Goal: Information Seeking & Learning: Check status

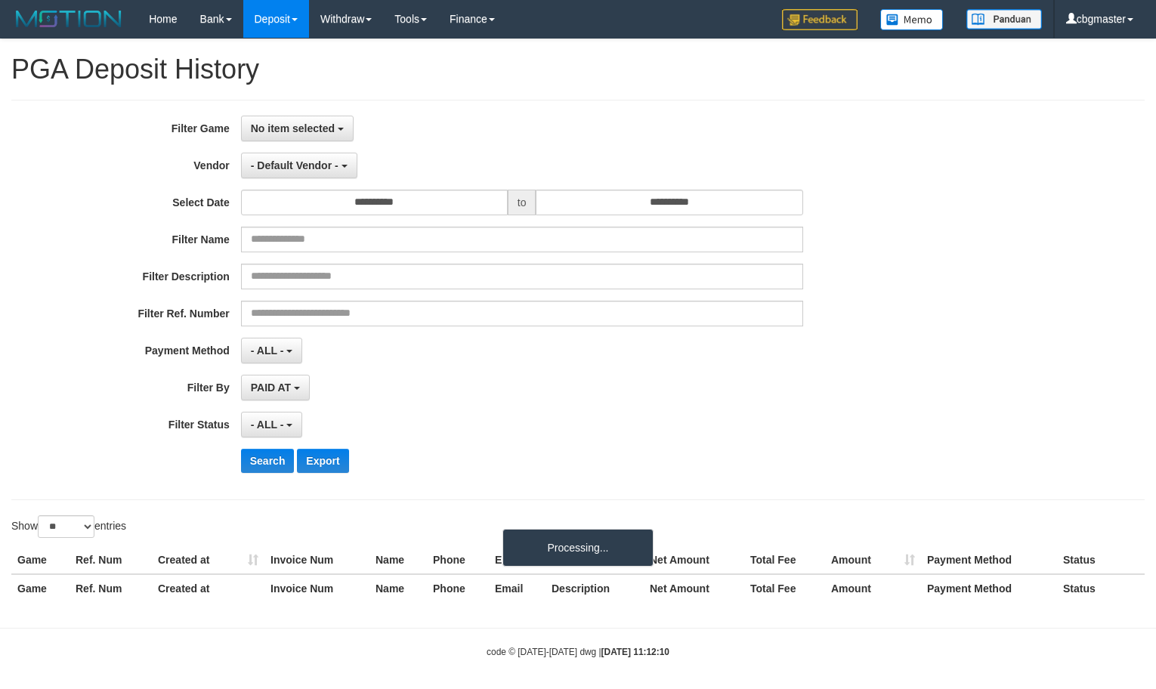
select select
select select "**"
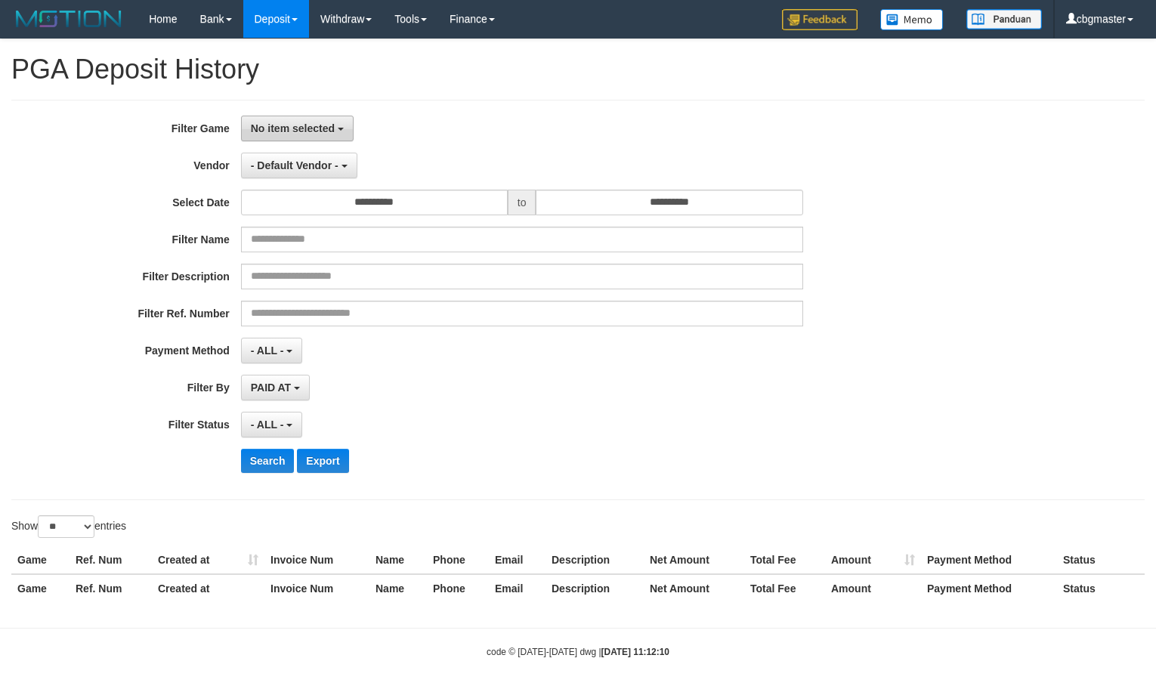
click at [295, 130] on span "No item selected" at bounding box center [293, 128] width 84 height 12
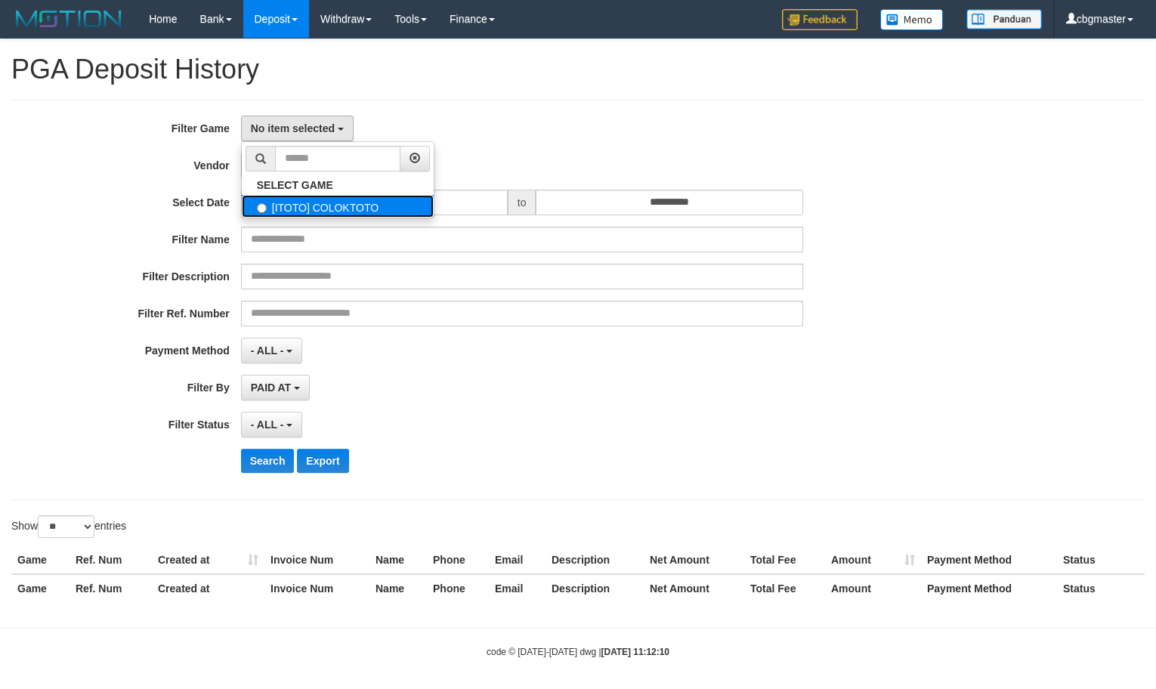
click at [329, 211] on label "[ITOTO] COLOKTOTO" at bounding box center [338, 206] width 192 height 23
select select "****"
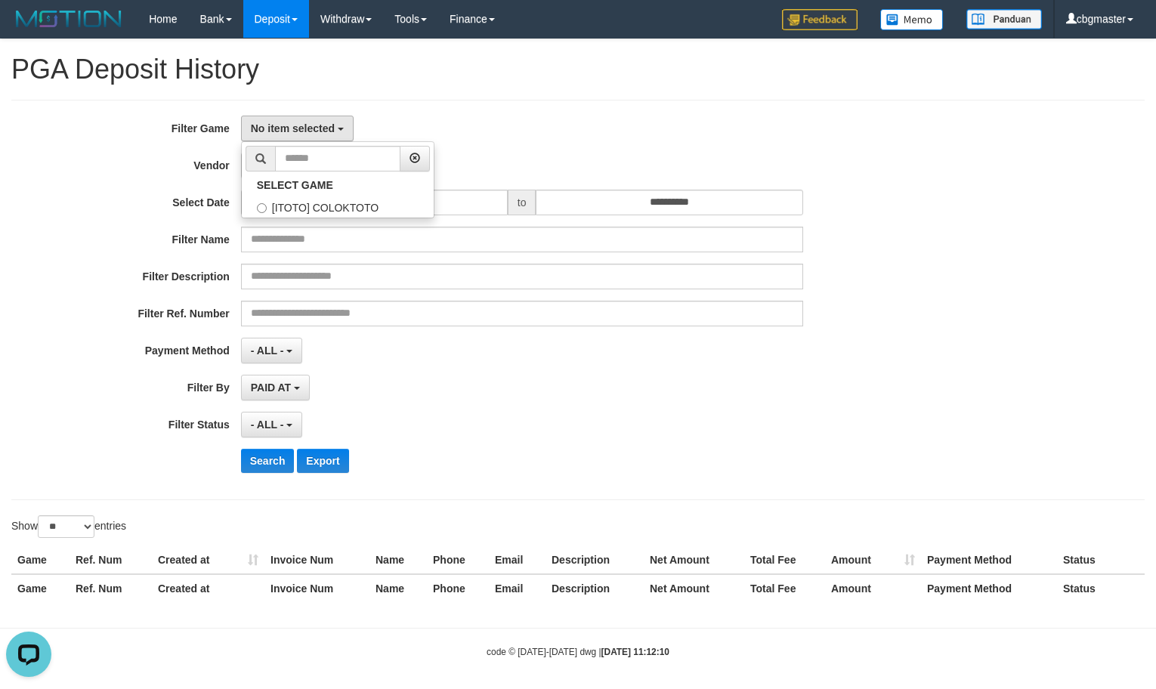
scroll to position [14, 0]
click at [295, 168] on span "- Default Vendor -" at bounding box center [295, 165] width 88 height 12
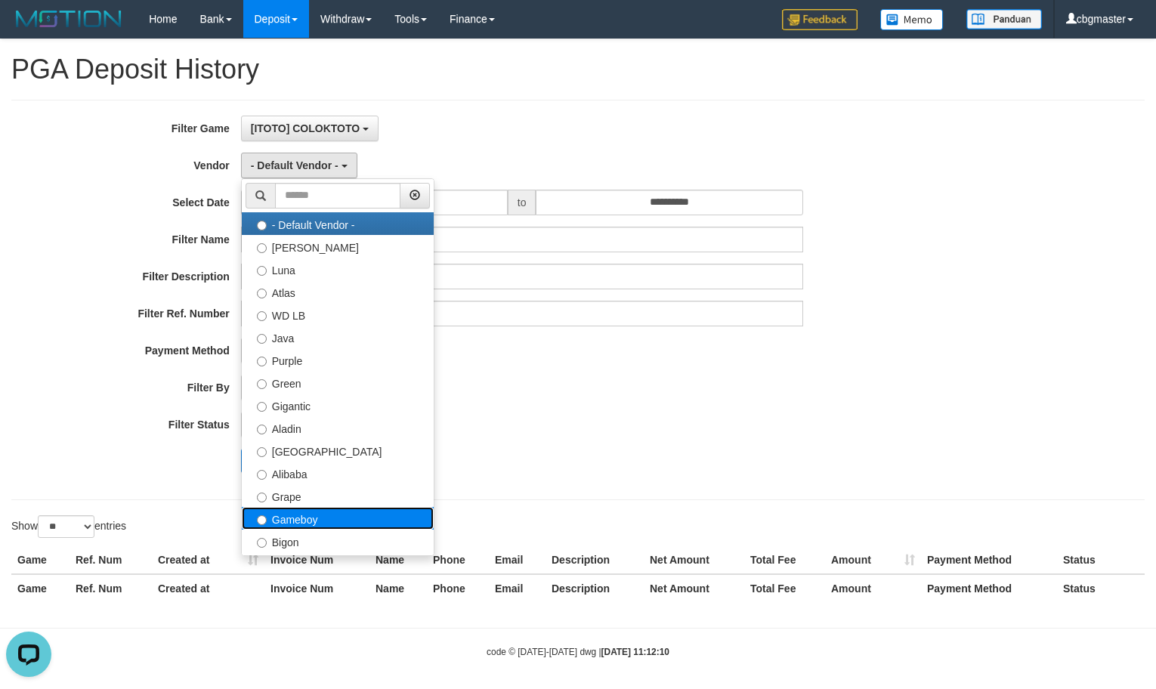
click at [308, 526] on label "Gameboy" at bounding box center [338, 518] width 192 height 23
select select "**********"
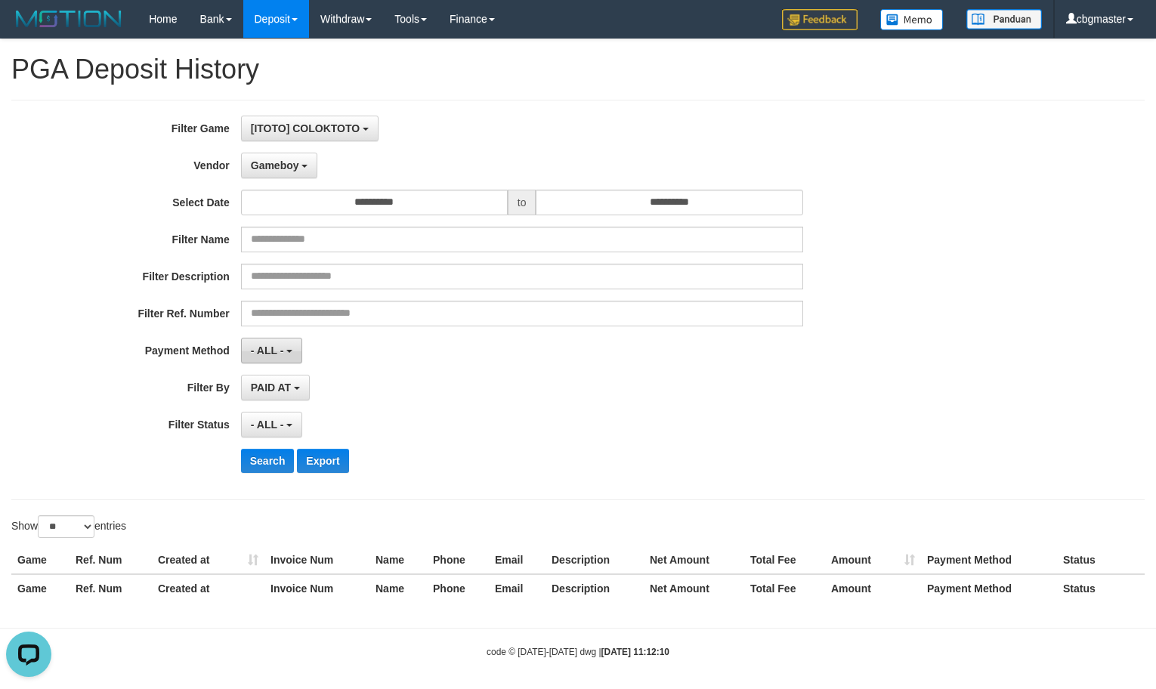
click at [270, 357] on span "- ALL -" at bounding box center [267, 350] width 33 height 12
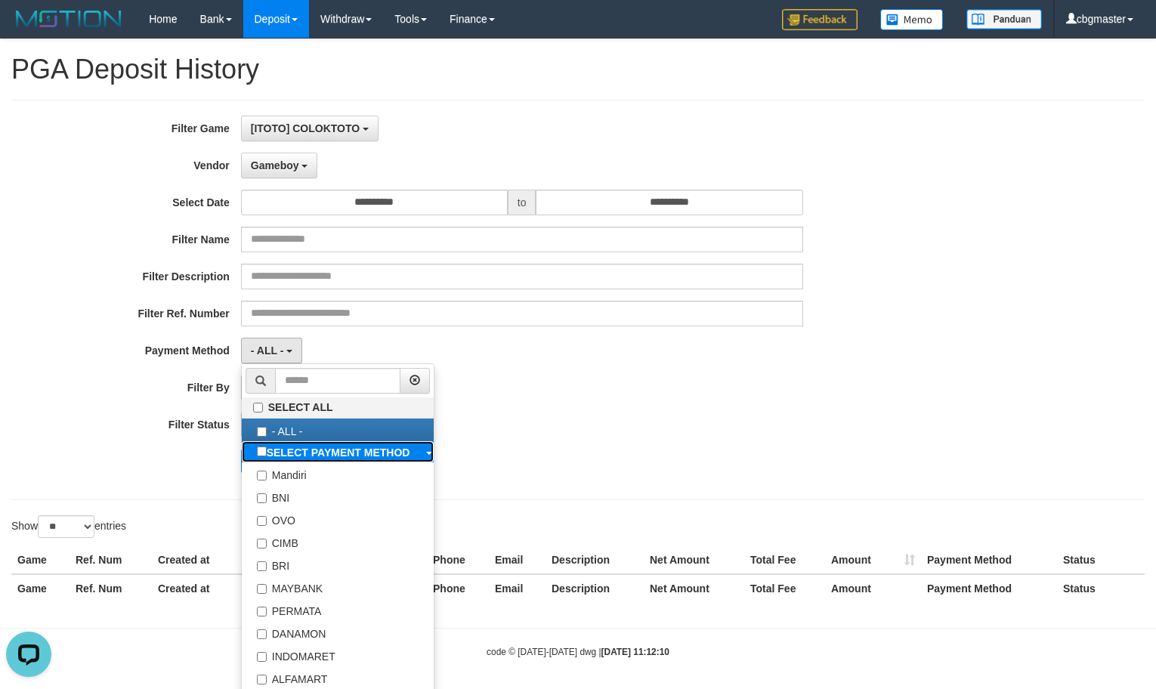
click at [340, 451] on b "SELECT PAYMENT METHOD" at bounding box center [339, 452] width 144 height 12
select select "*********"
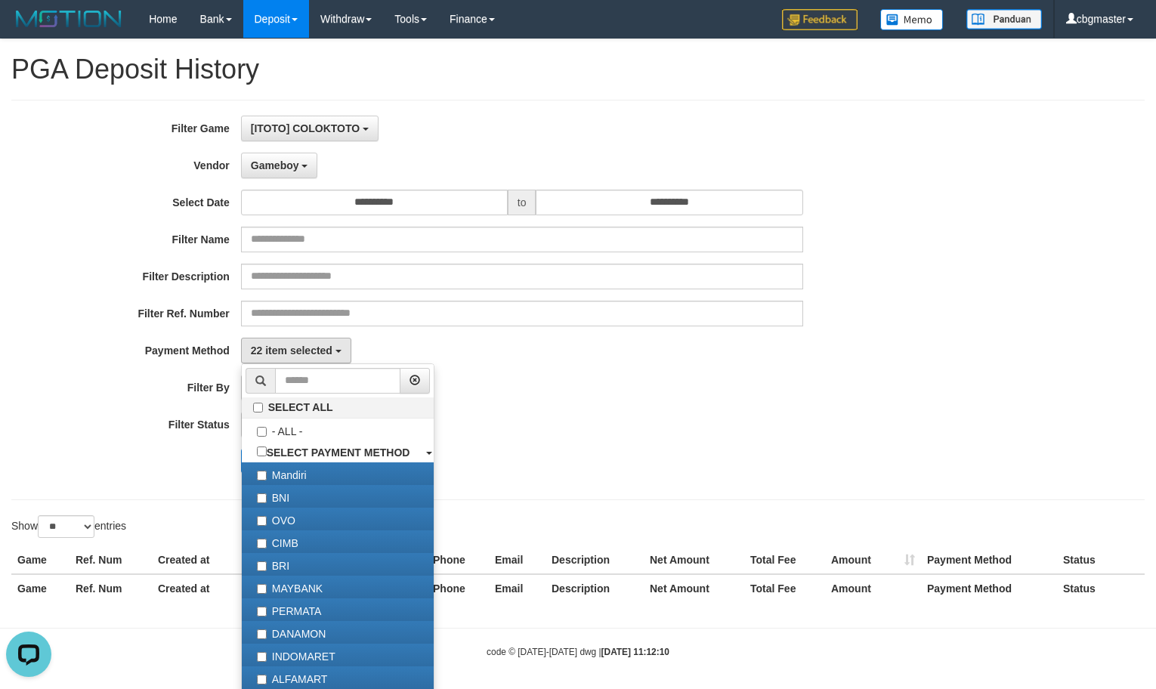
click at [600, 410] on div "**********" at bounding box center [481, 300] width 963 height 369
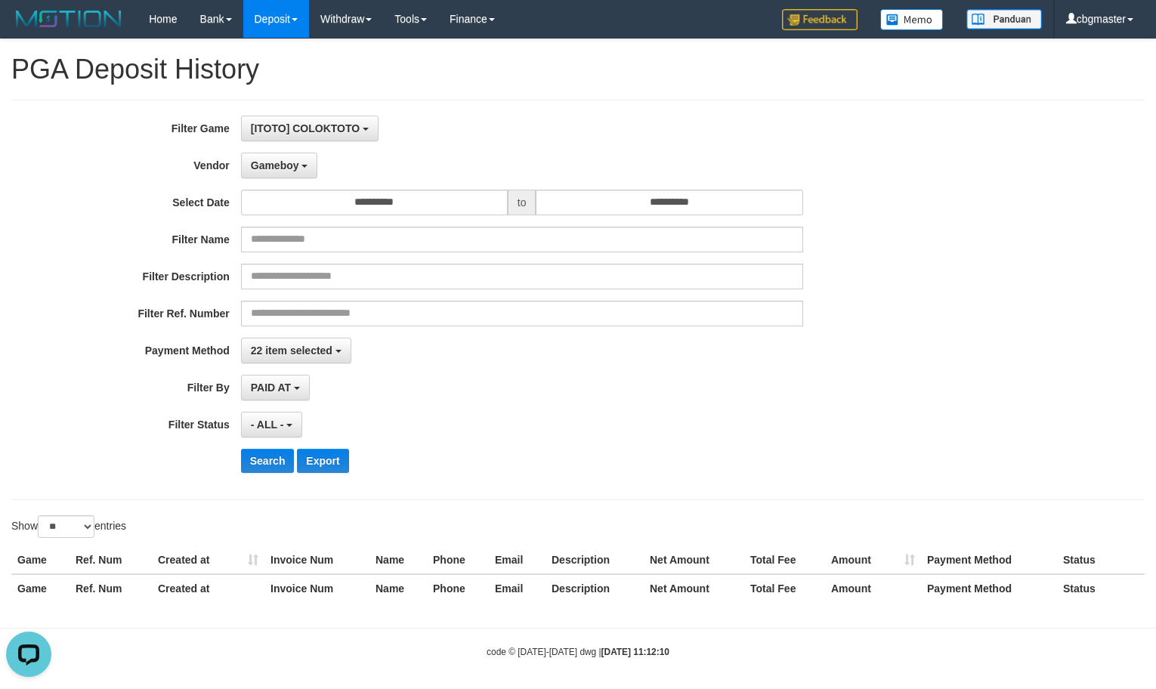
click at [304, 429] on div "- ALL - SELECT ALL - ALL - SELECT STATUS PENDING/UNPAID PAID CANCELED EXPIRED" at bounding box center [522, 425] width 562 height 26
click at [283, 437] on button "- ALL -" at bounding box center [271, 425] width 61 height 26
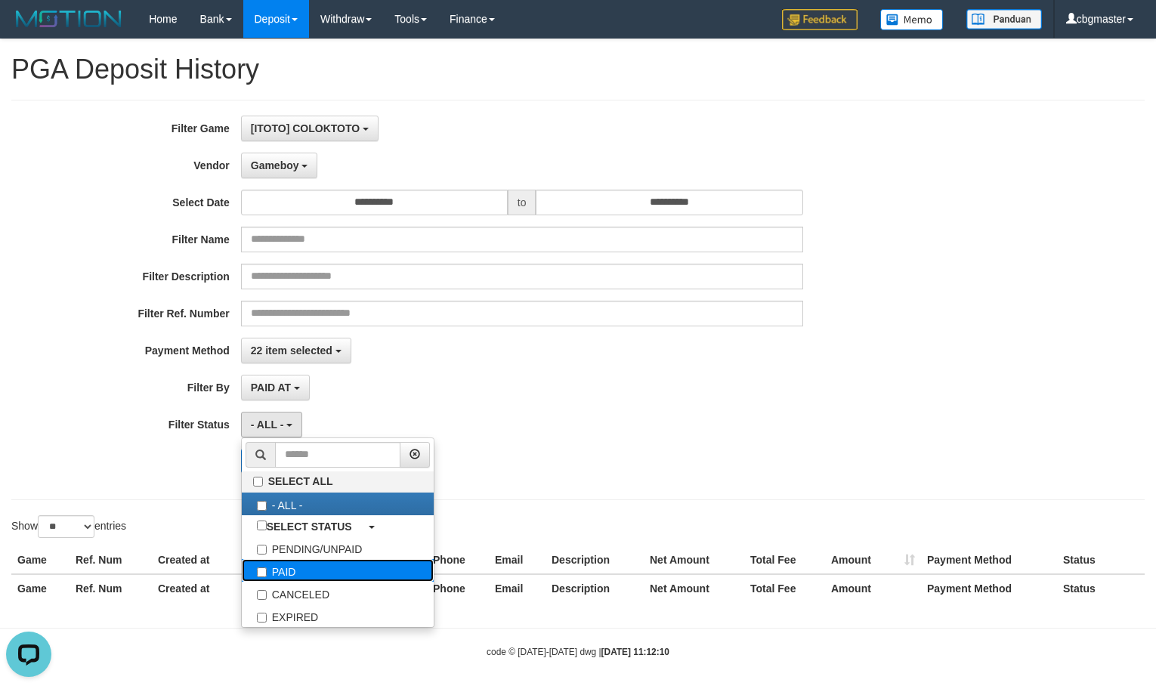
click at [286, 576] on label "PAID" at bounding box center [338, 570] width 192 height 23
select select "*"
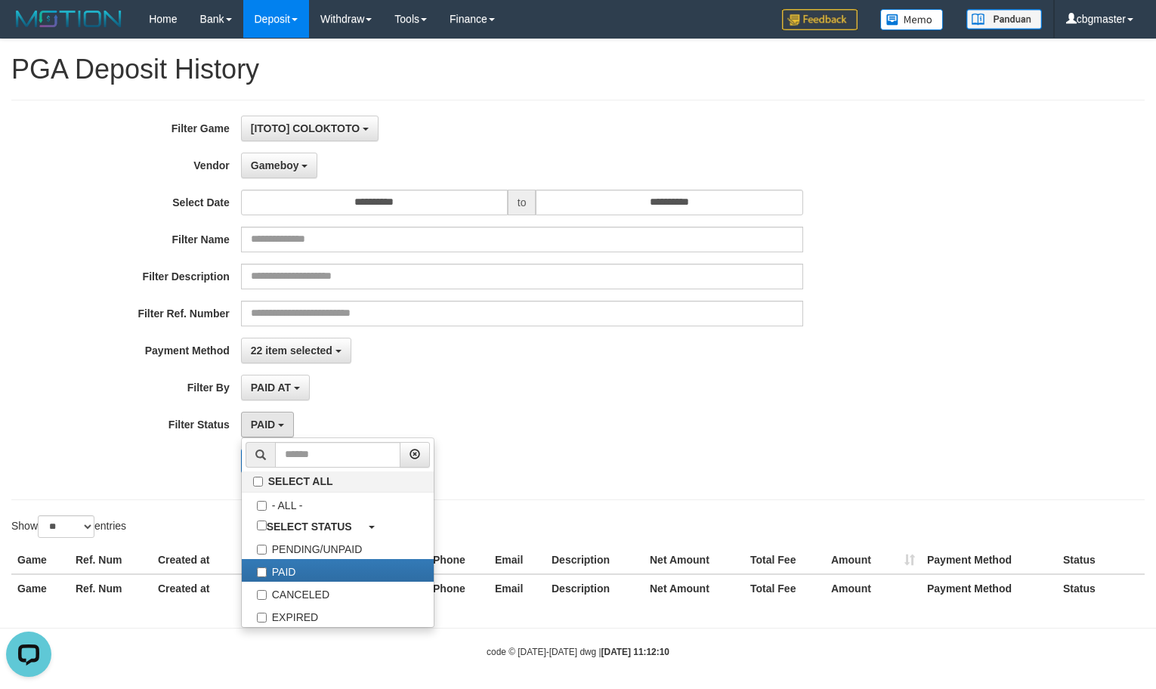
click at [746, 388] on div "PAID AT PAID AT CREATED AT" at bounding box center [522, 388] width 562 height 26
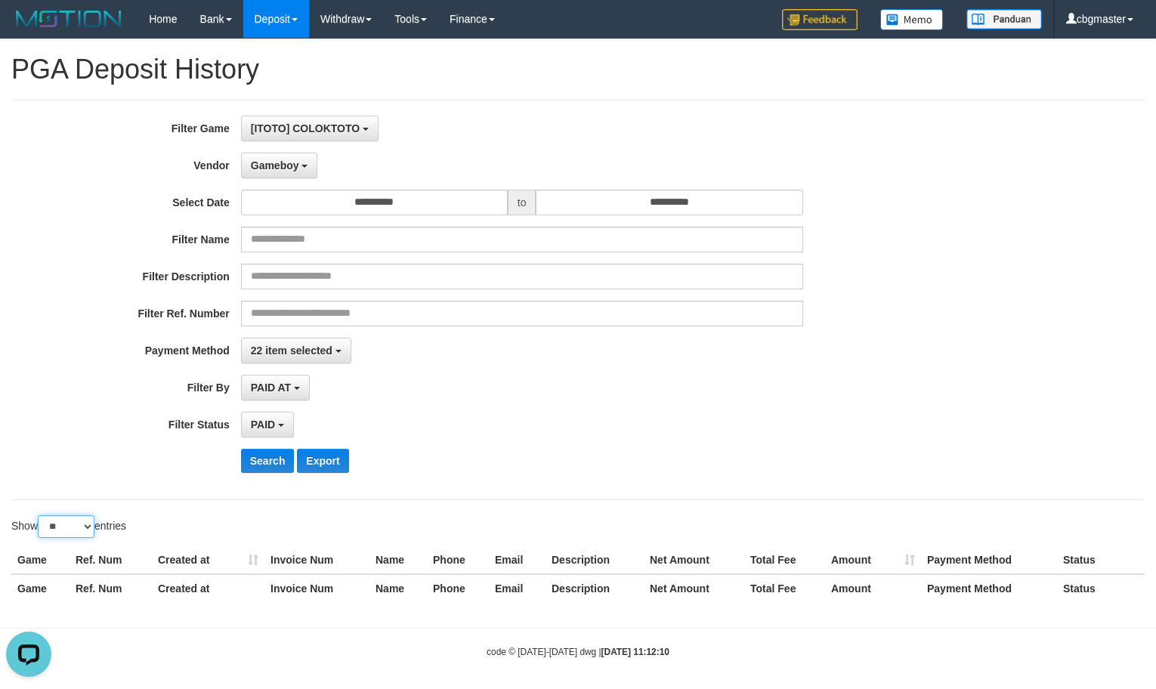
click at [86, 524] on select "** ** ** ***" at bounding box center [66, 526] width 57 height 23
select select "***"
click at [40, 520] on select "** ** ** ***" at bounding box center [66, 526] width 57 height 23
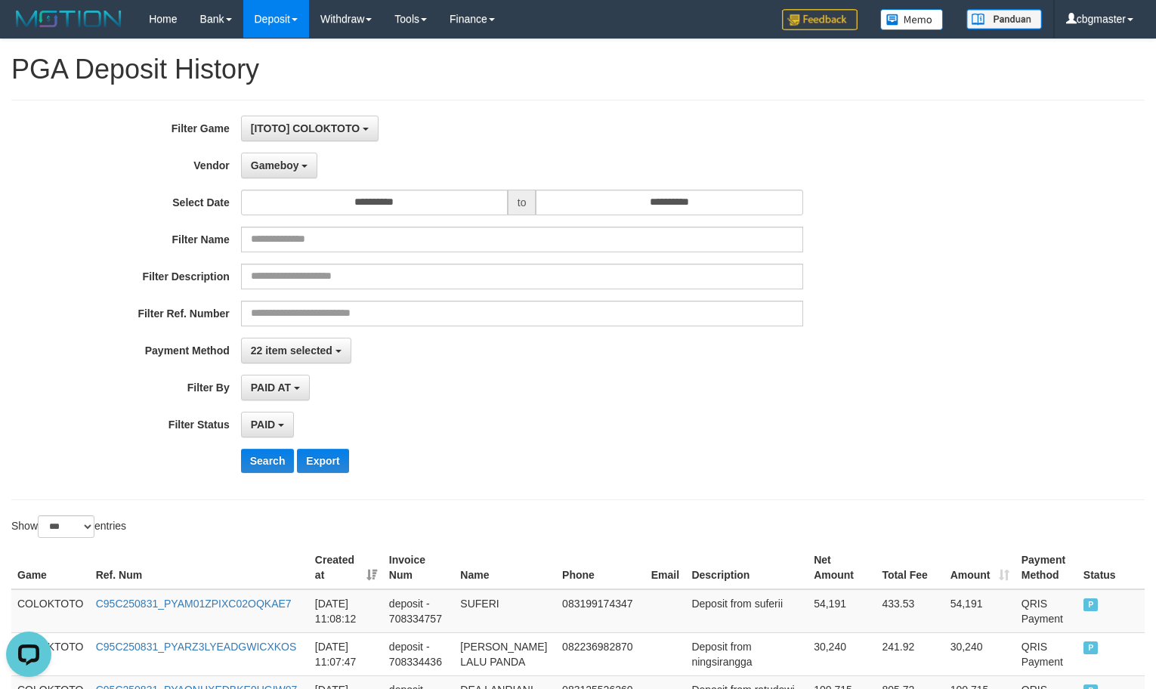
click at [377, 581] on th "Created at" at bounding box center [346, 567] width 74 height 43
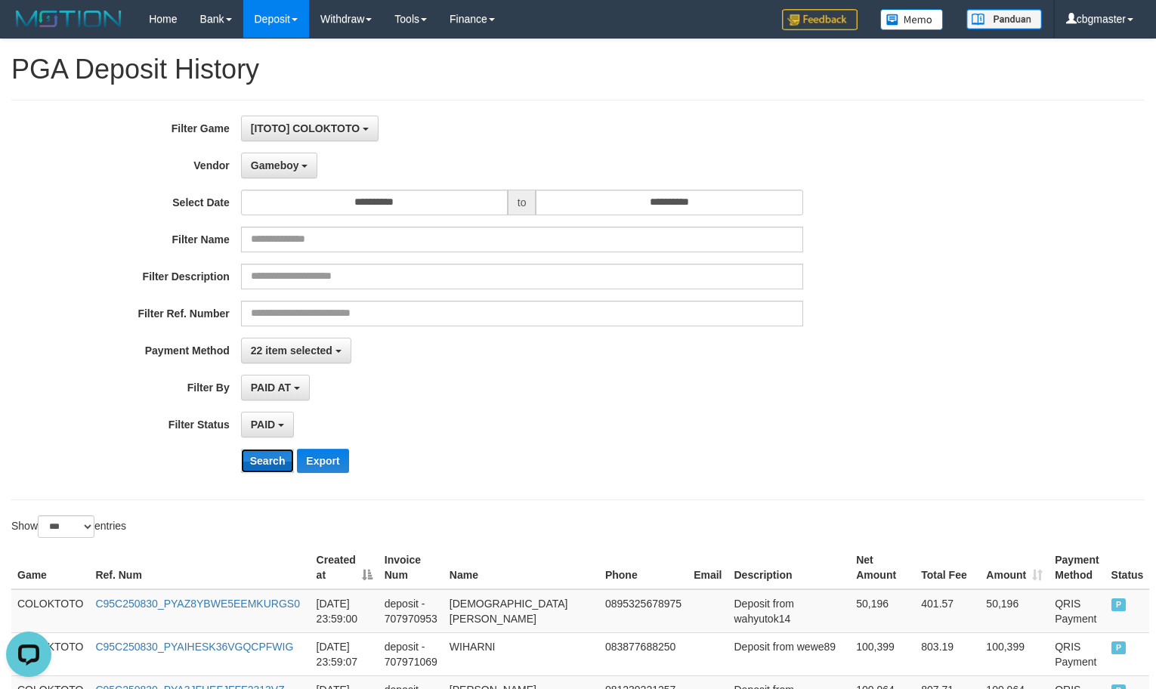
click at [275, 473] on button "Search" at bounding box center [268, 461] width 54 height 24
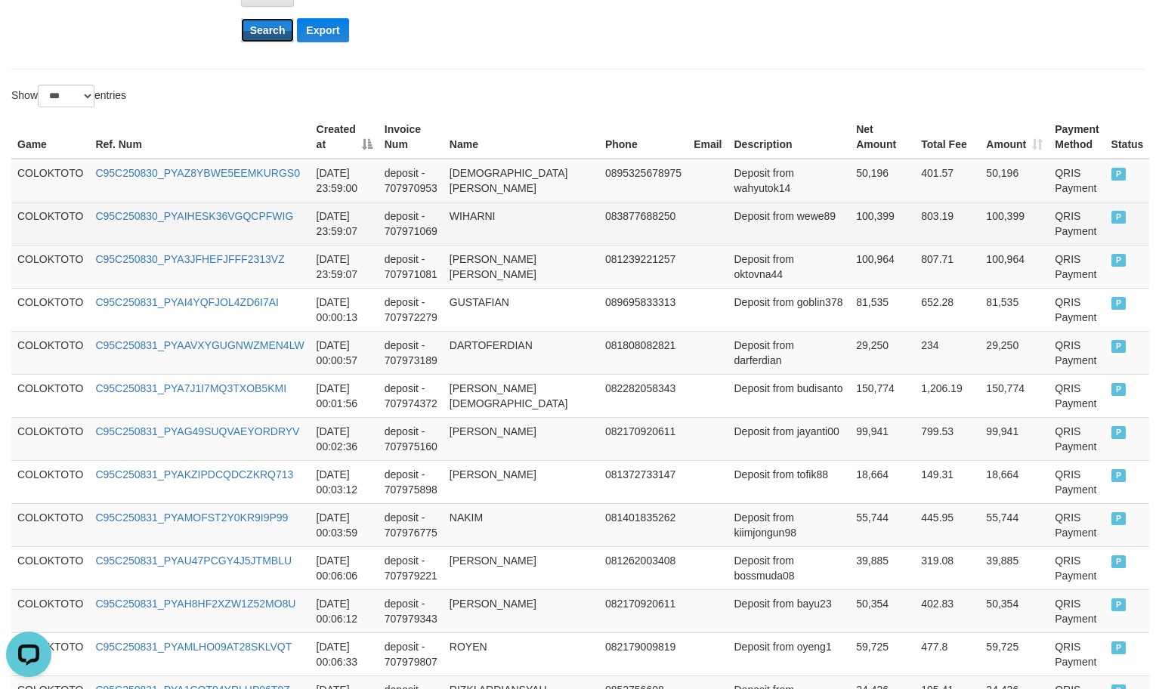
scroll to position [377, 0]
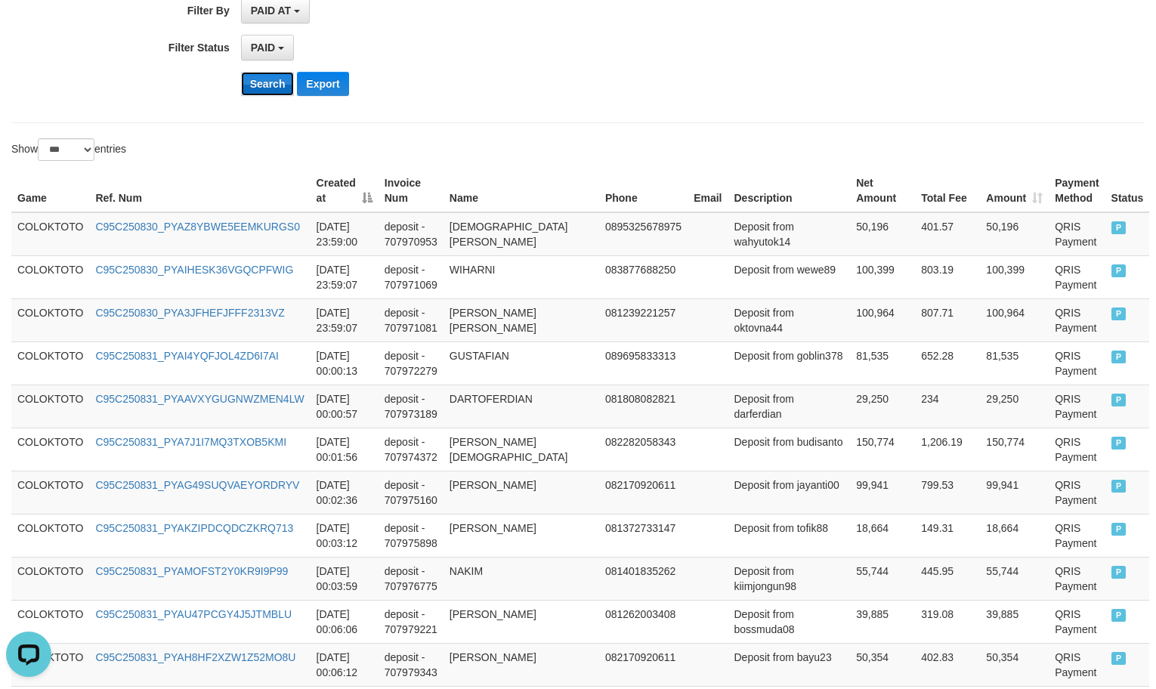
click at [261, 82] on button "Search" at bounding box center [268, 84] width 54 height 24
click at [261, 84] on button "Search" at bounding box center [268, 84] width 54 height 24
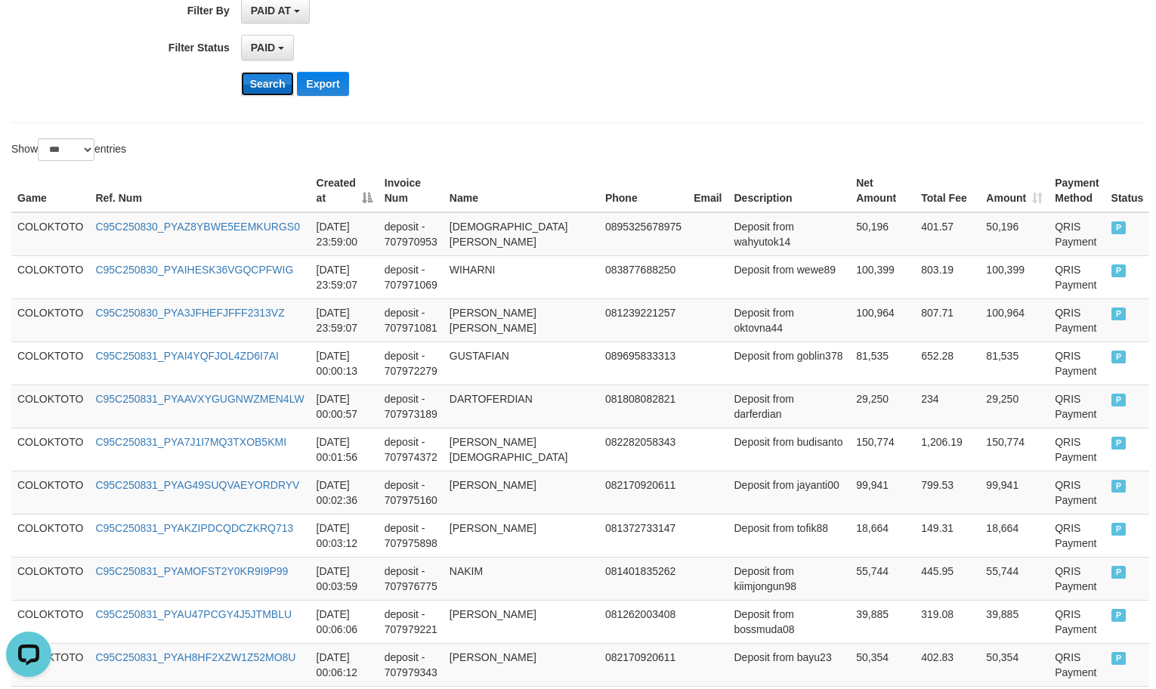
click at [261, 84] on button "Search" at bounding box center [268, 84] width 54 height 24
click at [268, 93] on button "Search" at bounding box center [268, 84] width 54 height 24
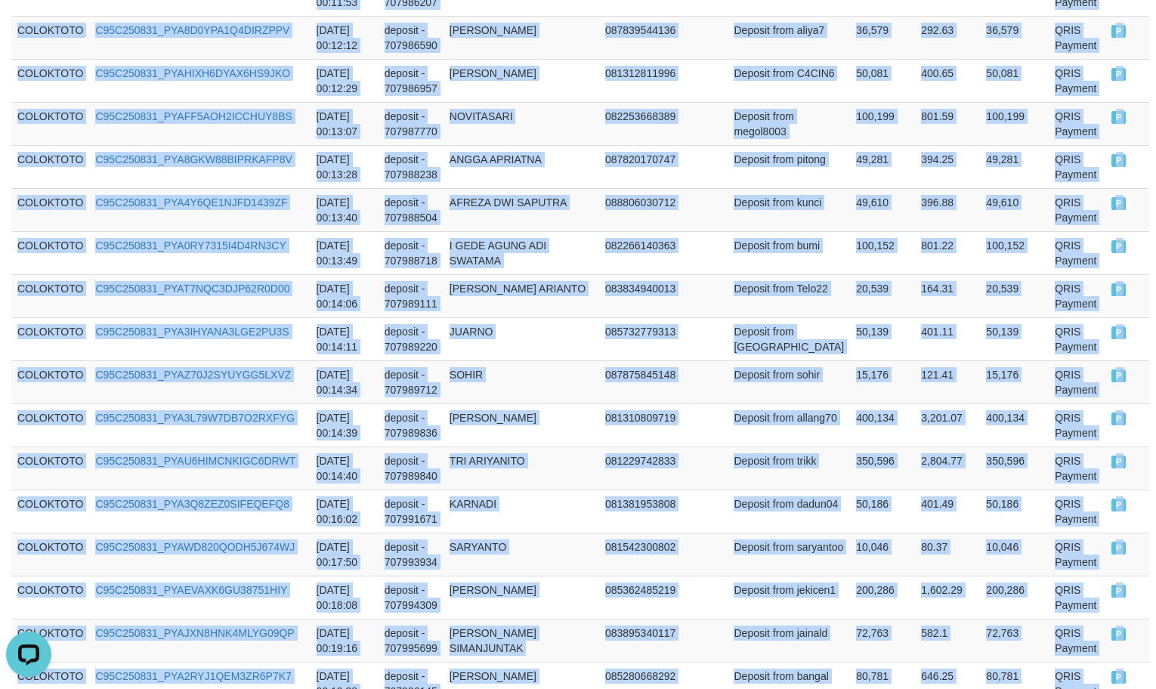
scroll to position [4407, 0]
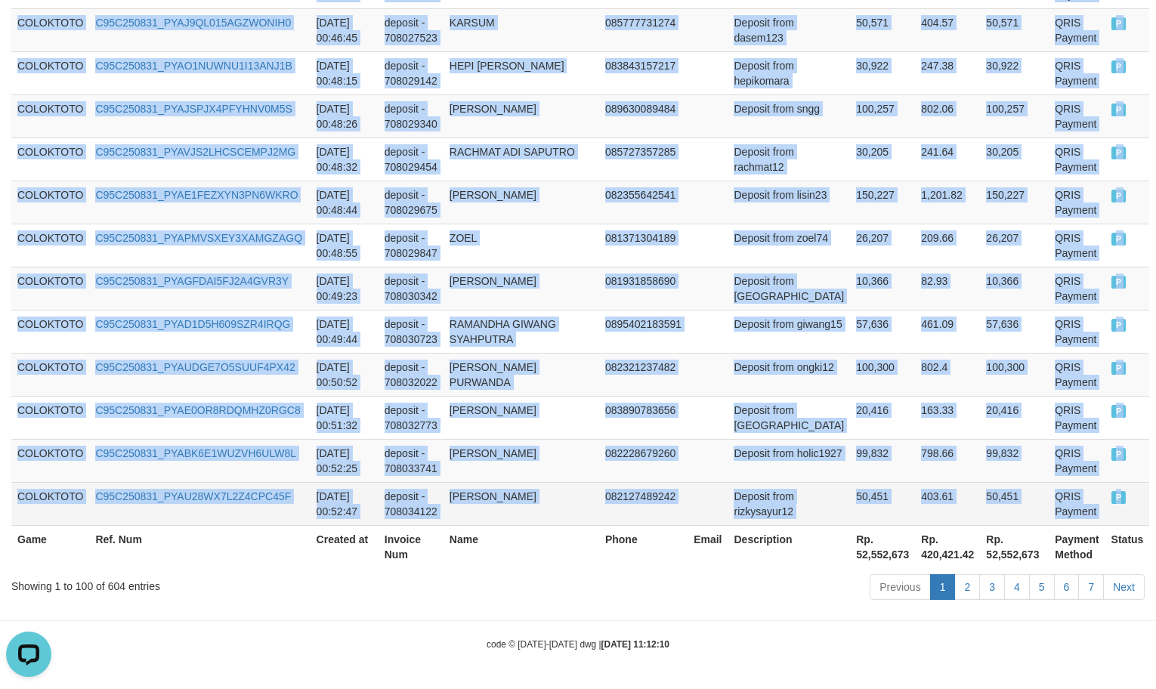
drag, startPoint x: 17, startPoint y: 230, endPoint x: 1122, endPoint y: 489, distance: 1135.9
copy tbody "COLOKTOTO C95C250830_PYAZ8YBWE5EEMKURGS0 [DATE] 23:59:00 deposit - 707970953 WA…"
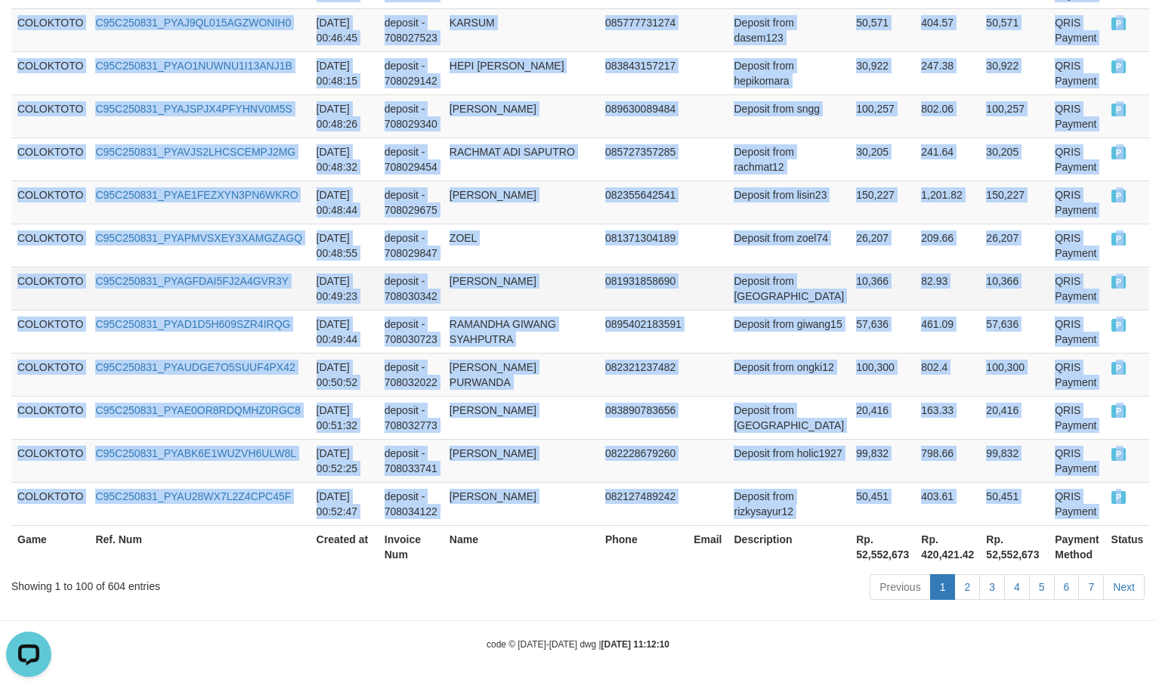
drag, startPoint x: 829, startPoint y: 132, endPoint x: 872, endPoint y: 263, distance: 137.6
click at [850, 137] on td "30,205" at bounding box center [882, 158] width 65 height 43
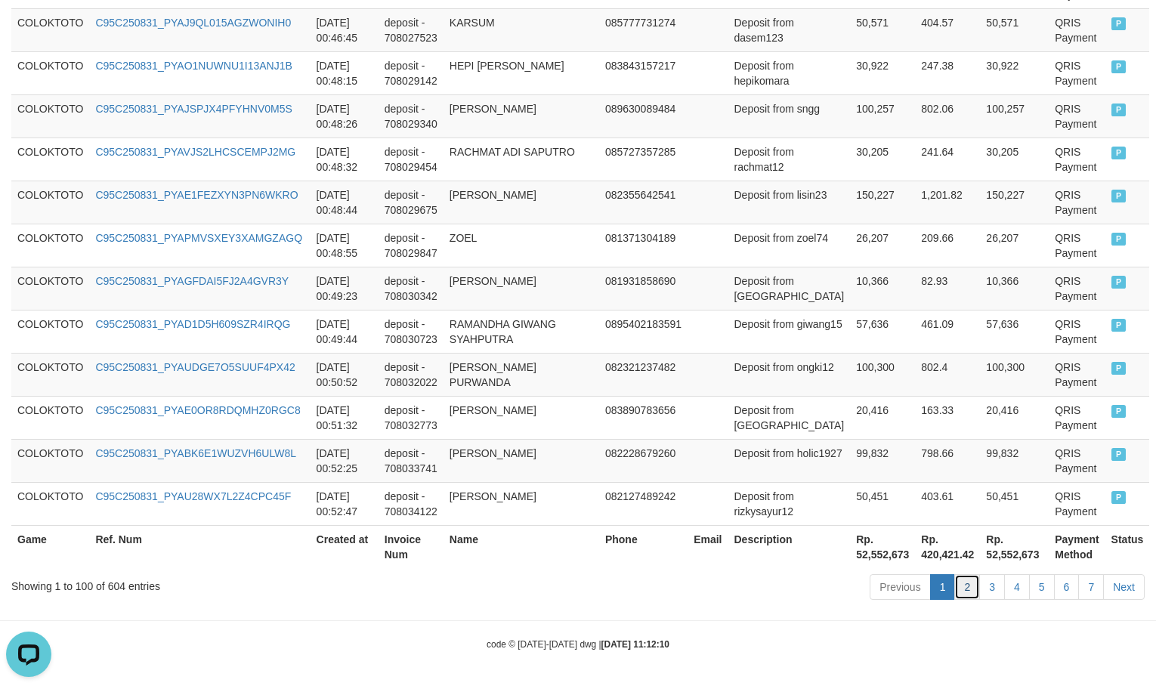
click at [965, 585] on link "2" at bounding box center [967, 587] width 26 height 26
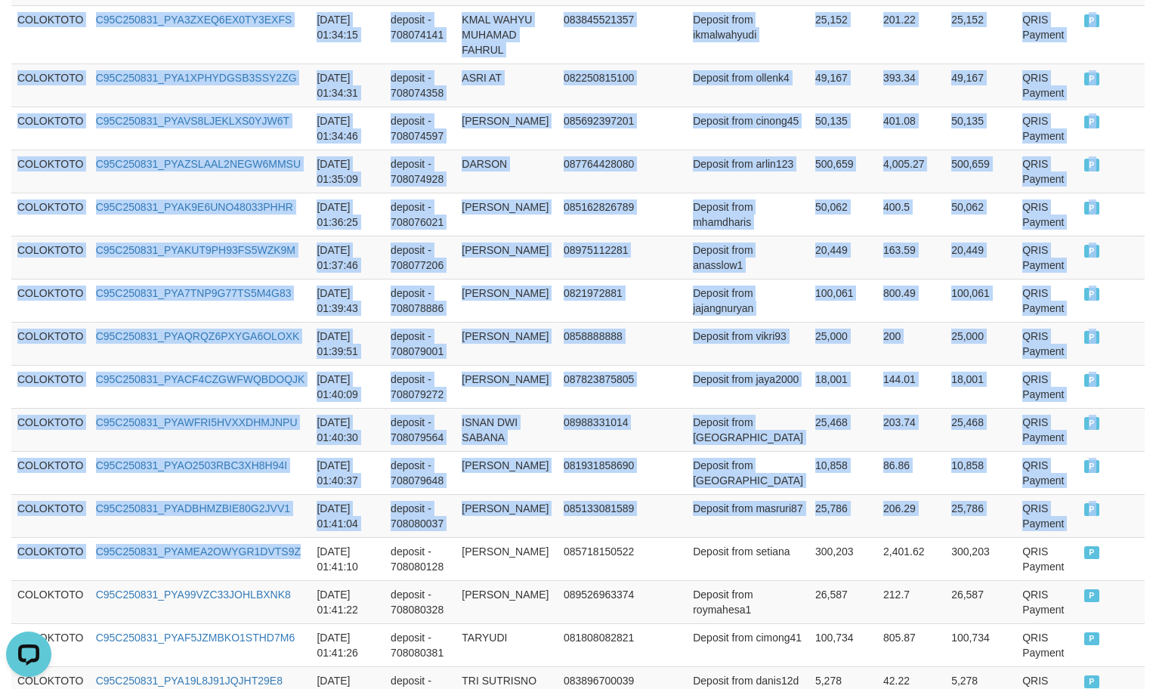
scroll to position [4514, 0]
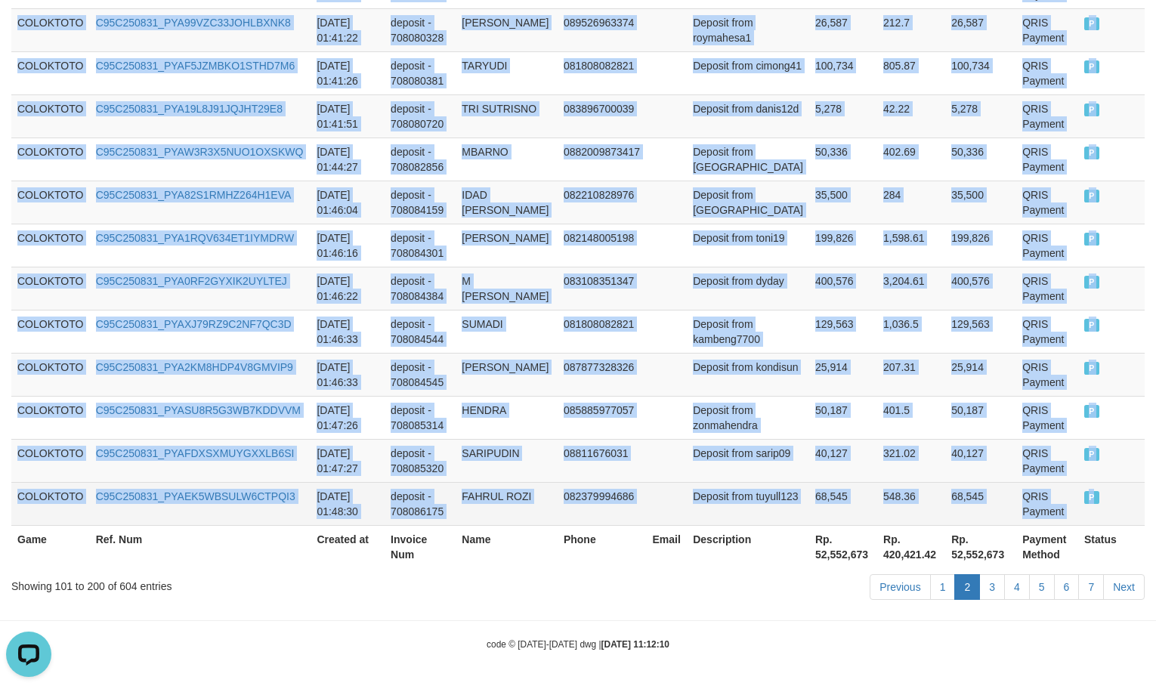
drag, startPoint x: 17, startPoint y: 245, endPoint x: 1131, endPoint y: 489, distance: 1141.2
copy tbody "COLOKTOTO C95C250831_PYA78B1AQIM2NR7NX42 [DATE] 00:53:04 deposit - 708034378 M …"
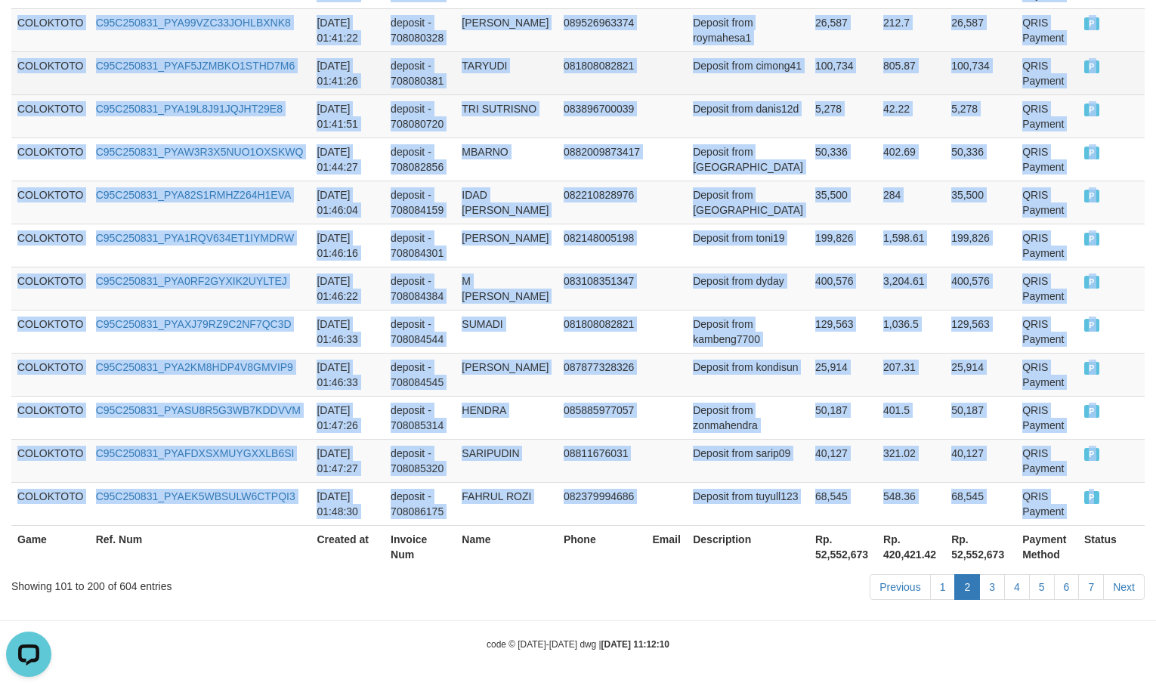
click at [809, 86] on td "100,734" at bounding box center [843, 72] width 68 height 43
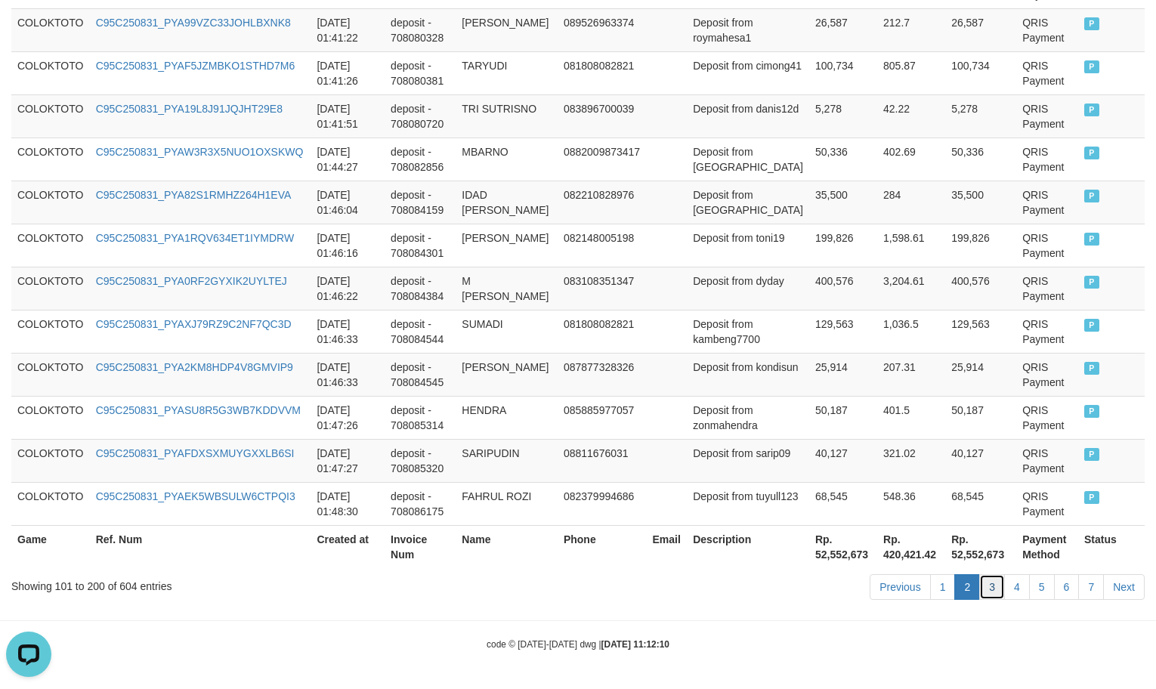
click at [984, 592] on link "3" at bounding box center [992, 587] width 26 height 26
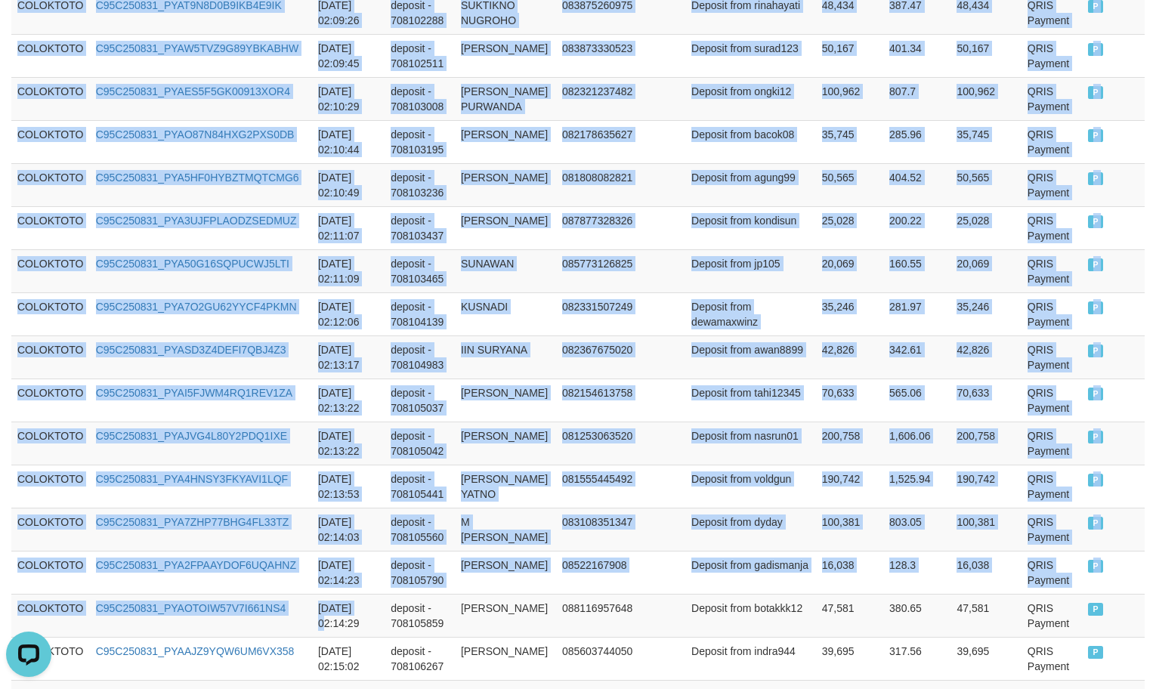
scroll to position [4468, 0]
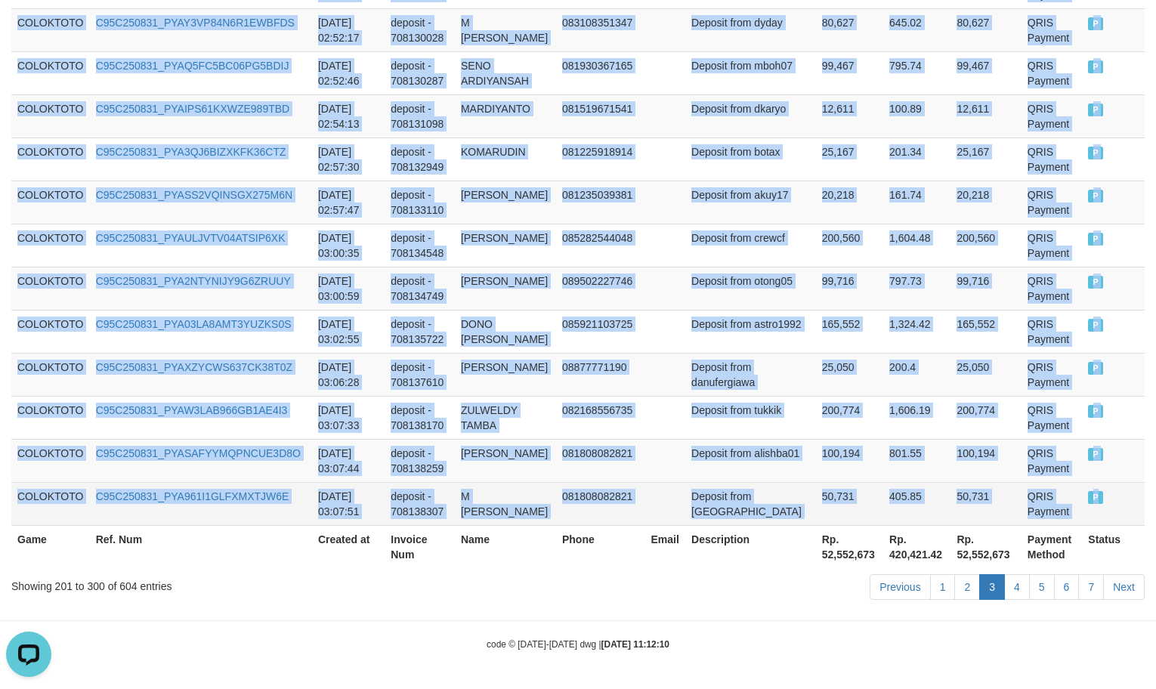
drag, startPoint x: 19, startPoint y: 483, endPoint x: 1097, endPoint y: 501, distance: 1078.0
copy tbody "COLOKTOTO C95C250831_PYA6T32BYS9ZOVKN044 [DATE] 01:49:36 deposit - 708087033 RI…"
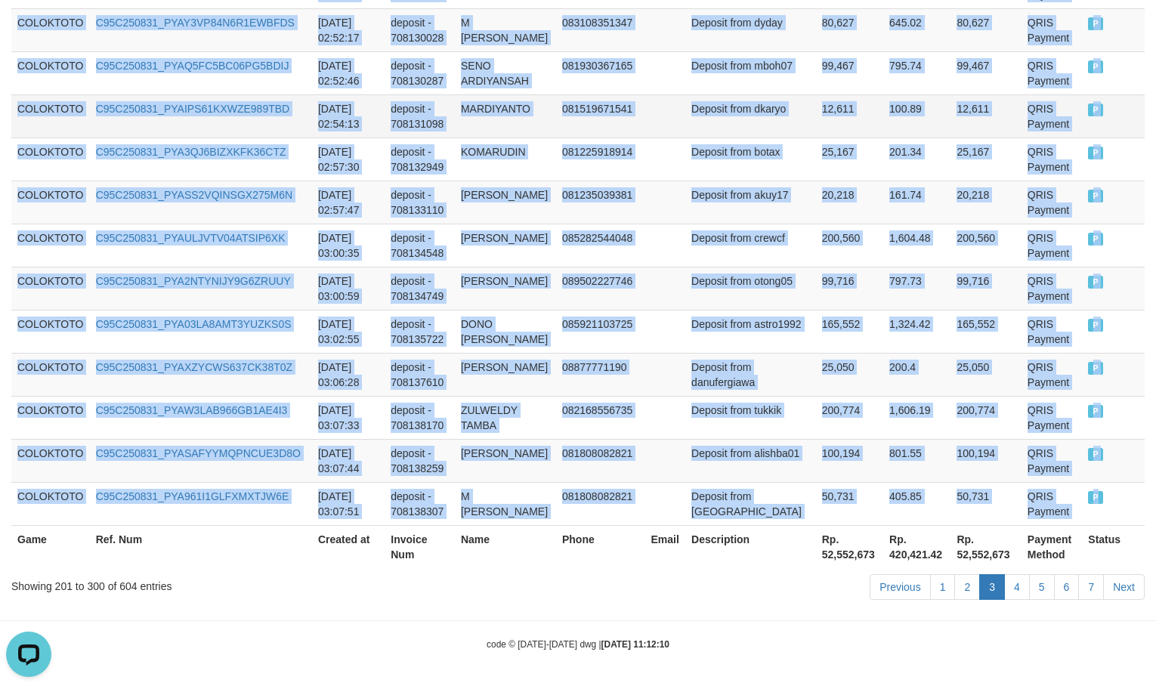
click at [845, 113] on td "12,611" at bounding box center [849, 115] width 67 height 43
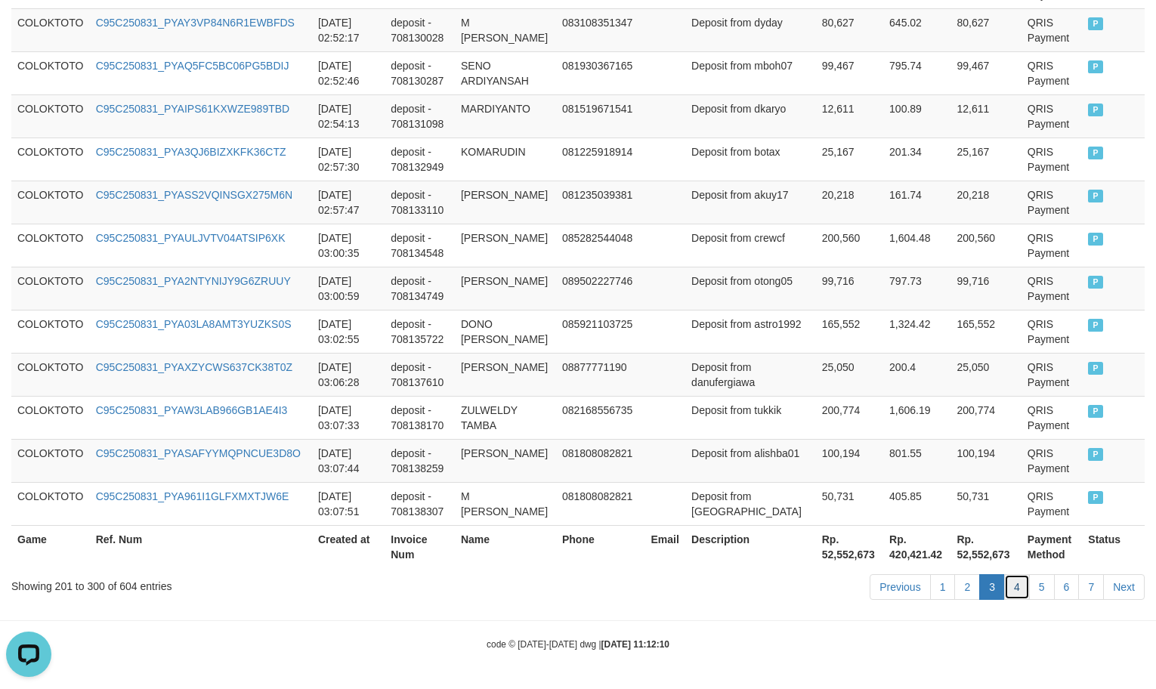
click at [1015, 585] on link "4" at bounding box center [1017, 587] width 26 height 26
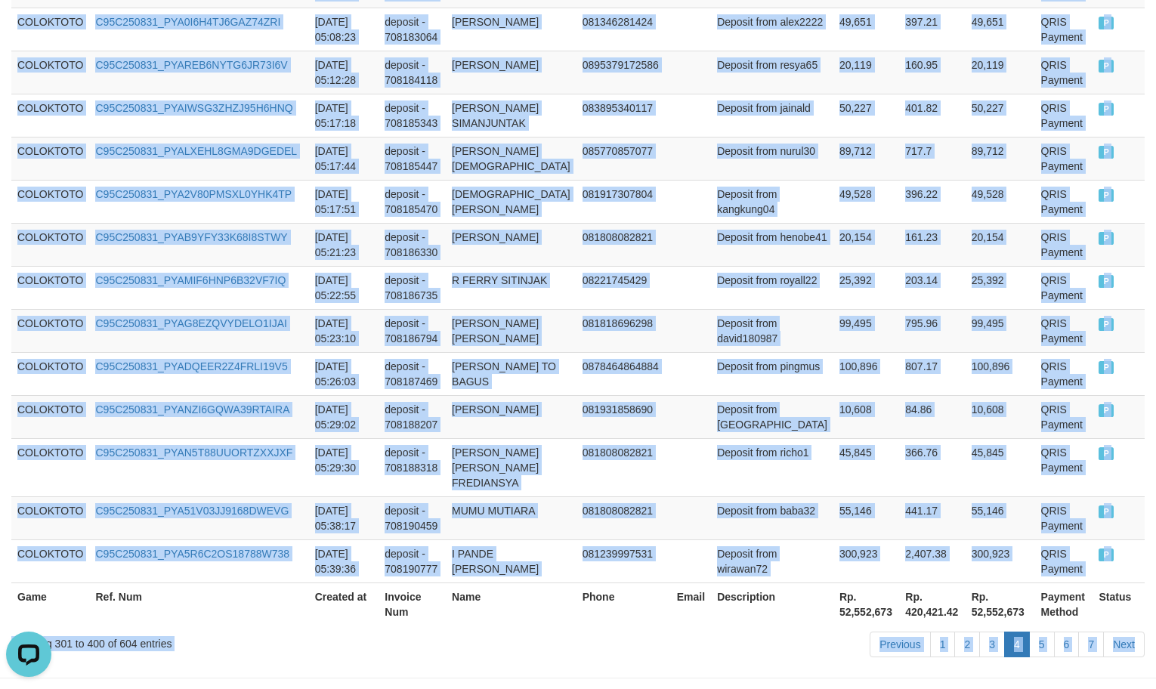
scroll to position [4453, 0]
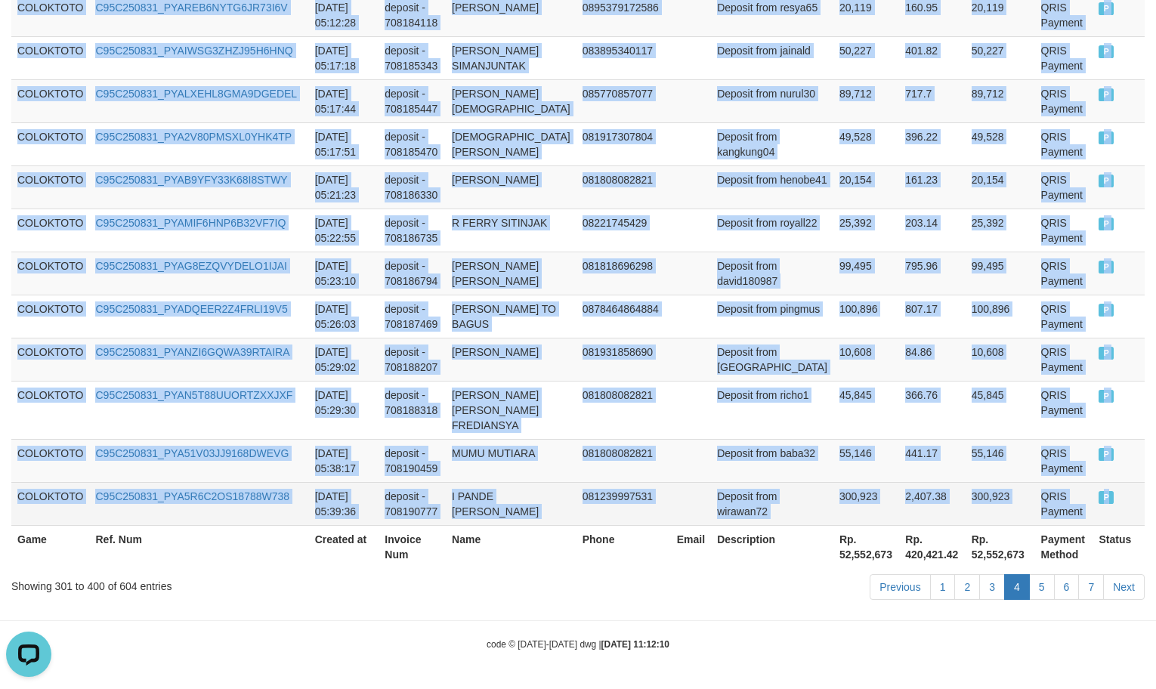
drag, startPoint x: 19, startPoint y: 497, endPoint x: 1088, endPoint y: 474, distance: 1069.0
copy tbody "COLOKTOTO C95C250831_PYADYGZ5Q3QP5TQKNVX [DATE] 03:08:14 deposit - 708138488 MA…"
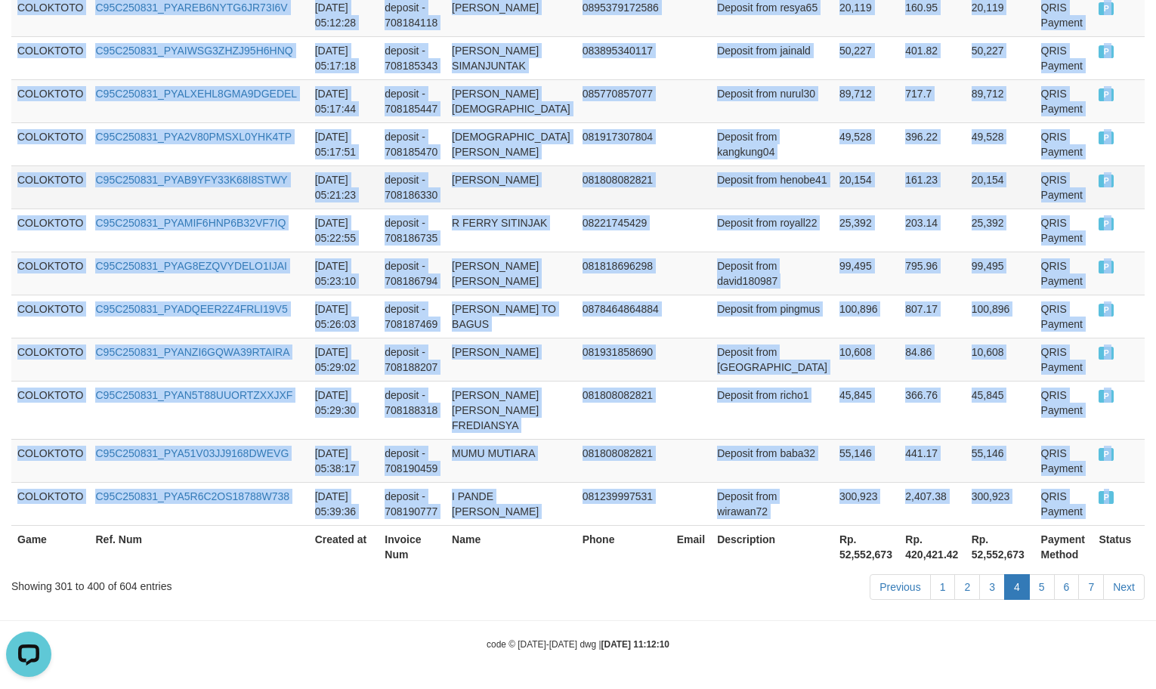
click at [899, 193] on td "161.23" at bounding box center [932, 186] width 66 height 43
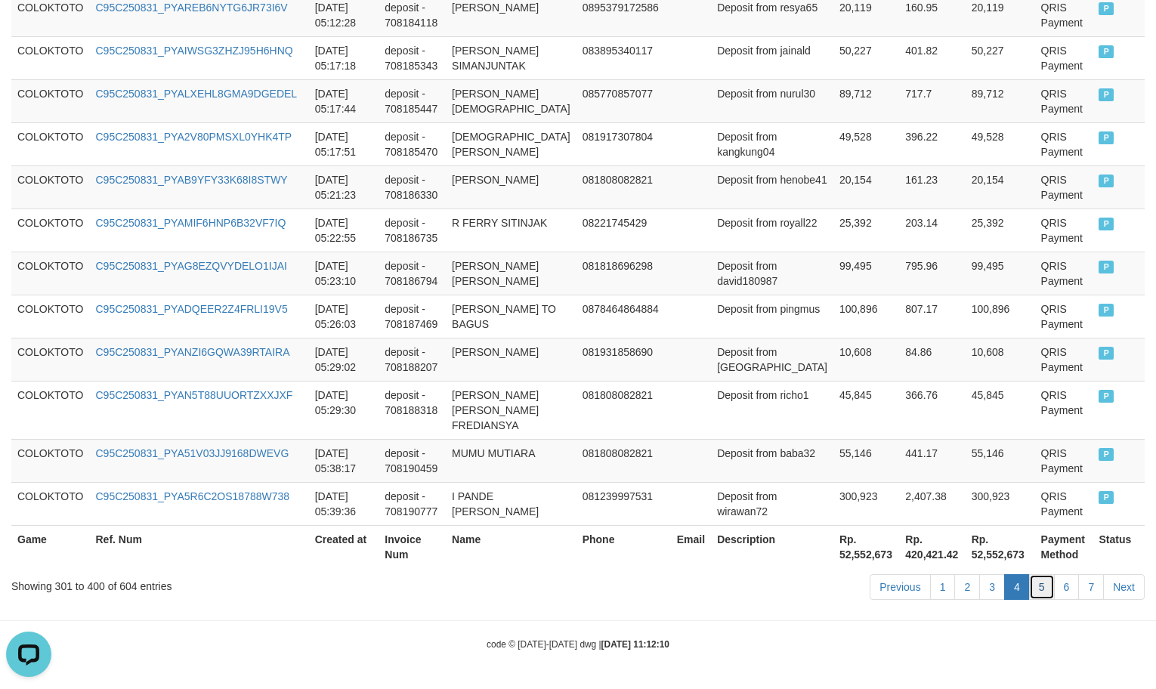
click at [1041, 585] on link "5" at bounding box center [1042, 587] width 26 height 26
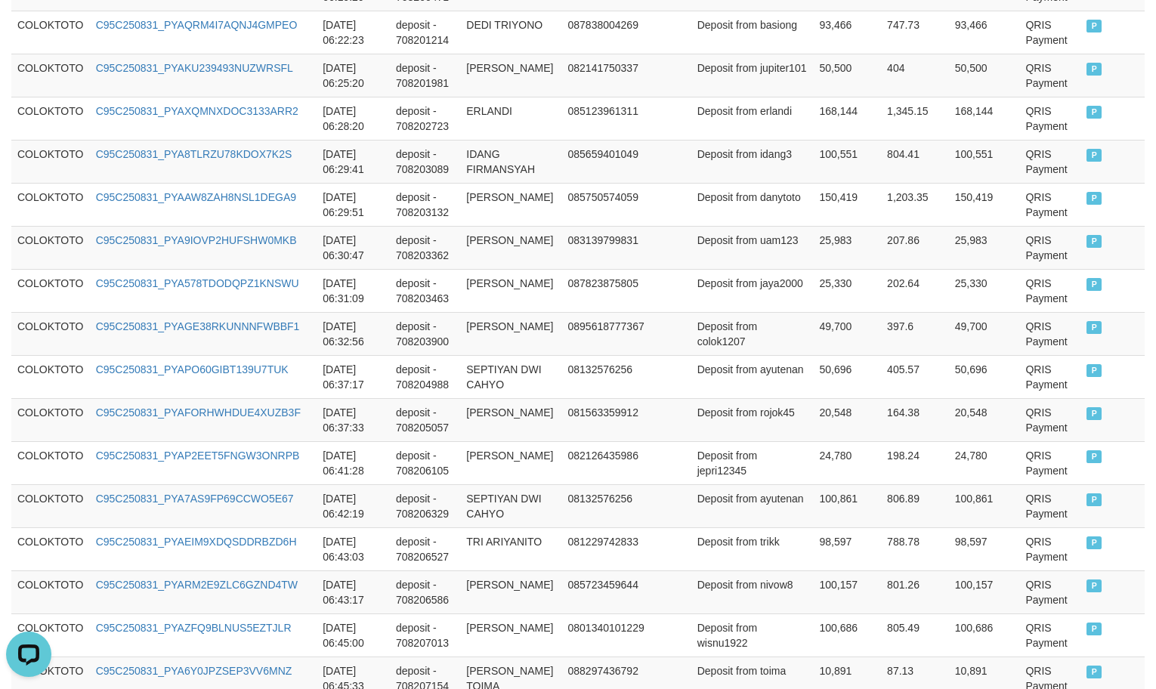
scroll to position [4423, 0]
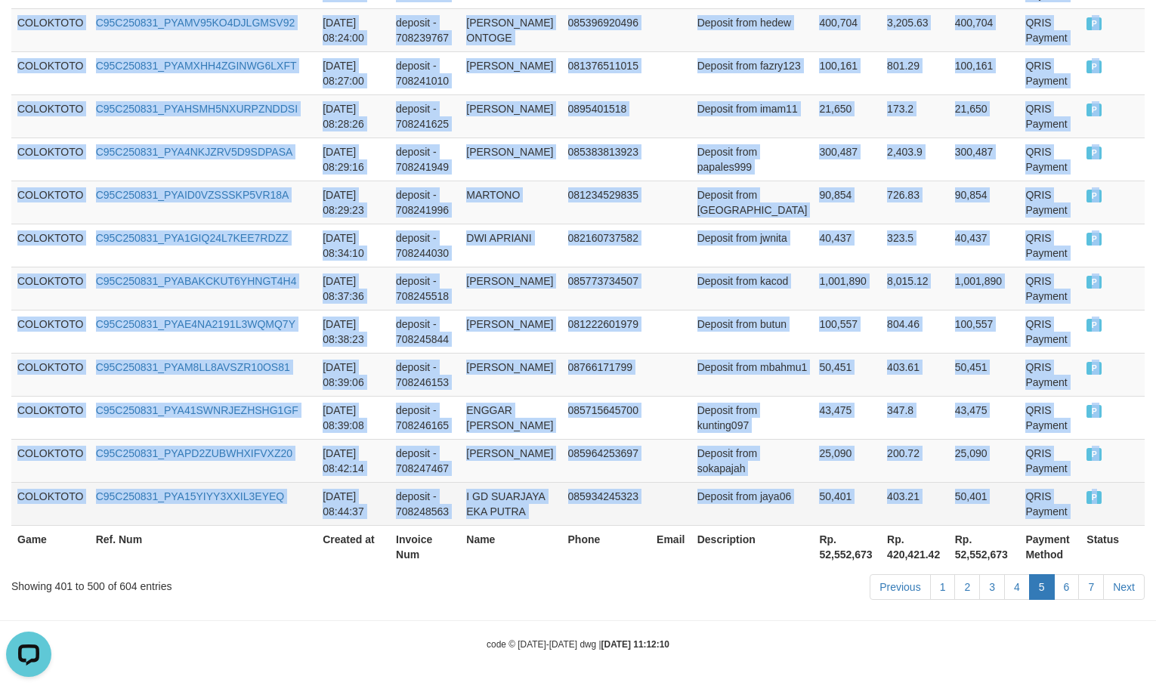
drag, startPoint x: 16, startPoint y: 148, endPoint x: 1104, endPoint y: 495, distance: 1141.6
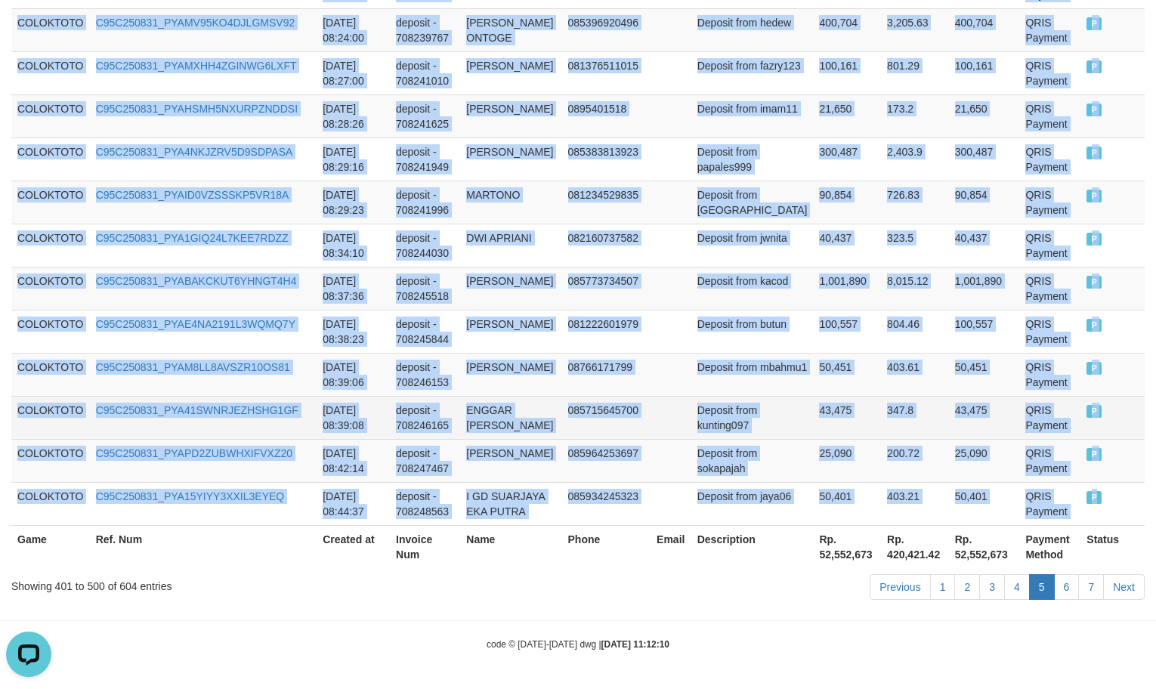
drag, startPoint x: 852, startPoint y: 155, endPoint x: 962, endPoint y: 434, distance: 299.5
click at [852, 155] on td "300,487" at bounding box center [847, 158] width 68 height 43
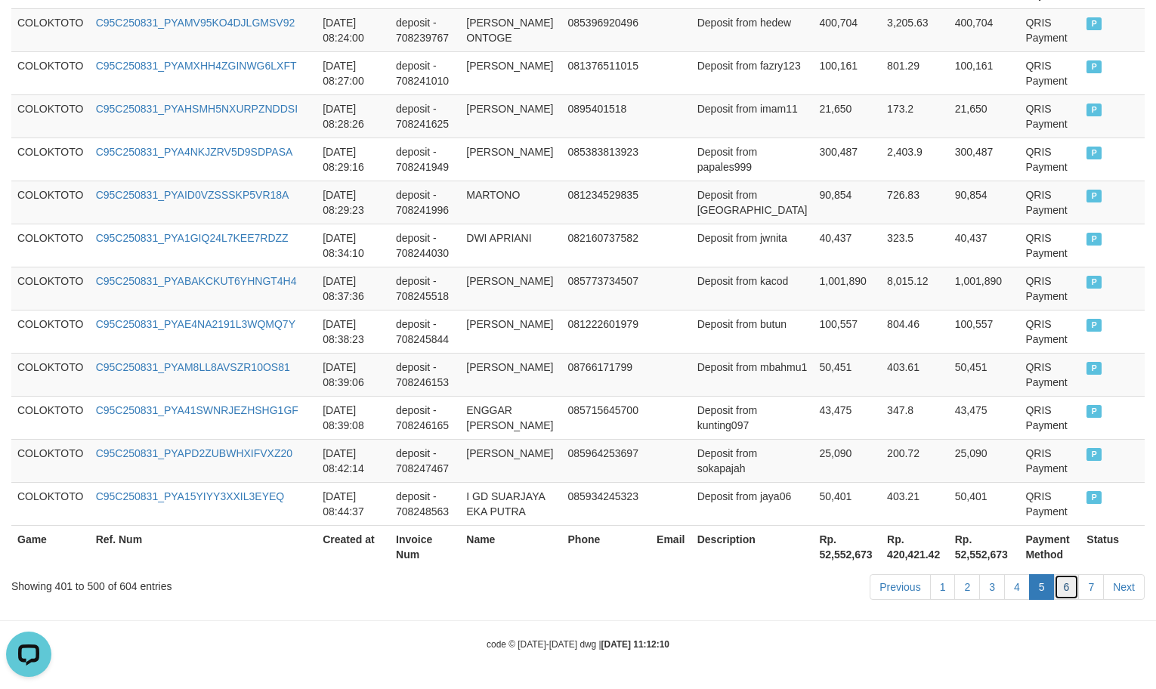
click at [1056, 583] on link "6" at bounding box center [1067, 587] width 26 height 26
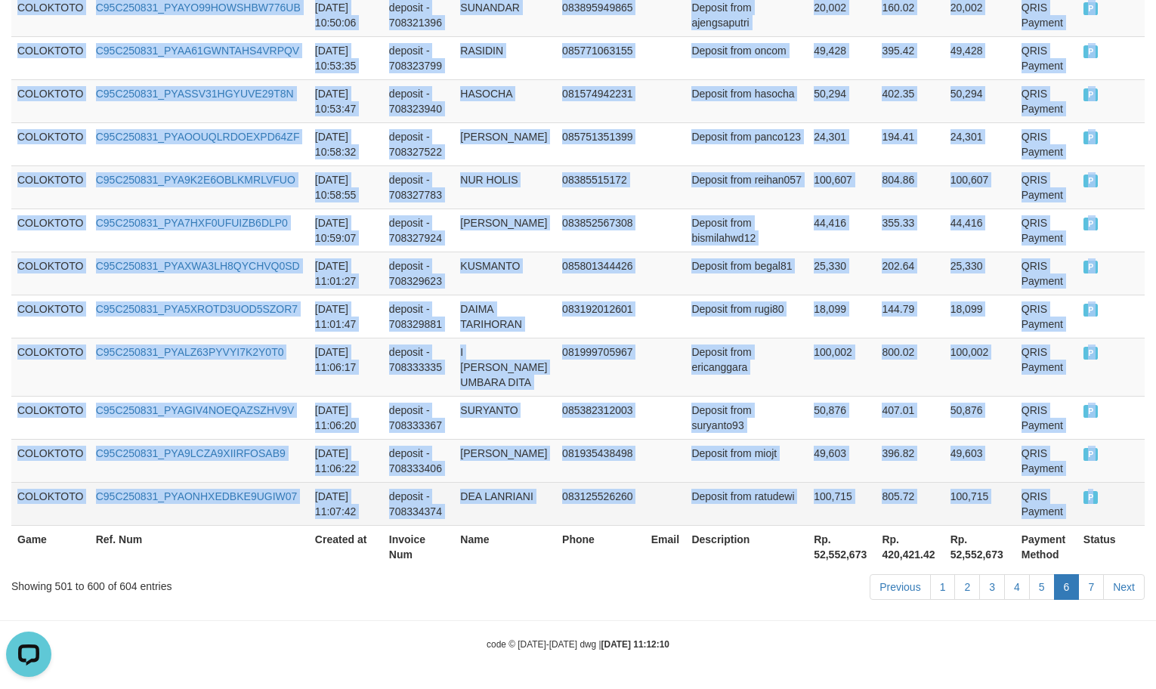
drag, startPoint x: 12, startPoint y: 336, endPoint x: 1091, endPoint y: 504, distance: 1091.6
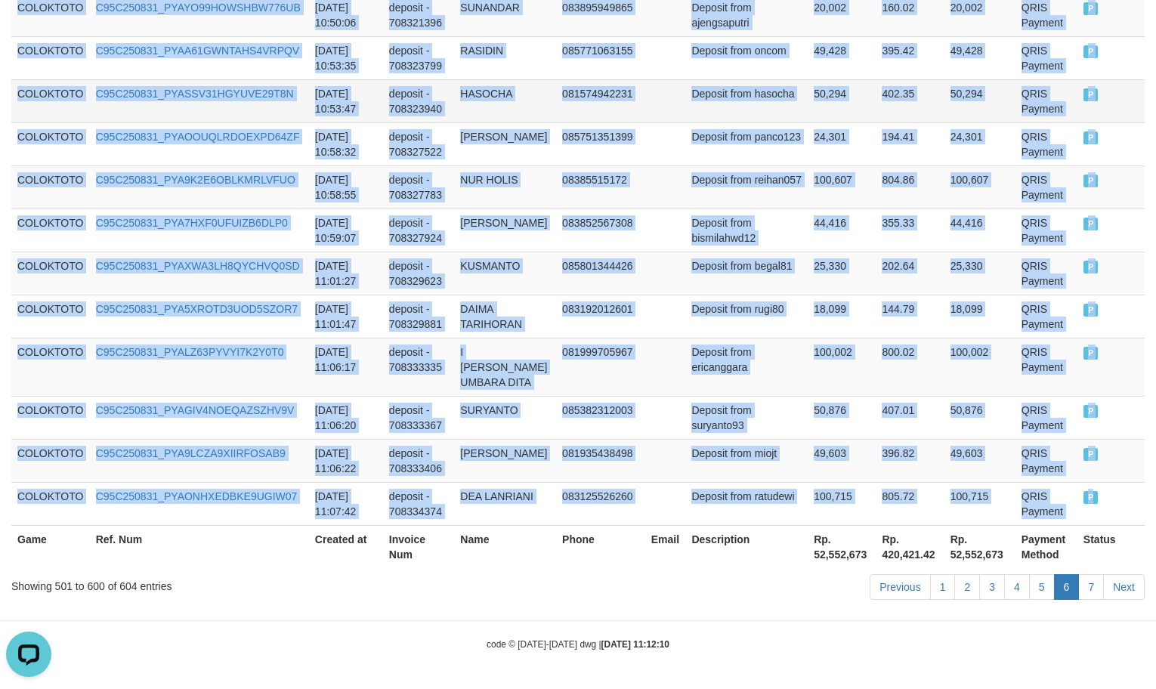
click at [946, 91] on td "50,294" at bounding box center [979, 100] width 71 height 43
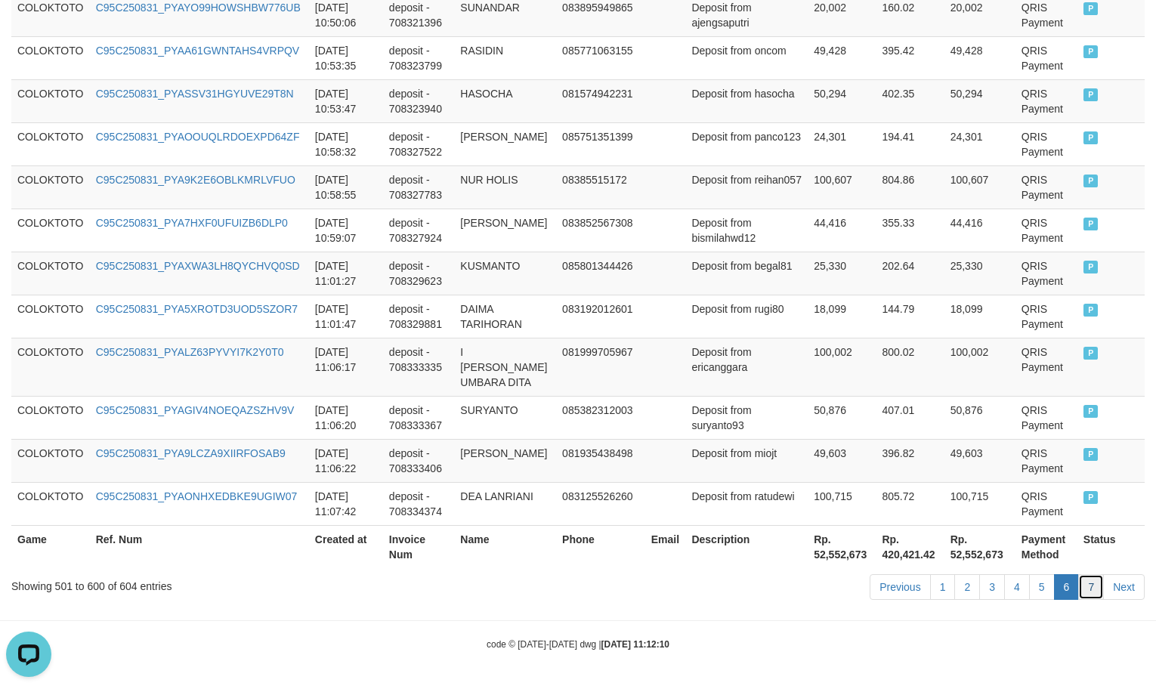
click at [1091, 580] on link "7" at bounding box center [1091, 587] width 26 height 26
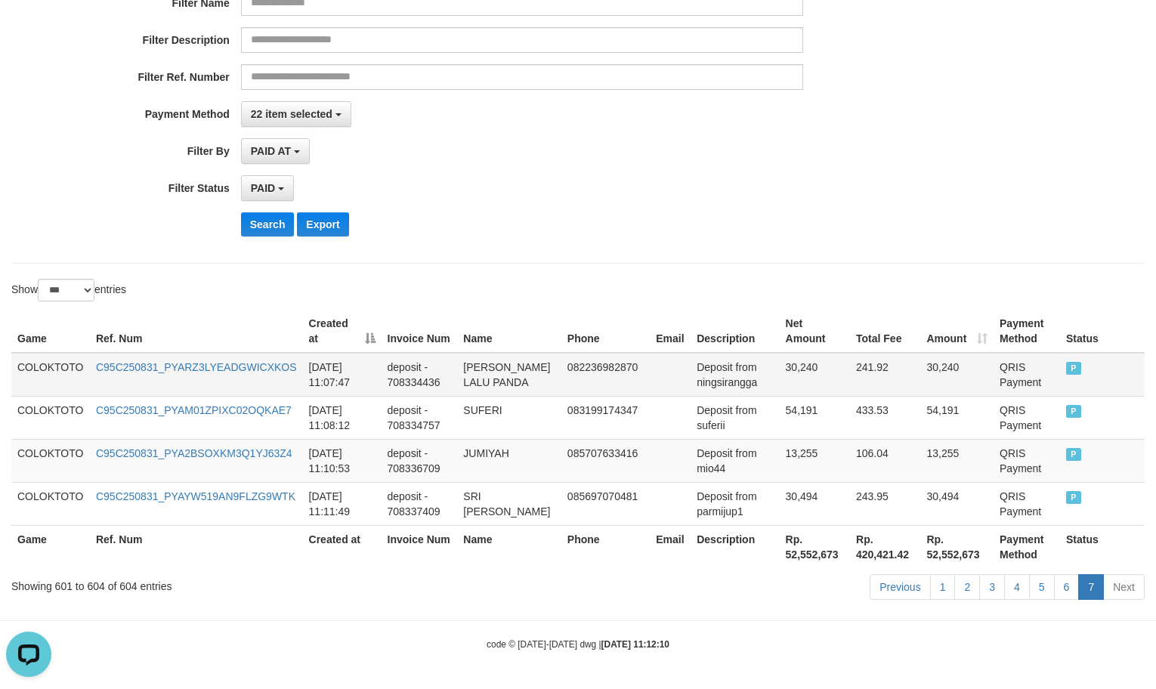
scroll to position [243, 0]
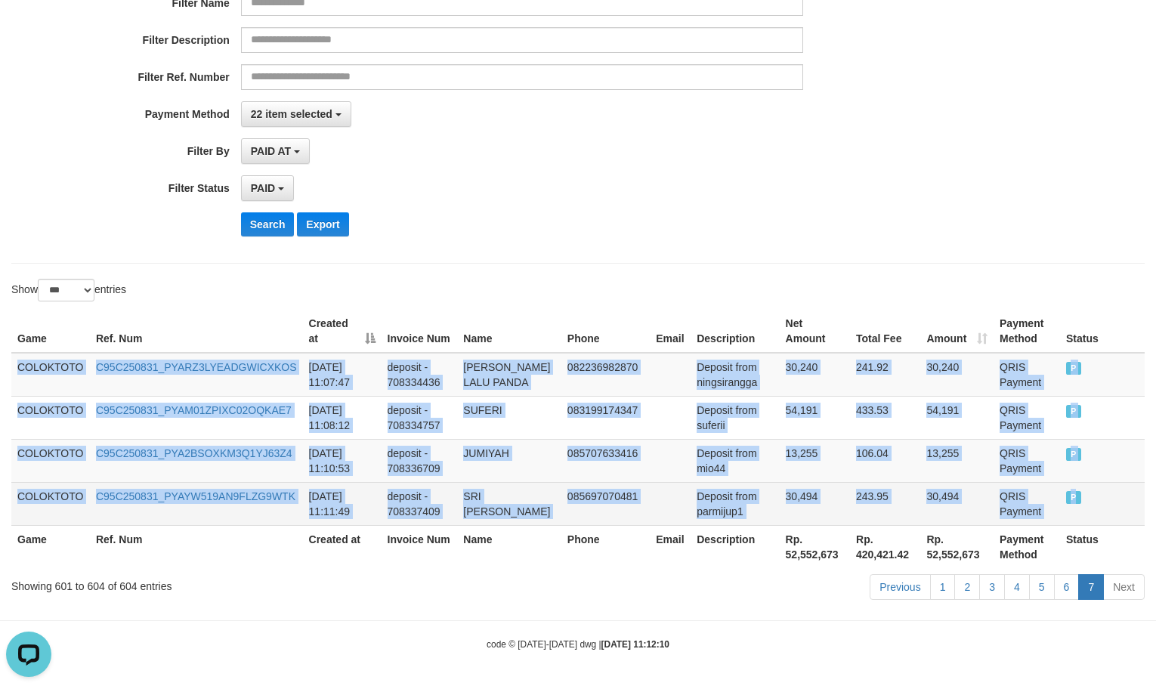
drag, startPoint x: 19, startPoint y: 360, endPoint x: 1093, endPoint y: 483, distance: 1081.0
click at [1093, 483] on tbody "COLOKTOTO C95C250831_PYARZ3LYEADGWICXKOS [DATE] 11:07:47 deposit - 708334436 [P…" at bounding box center [577, 439] width 1133 height 173
copy tbody "COLOKTOTO C95C250831_PYARZ3LYEADGWICXKOS [DATE] 11:07:47 deposit - 708334436 [P…"
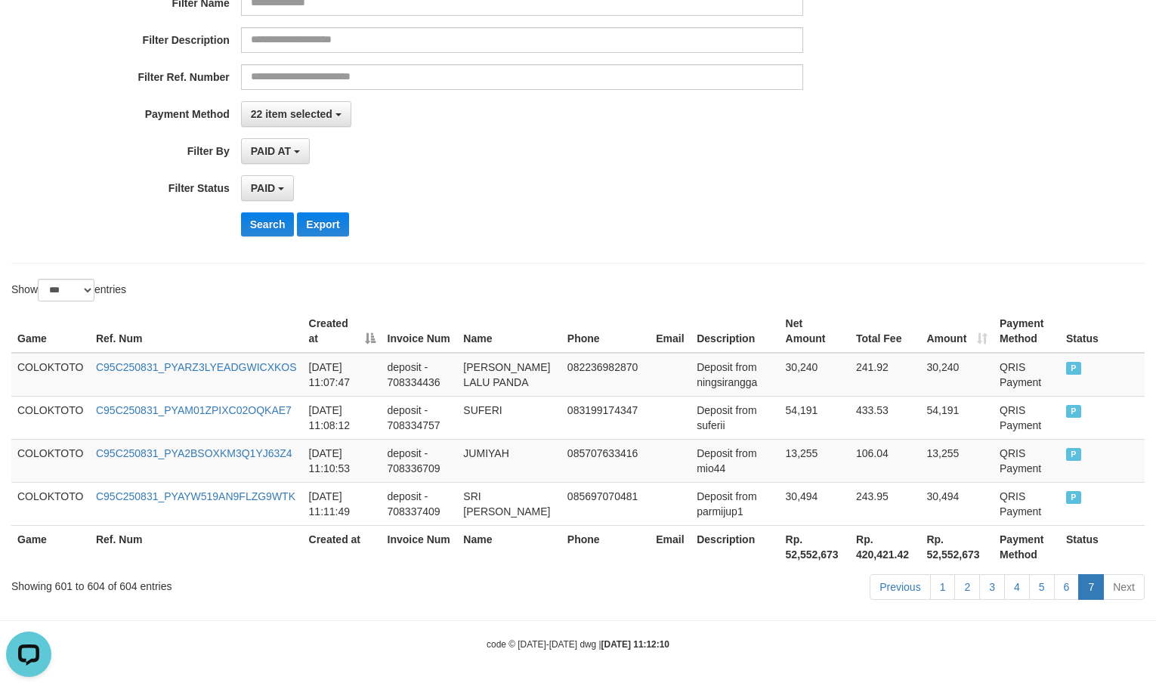
click at [989, 179] on div "**********" at bounding box center [578, 63] width 1156 height 369
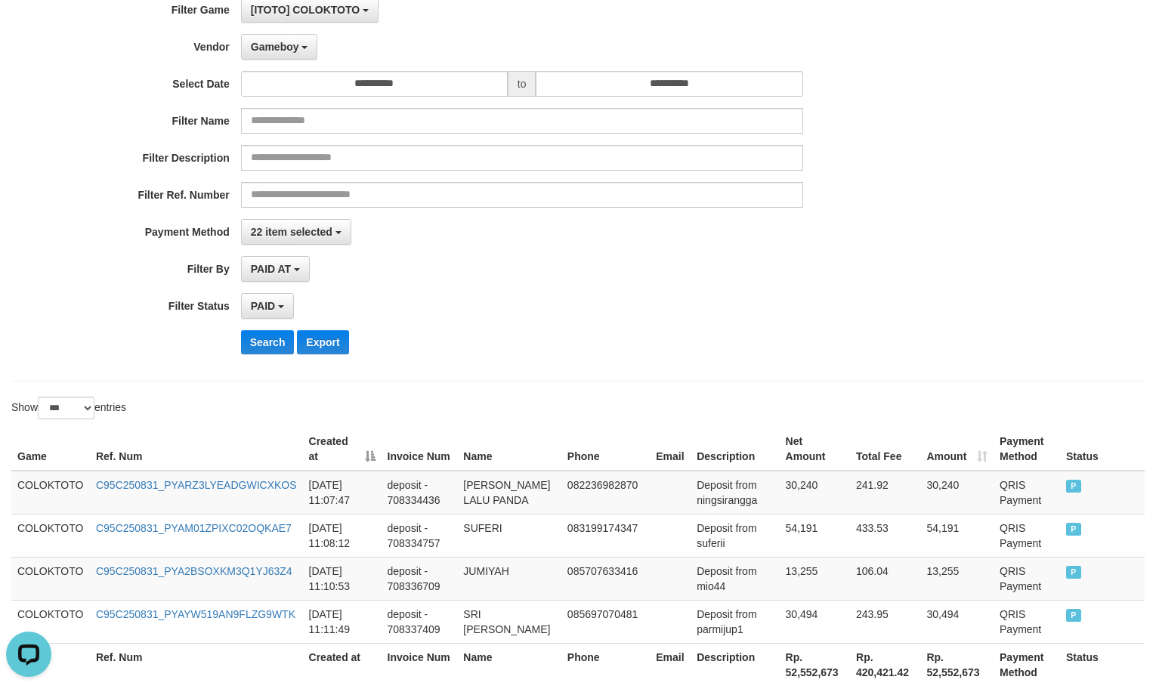
scroll to position [0, 0]
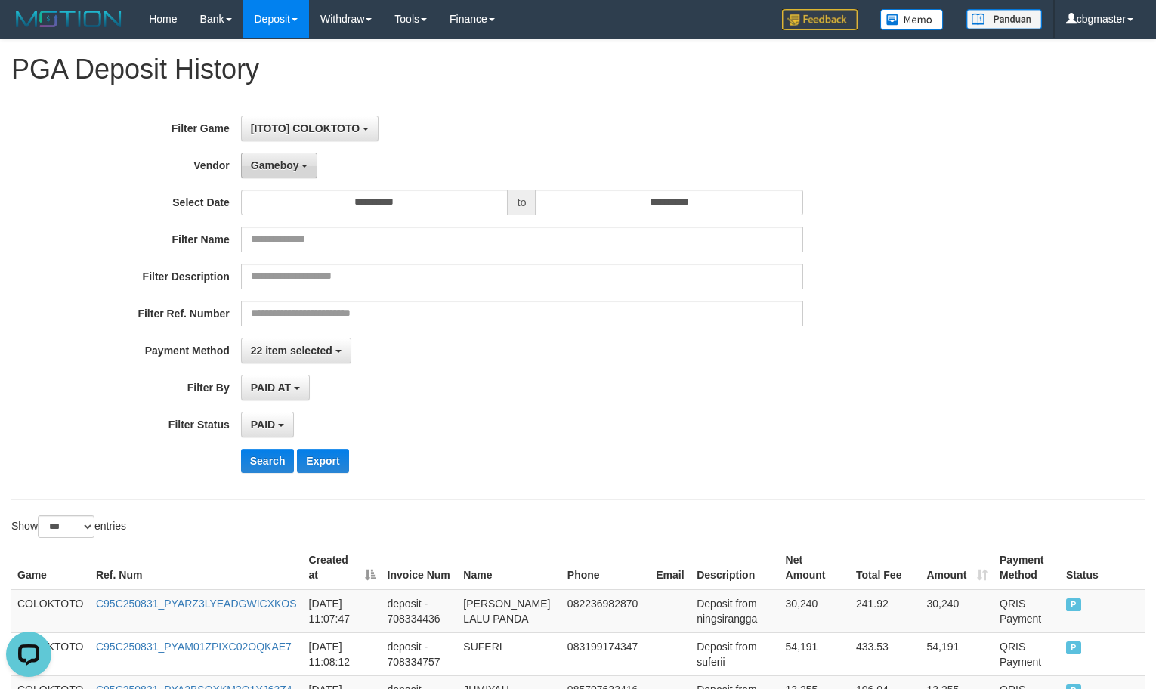
click at [279, 173] on button "Gameboy" at bounding box center [279, 166] width 77 height 26
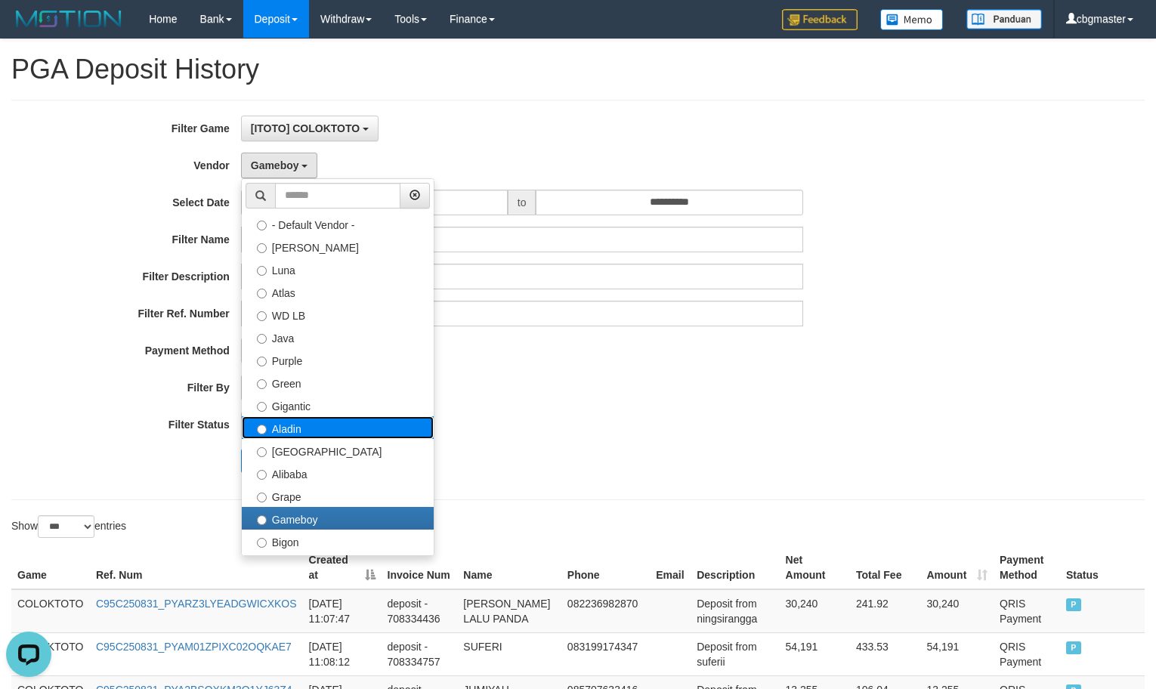
click at [323, 424] on label "Aladin" at bounding box center [338, 427] width 192 height 23
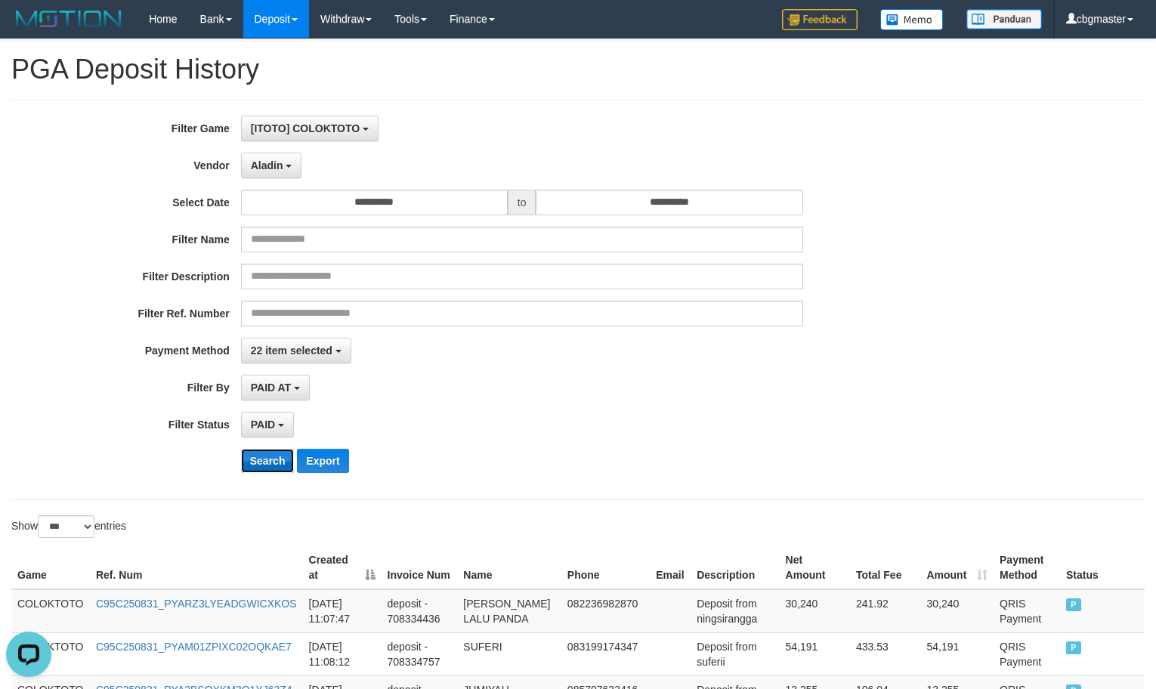
click at [270, 460] on button "Search" at bounding box center [268, 461] width 54 height 24
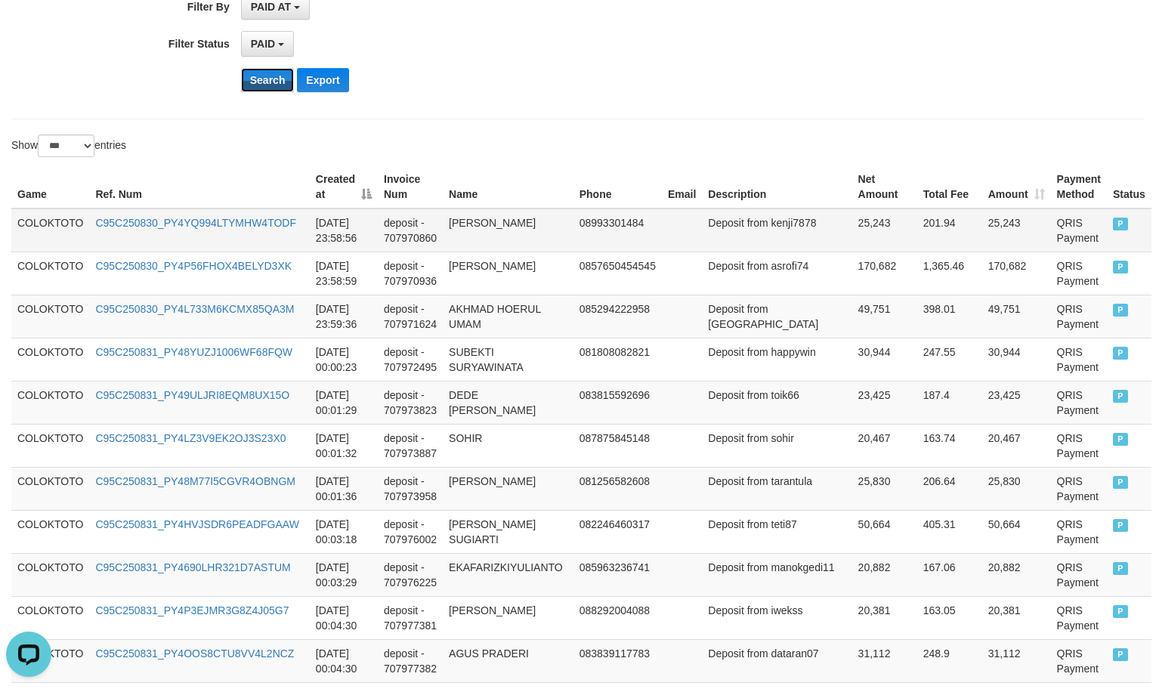
scroll to position [377, 0]
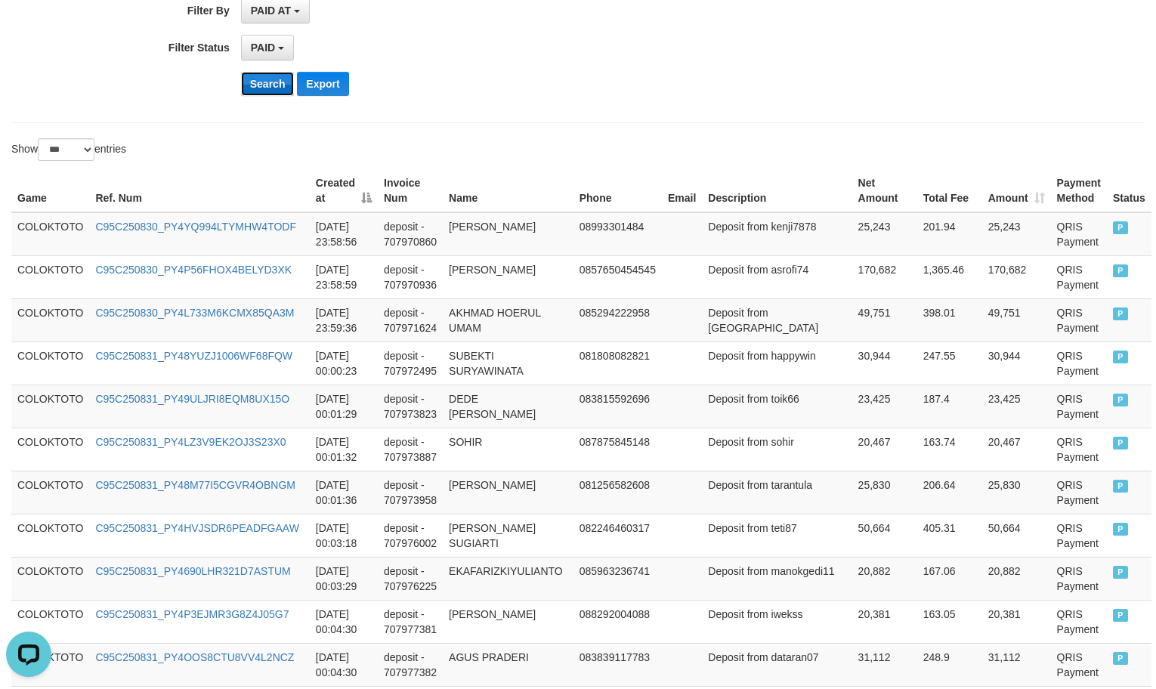
click at [283, 96] on button "Search" at bounding box center [268, 84] width 54 height 24
click at [282, 96] on button "Search" at bounding box center [268, 84] width 54 height 24
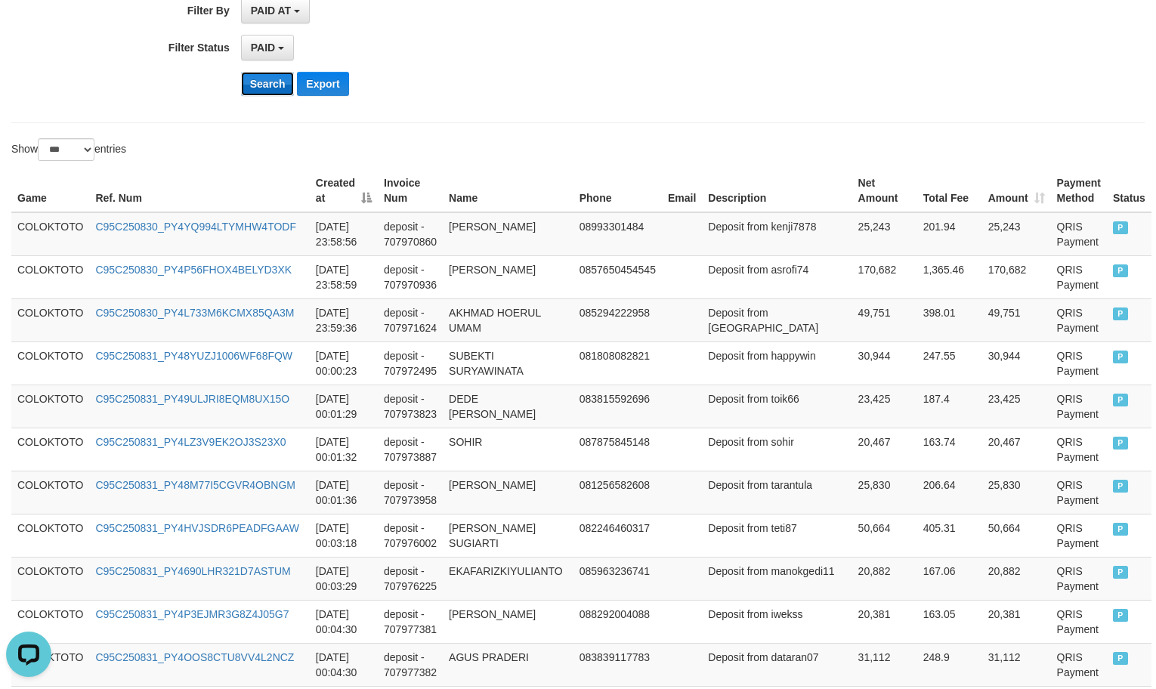
click at [263, 89] on button "Search" at bounding box center [268, 84] width 54 height 24
click at [267, 96] on button "Search" at bounding box center [268, 84] width 54 height 24
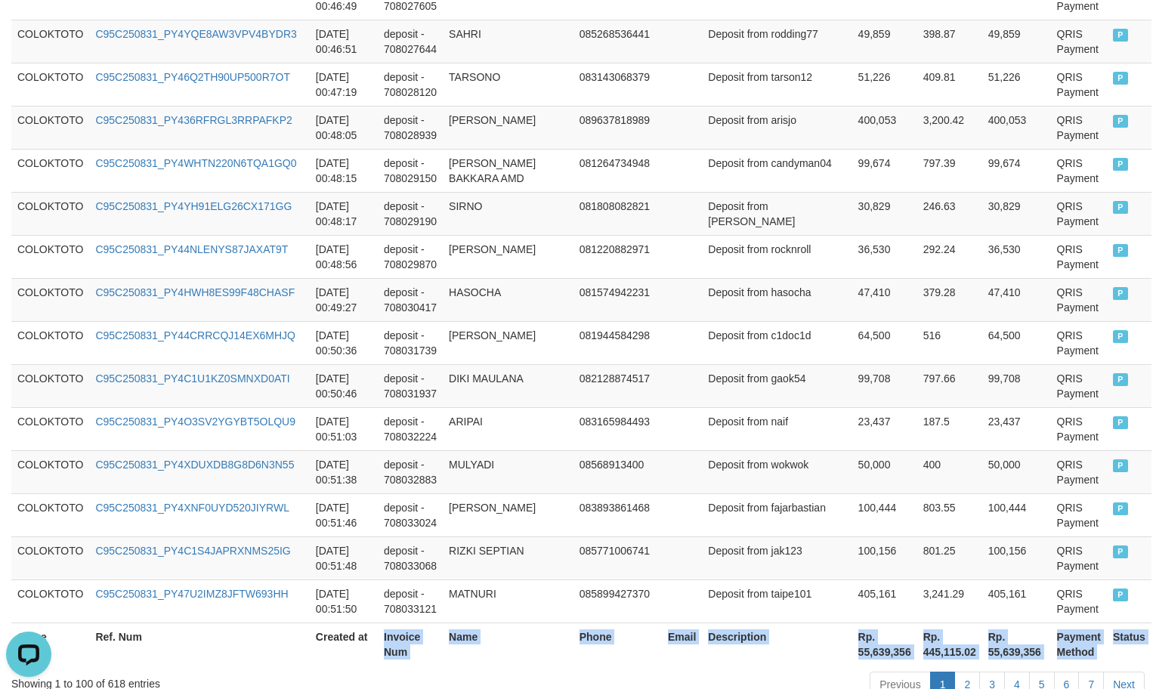
scroll to position [4407, 0]
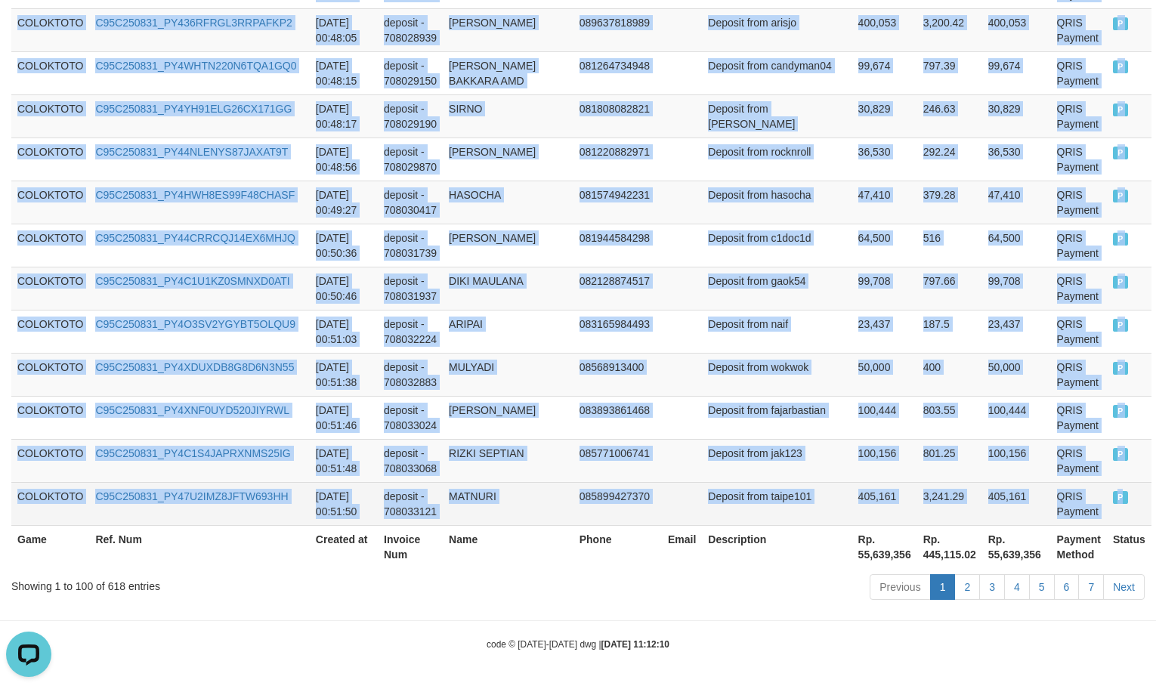
copy tbody "COLOKTOTO C95C250830_PY4YQ994LTYMHW4TODF [DATE] 23:58:56 deposit - 707970860 [P…"
drag, startPoint x: 18, startPoint y: 231, endPoint x: 1101, endPoint y: 499, distance: 1115.6
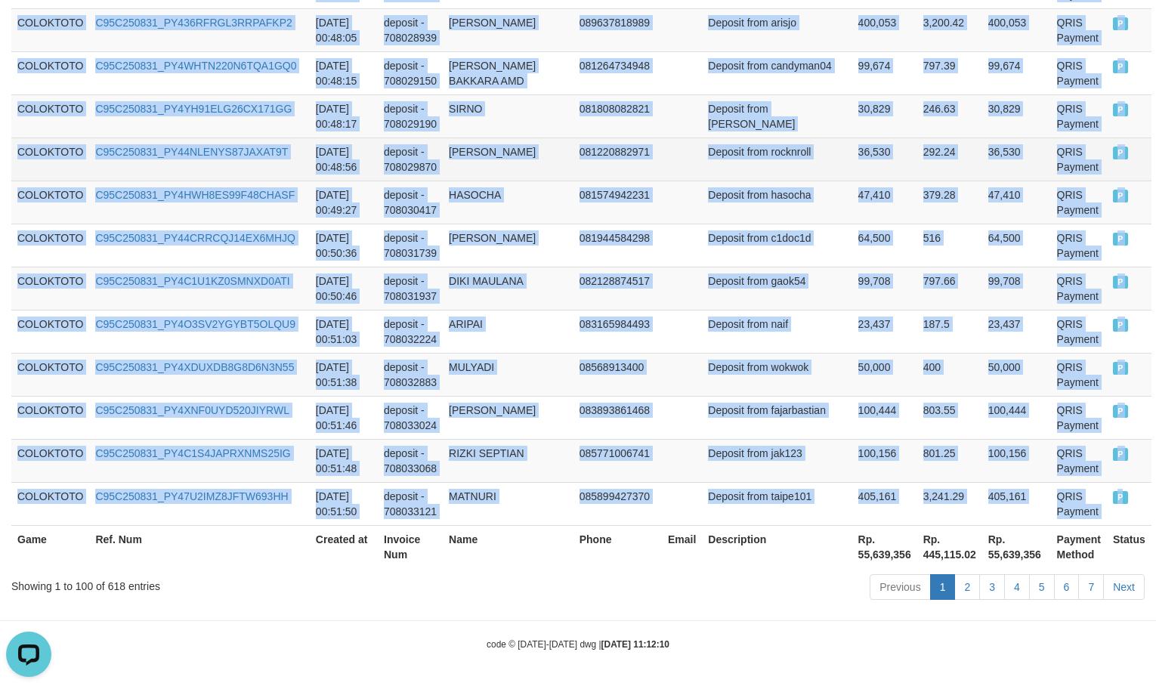
drag, startPoint x: 882, startPoint y: 96, endPoint x: 837, endPoint y: 164, distance: 81.7
click at [917, 96] on td "246.63" at bounding box center [949, 115] width 65 height 43
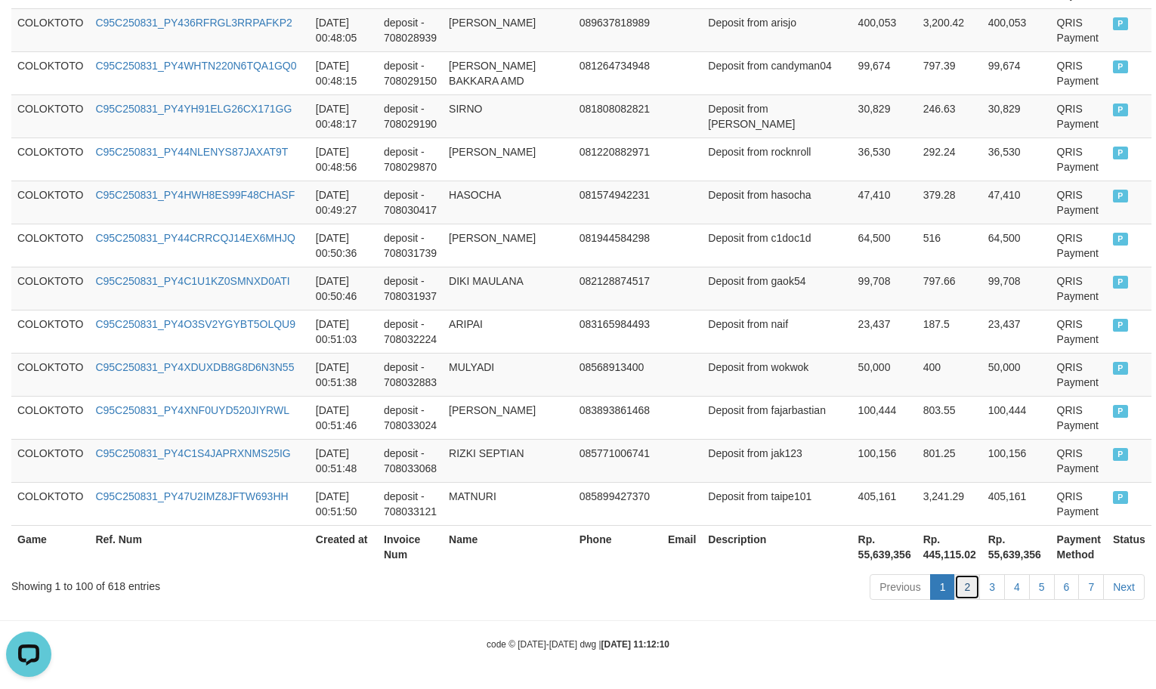
click at [965, 590] on link "2" at bounding box center [967, 587] width 26 height 26
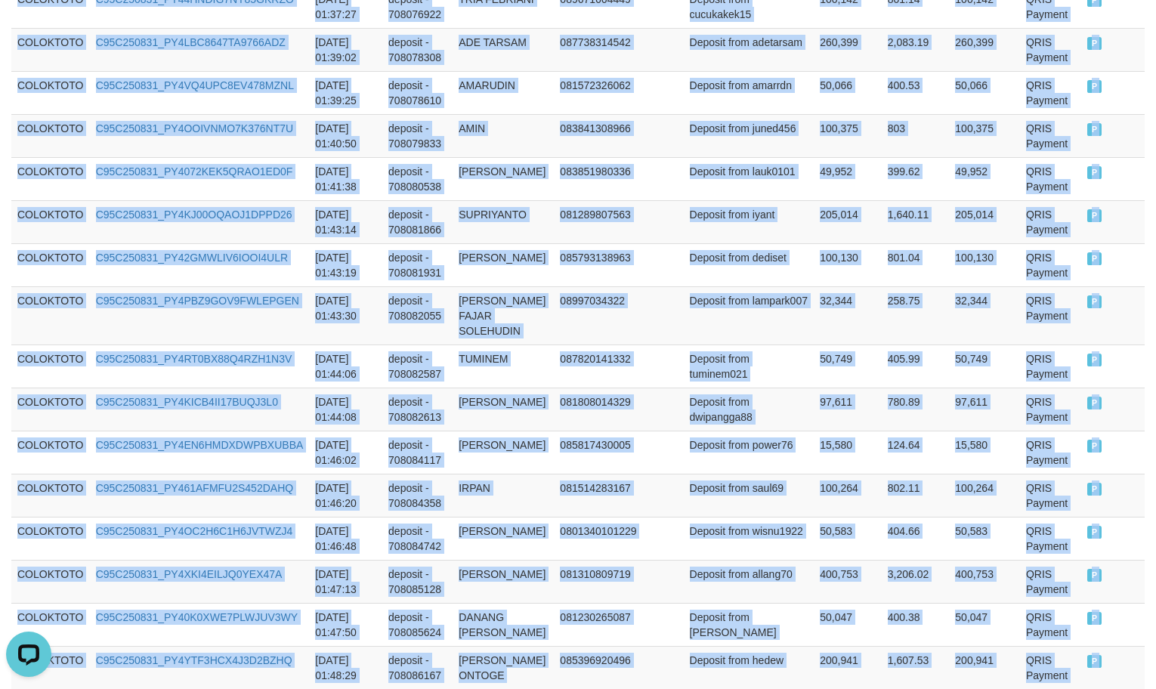
scroll to position [4514, 0]
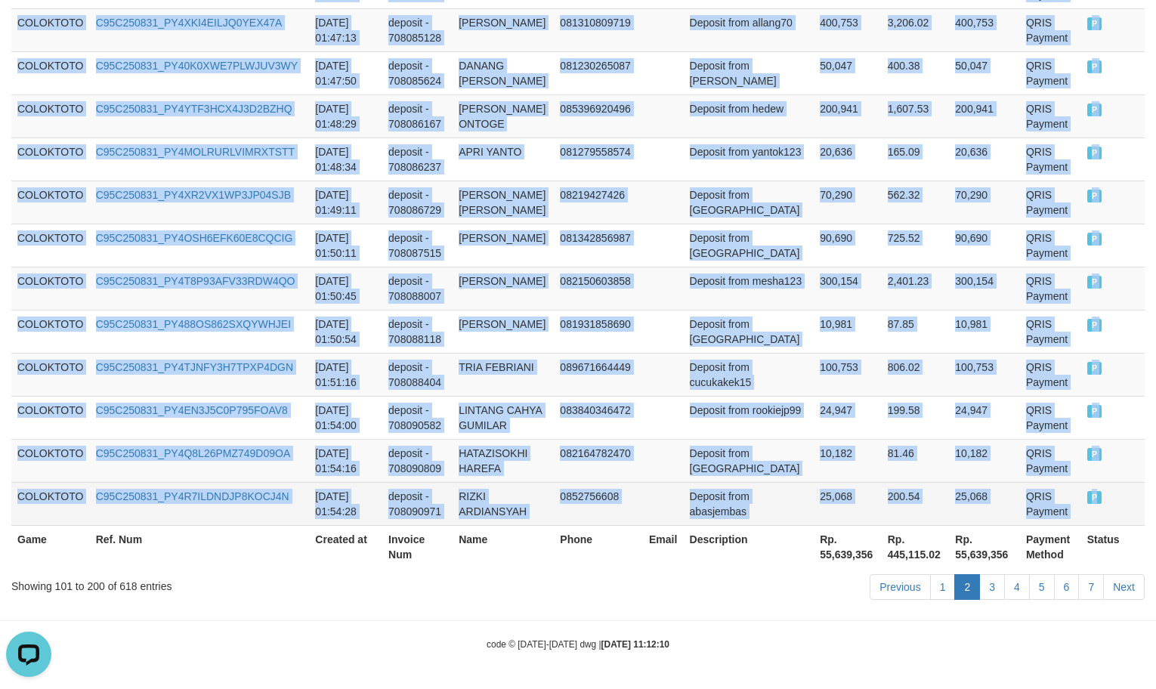
drag, startPoint x: 19, startPoint y: 419, endPoint x: 1107, endPoint y: 496, distance: 1090.4
copy tbody "COLOKTOTO C95C250831_PY48Y61DRNHTH8QO7DR [DATE] 00:52:03 deposit - 708033342 YO…"
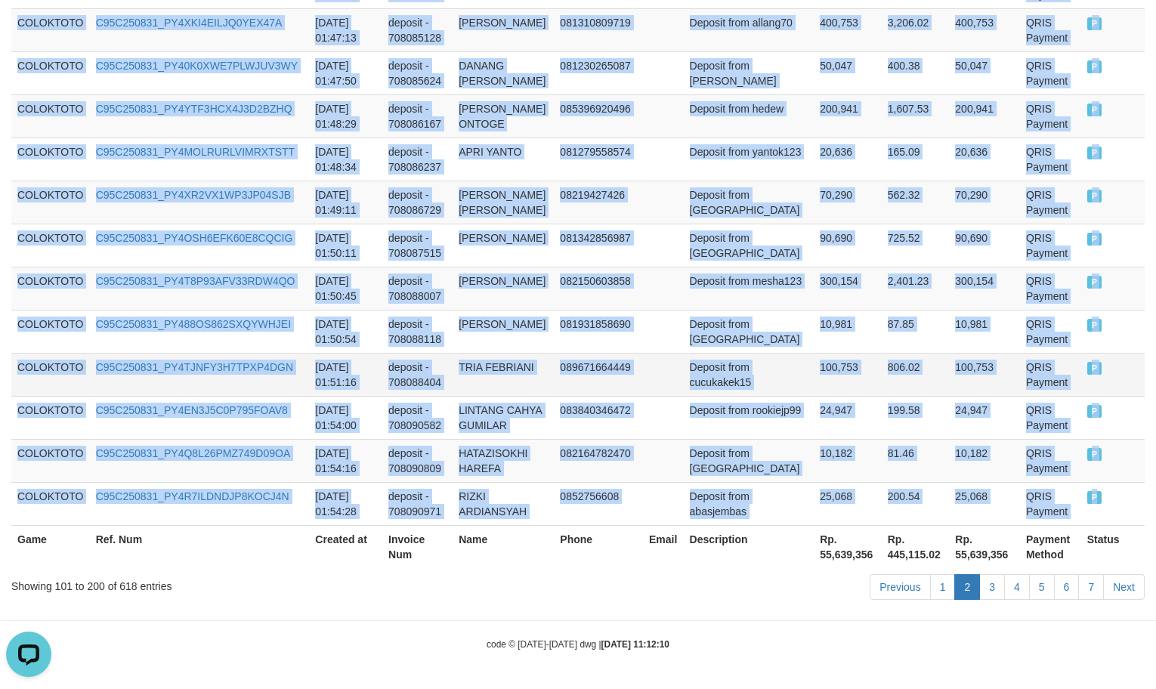
drag, startPoint x: 733, startPoint y: 162, endPoint x: 870, endPoint y: 363, distance: 243.4
click at [733, 162] on td "Deposit from yantok123" at bounding box center [749, 158] width 131 height 43
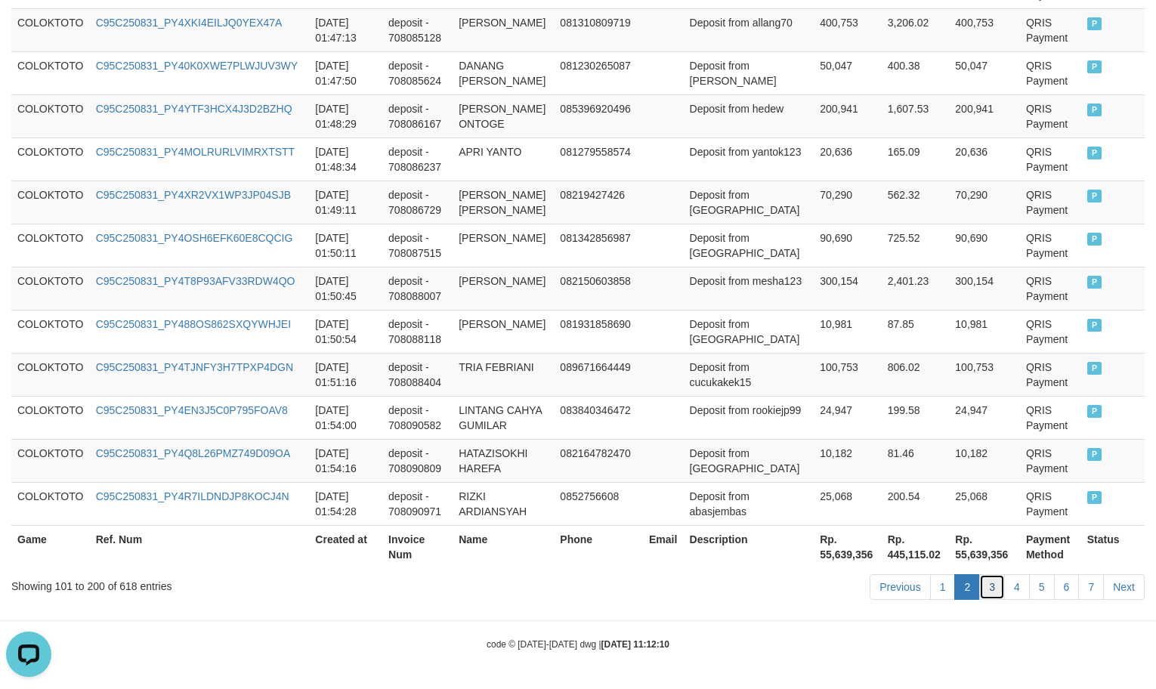
click at [984, 590] on link "3" at bounding box center [992, 587] width 26 height 26
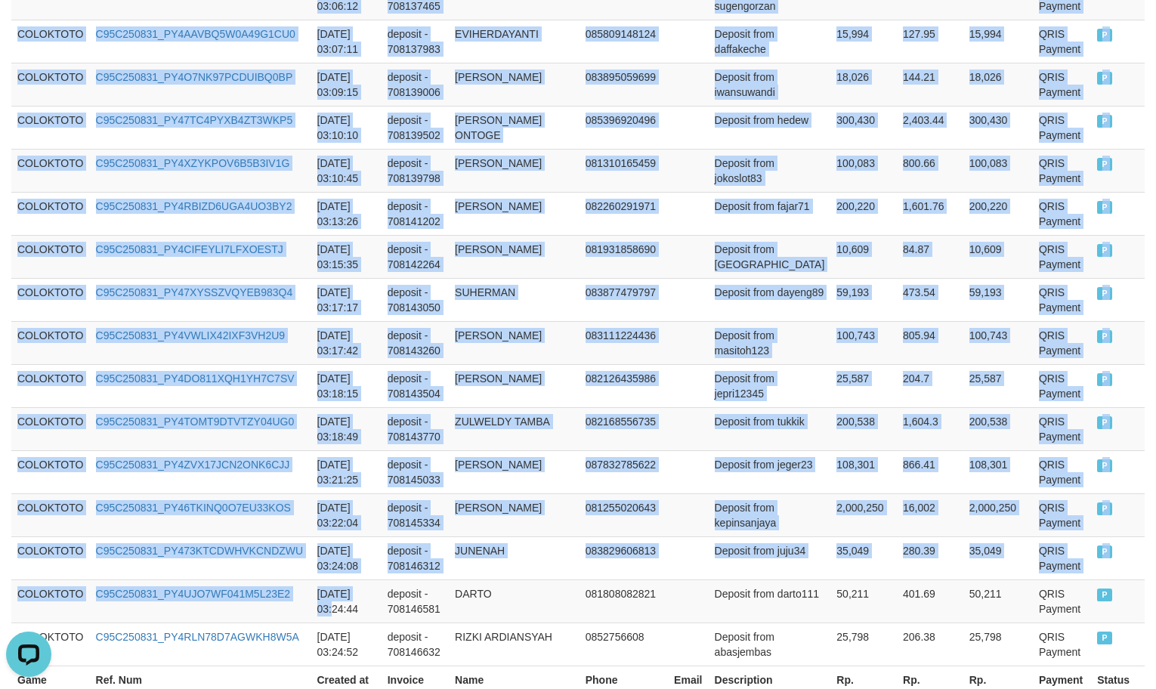
scroll to position [4453, 0]
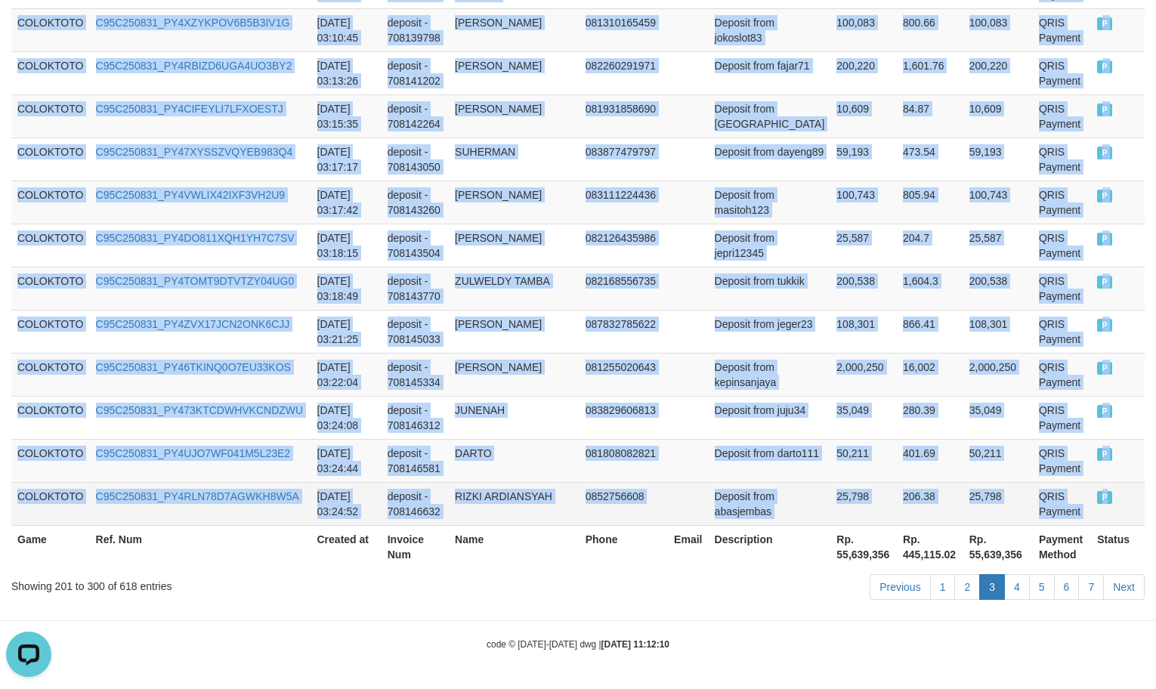
drag, startPoint x: 16, startPoint y: 309, endPoint x: 1108, endPoint y: 492, distance: 1107.5
copy tbody "COLOKTOTO C95C250831_PY4YR18F08ZL8YP0QV9 [DATE] 01:55:15 deposit - 708091593 EN…"
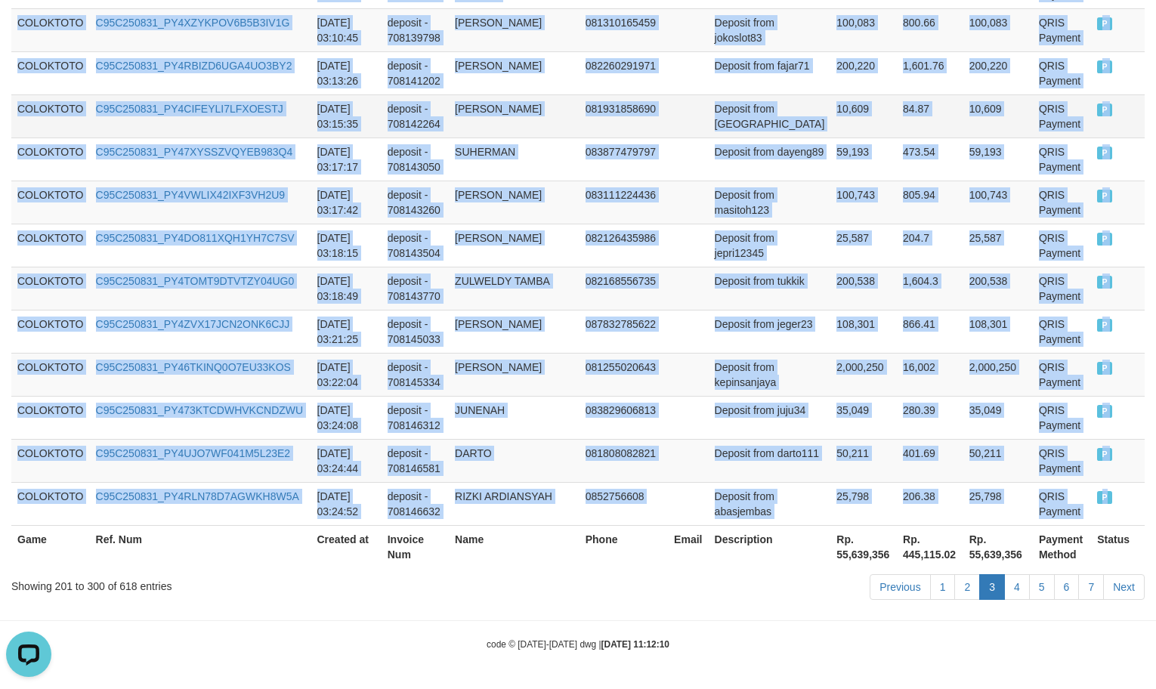
click at [708, 125] on td "Deposit from [GEOGRAPHIC_DATA]" at bounding box center [769, 115] width 122 height 43
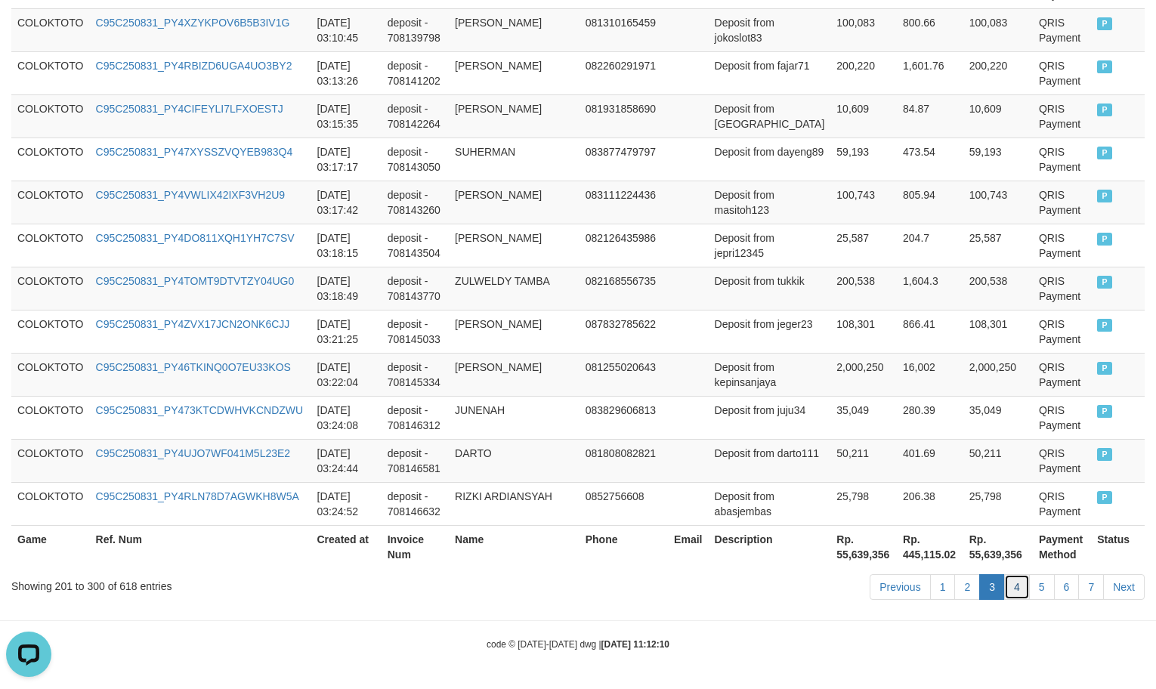
click at [1014, 581] on link "4" at bounding box center [1017, 587] width 26 height 26
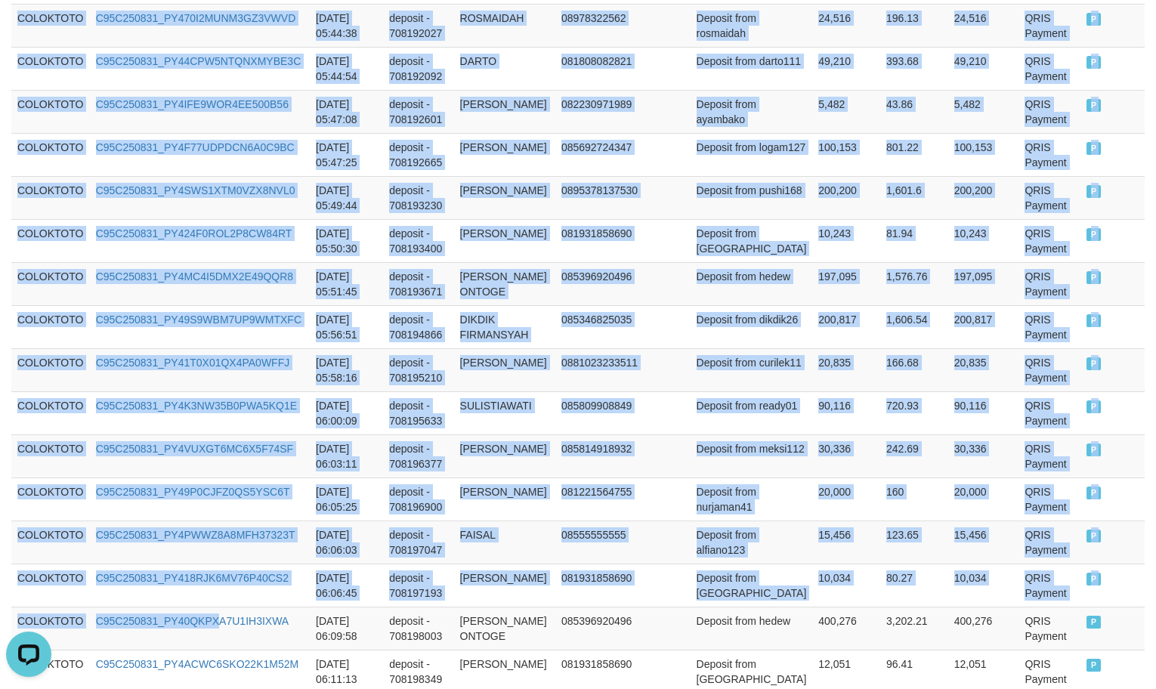
scroll to position [4438, 0]
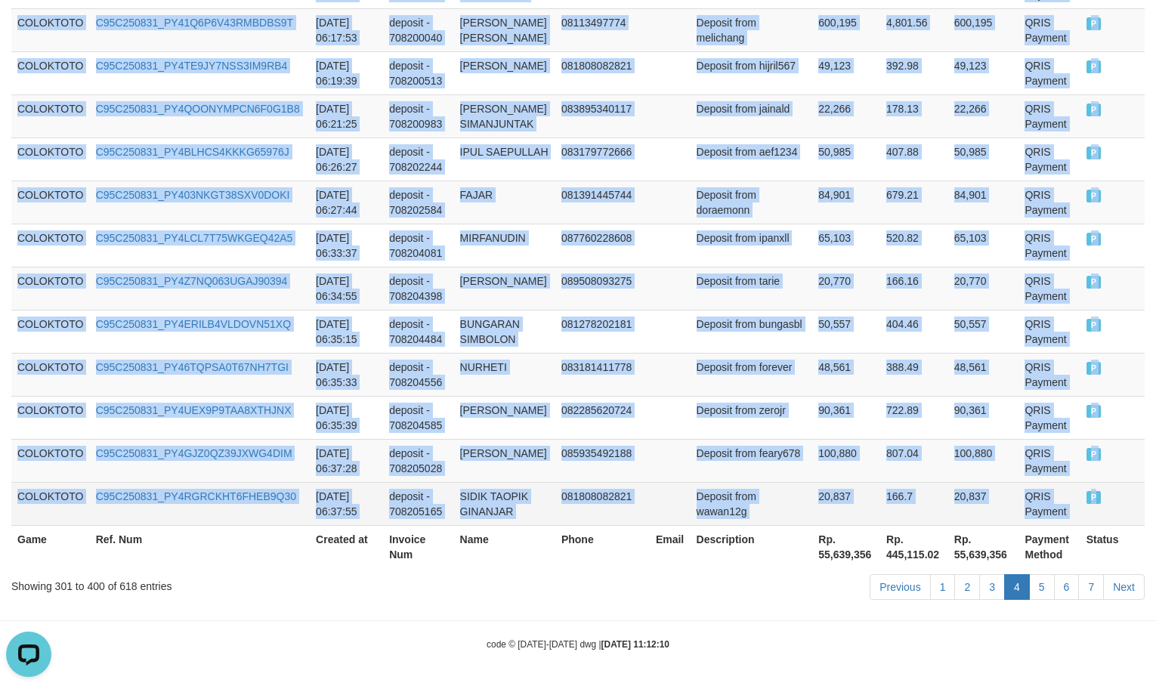
copy tbody "COLOKTOTO C95C250831_PY4AX6LYI190MRJGJQR [DATE] 03:26:30 deposit - 708147318 SU…"
drag, startPoint x: 18, startPoint y: 513, endPoint x: 1093, endPoint y: 492, distance: 1075.0
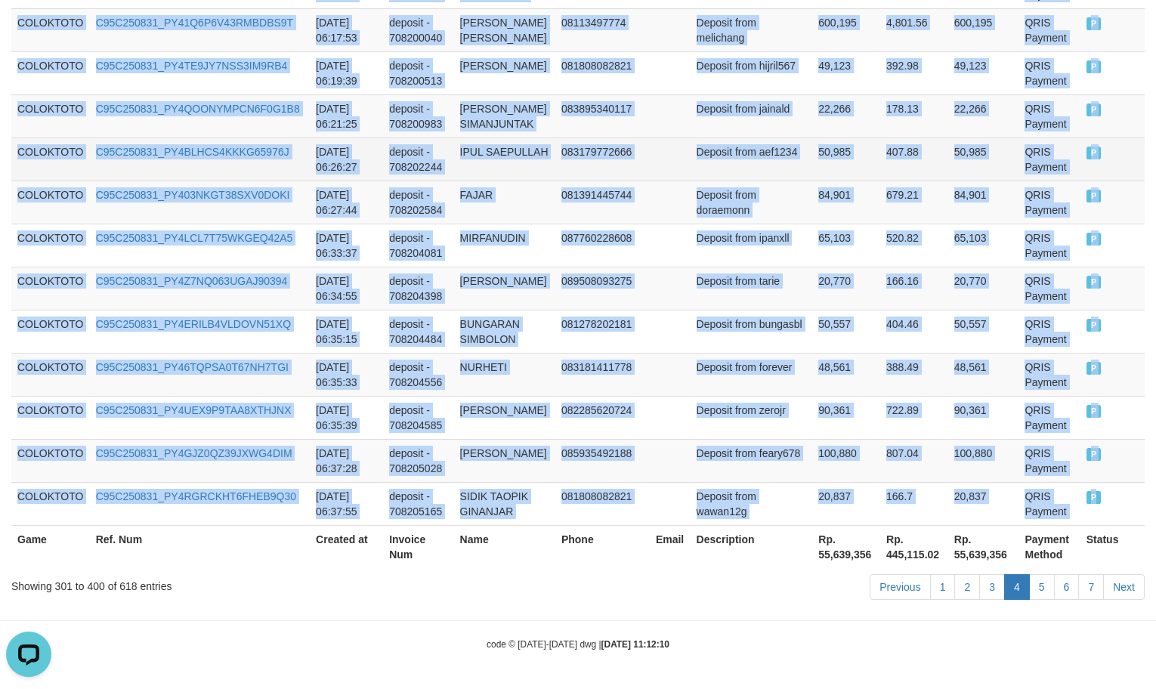
click at [880, 137] on td "407.88" at bounding box center [914, 158] width 68 height 43
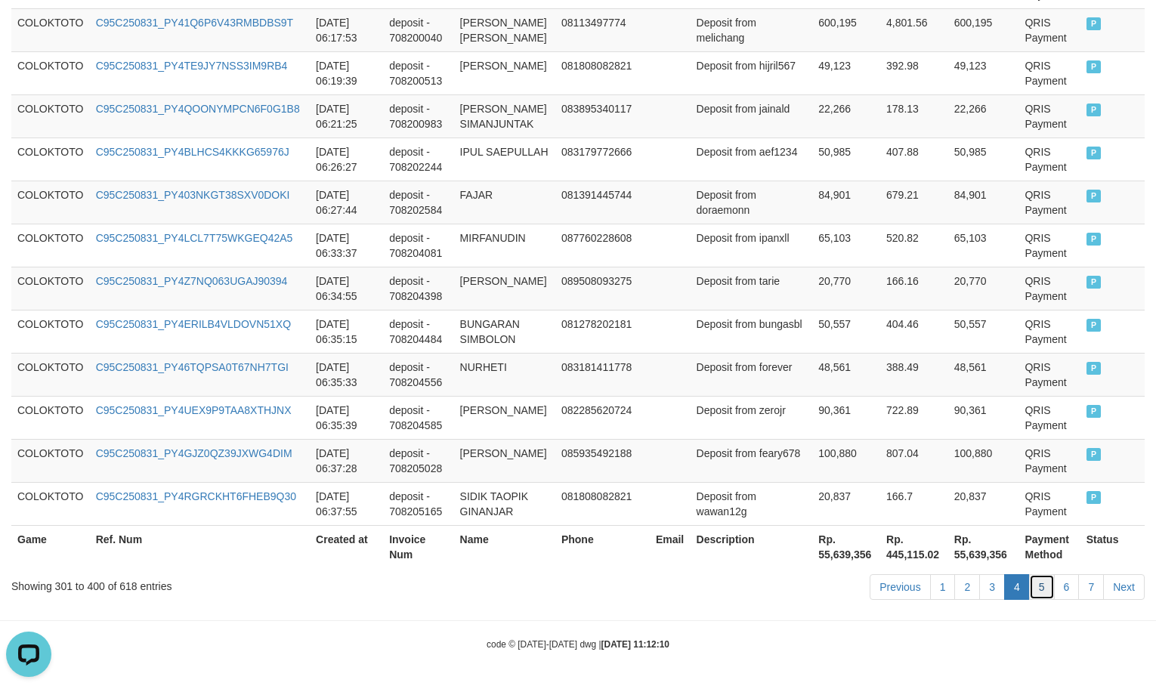
click at [1043, 588] on link "5" at bounding box center [1042, 587] width 26 height 26
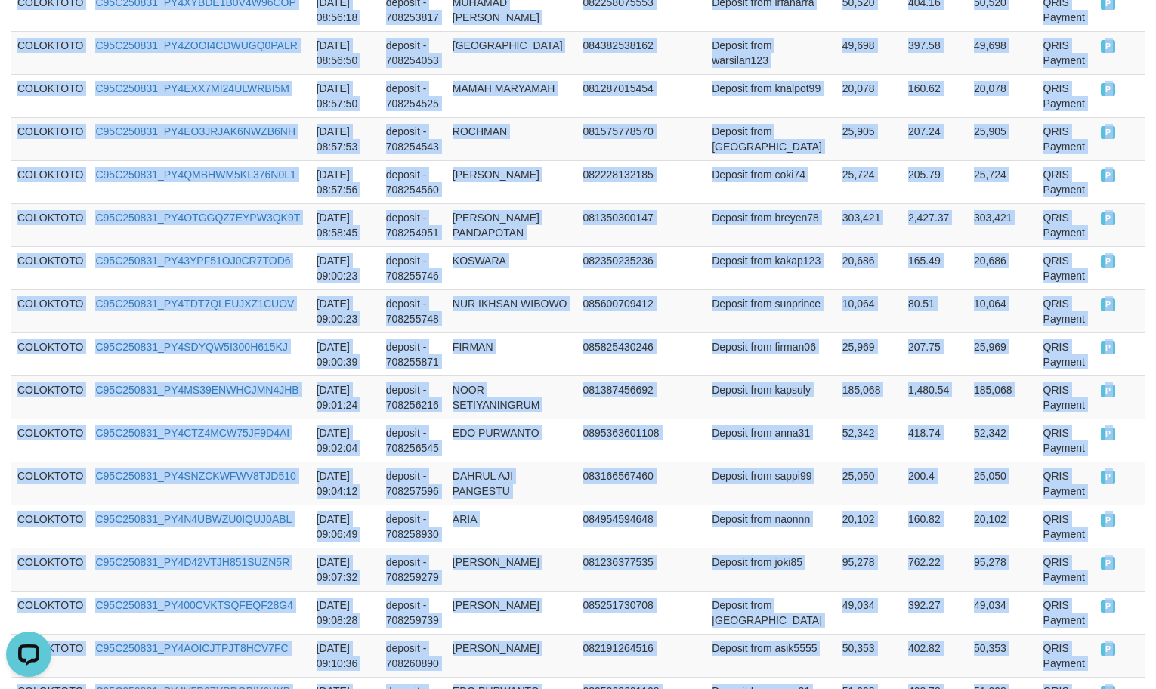
scroll to position [4453, 0]
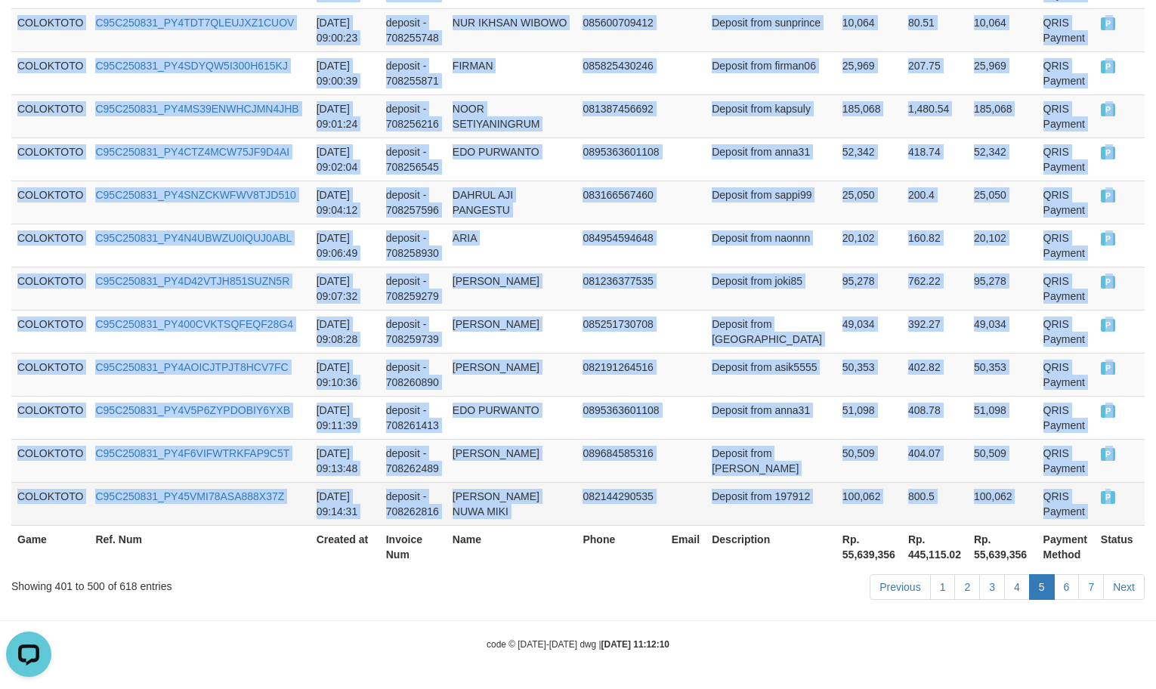
copy tbody "COLOKTOTO C95C250831_PY4P4MFYG6NYZONM3ZV [DATE] 06:38:44 deposit - 708205357 RU…"
drag, startPoint x: 14, startPoint y: 307, endPoint x: 1085, endPoint y: 499, distance: 1088.2
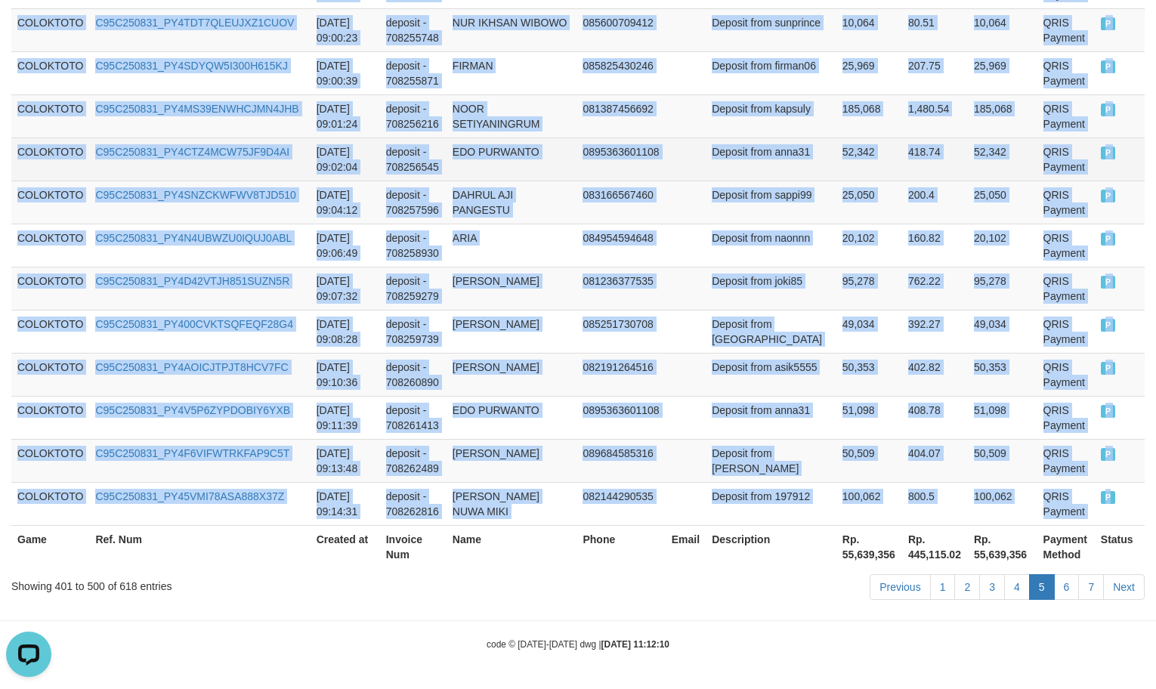
click at [968, 137] on td "52,342" at bounding box center [1002, 158] width 69 height 43
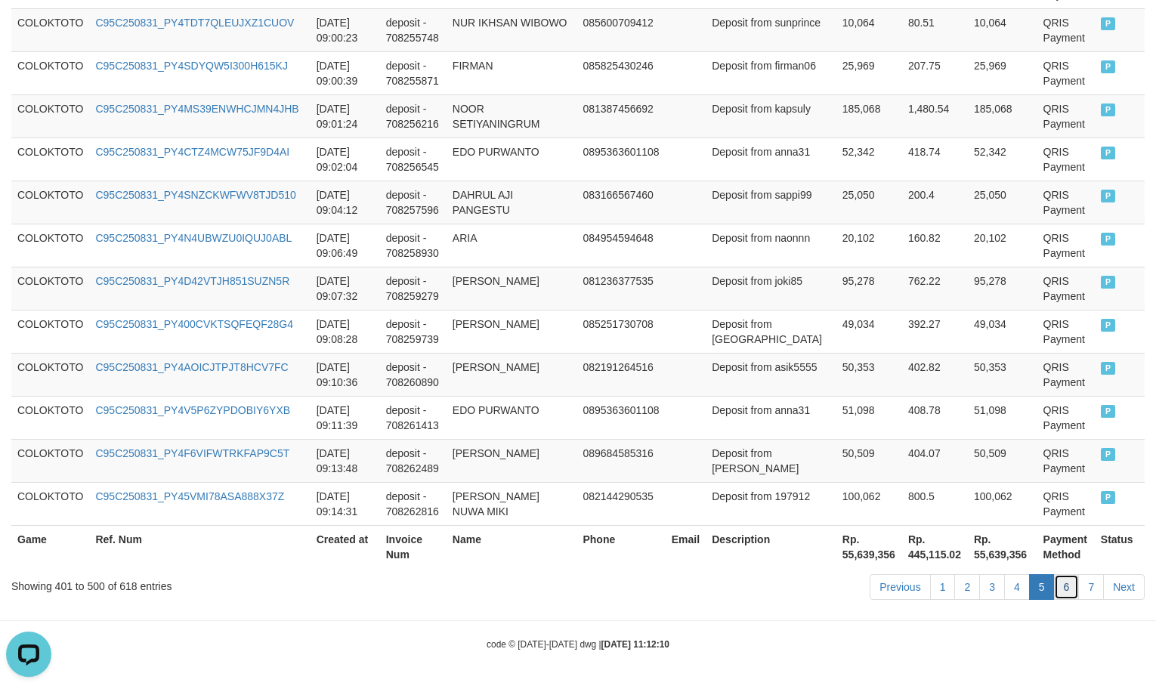
click at [1063, 585] on link "6" at bounding box center [1067, 587] width 26 height 26
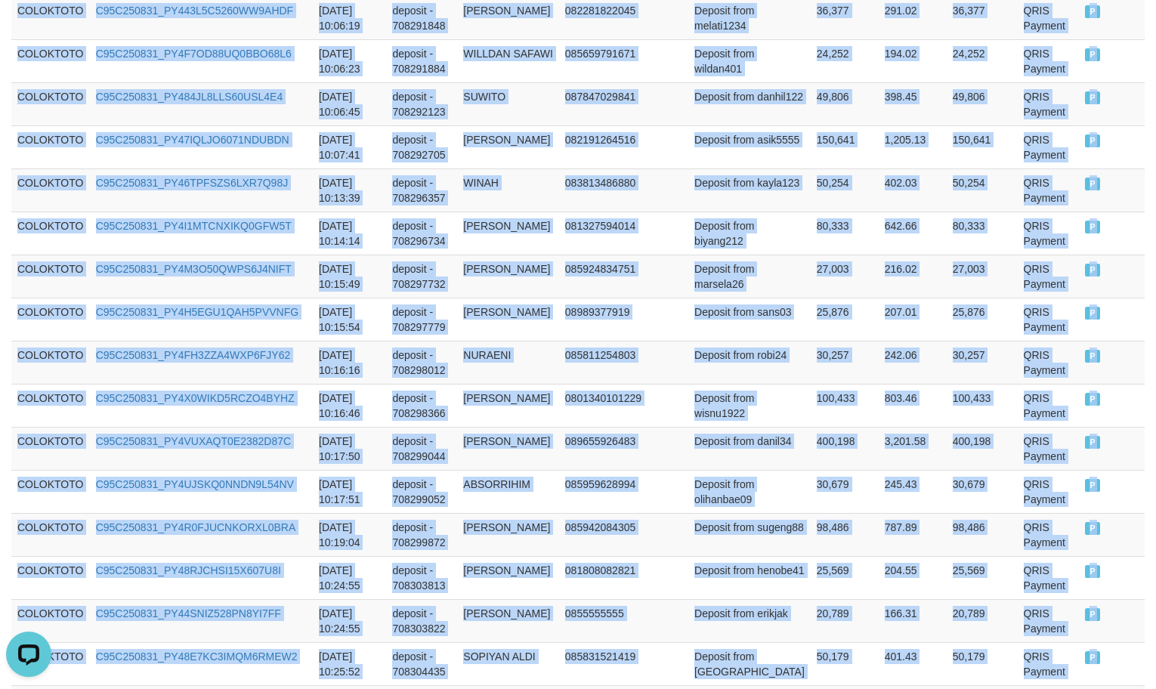
scroll to position [4468, 0]
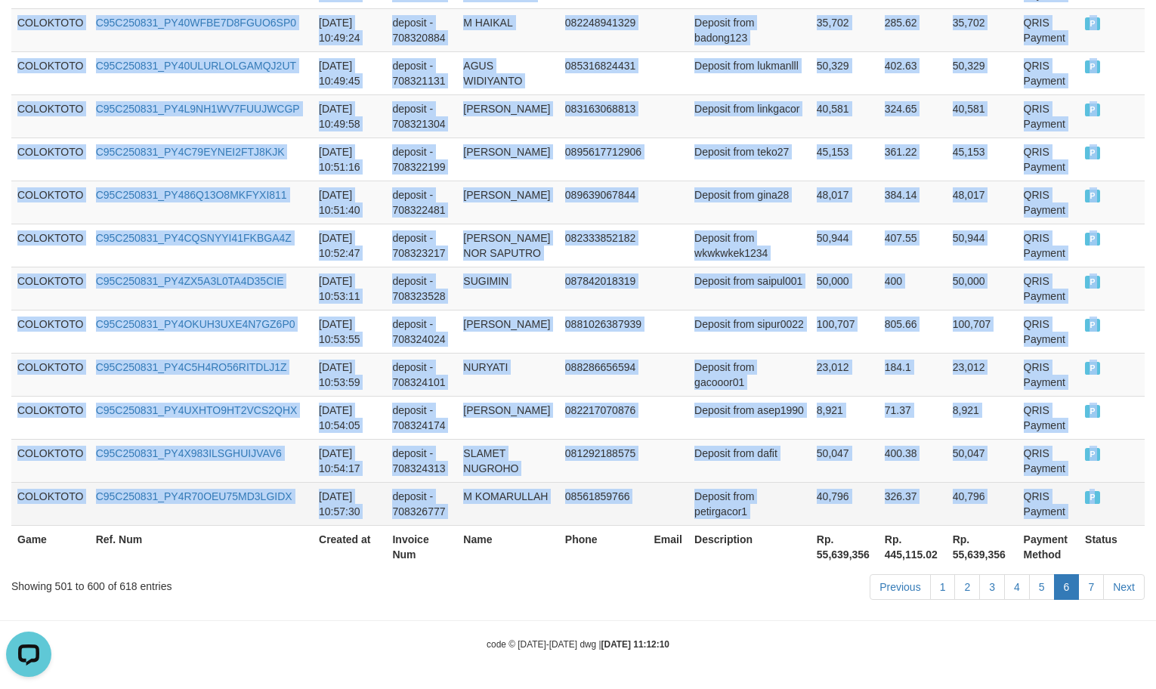
drag, startPoint x: 16, startPoint y: 232, endPoint x: 1111, endPoint y: 483, distance: 1123.7
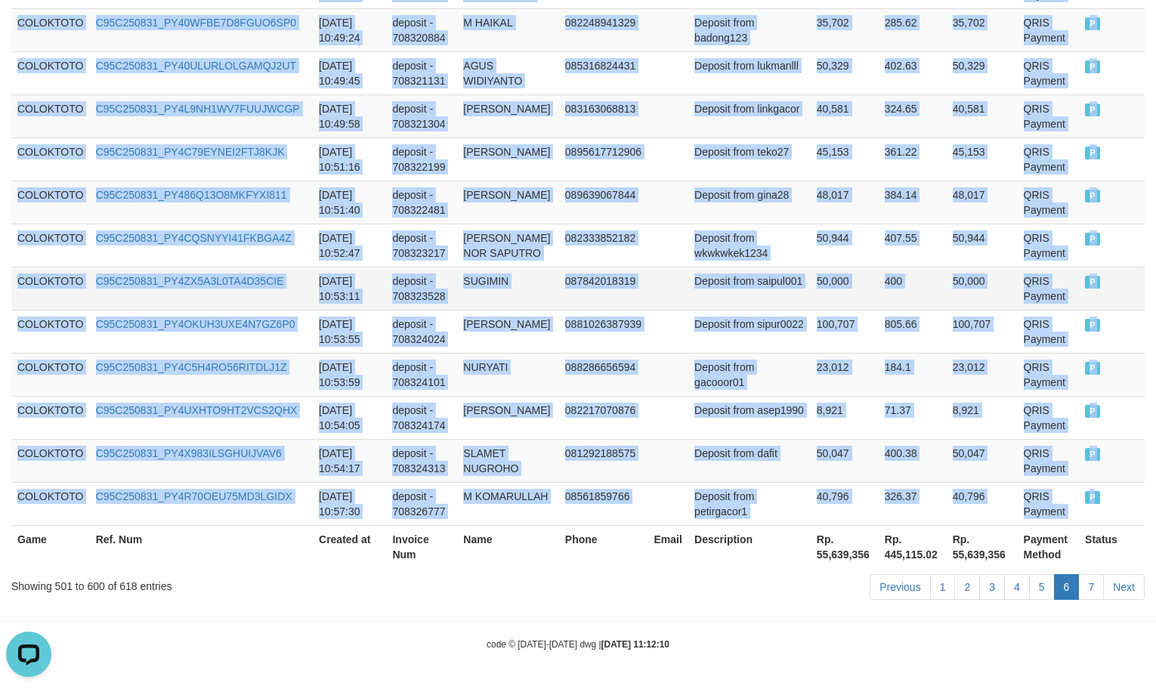
click at [905, 186] on td "384.14" at bounding box center [912, 202] width 68 height 43
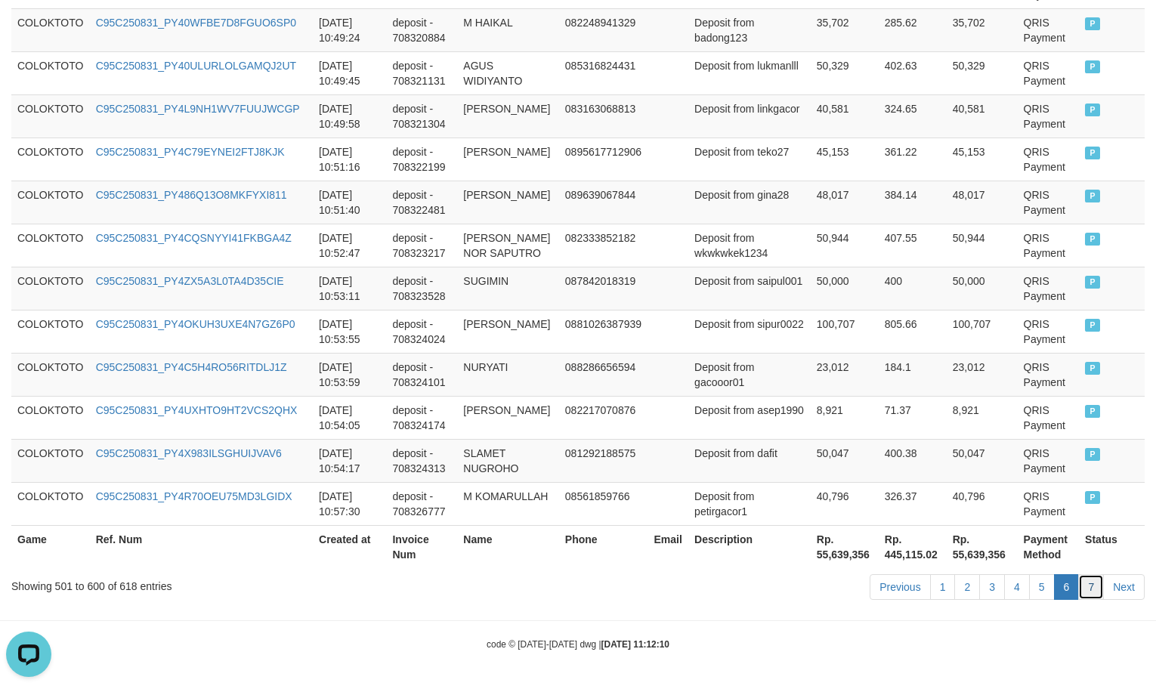
click at [1086, 581] on link "7" at bounding box center [1091, 587] width 26 height 26
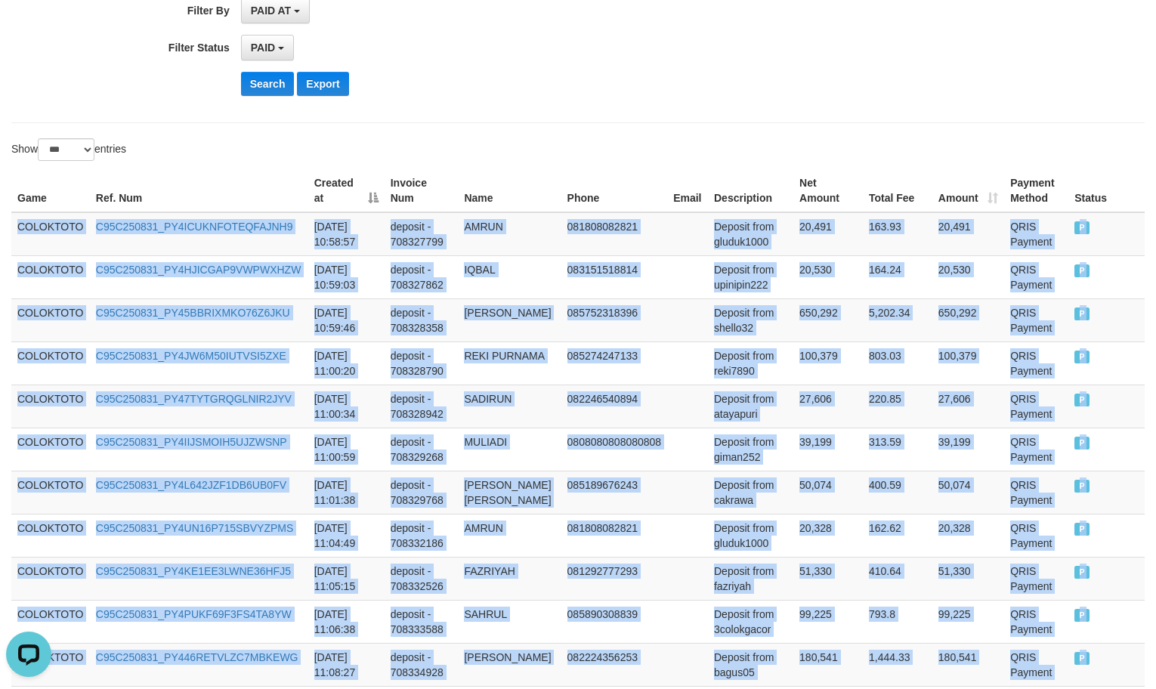
scroll to position [850, 0]
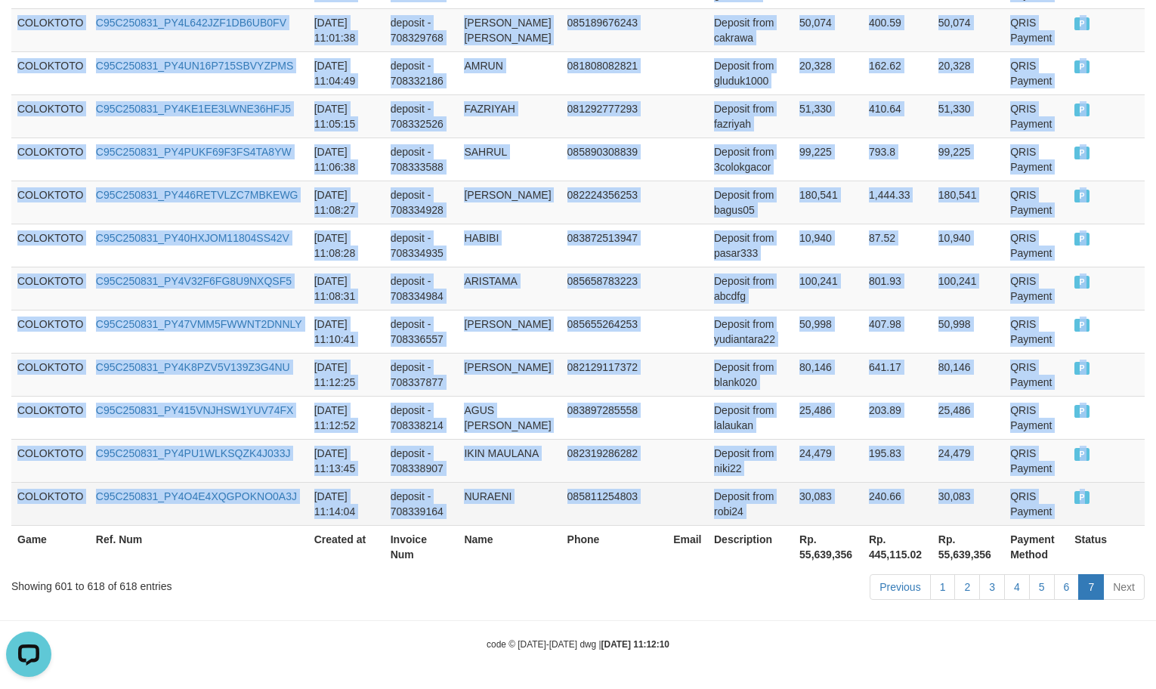
drag, startPoint x: 19, startPoint y: 234, endPoint x: 1088, endPoint y: 494, distance: 1100.6
click at [1088, 494] on tbody "COLOKTOTO C95C250831_PY4ICUKNFOTEQFAJNH9 [DATE] 10:58:57 deposit - 708327799 AM…" at bounding box center [577, 138] width 1133 height 776
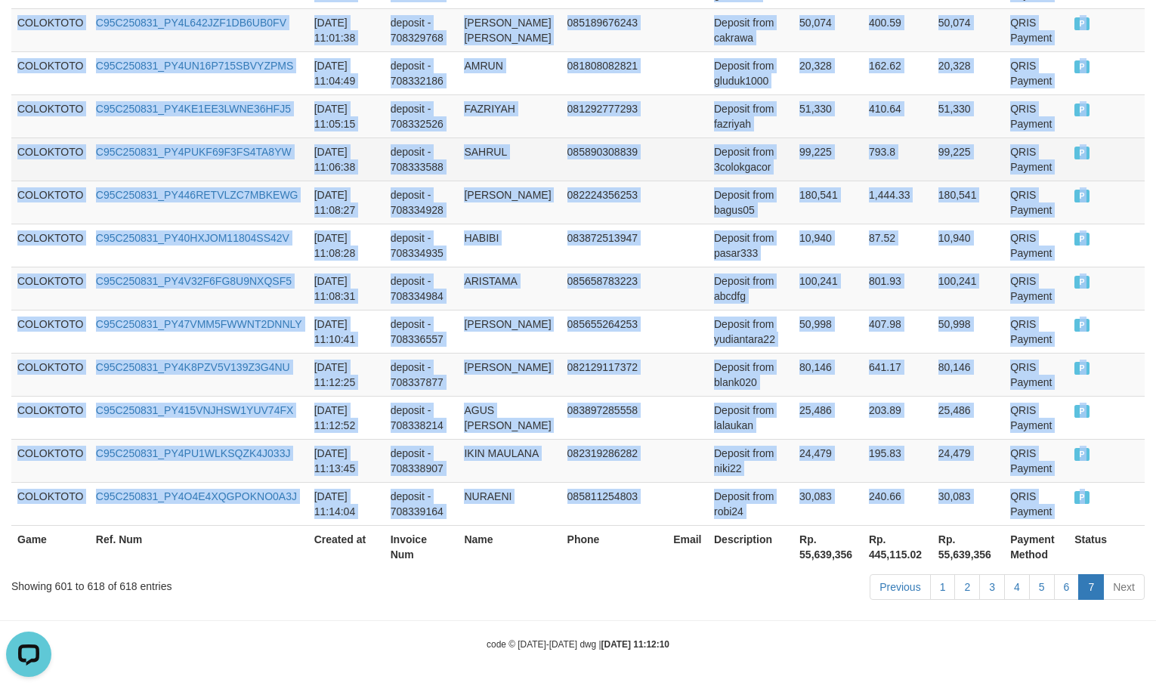
click at [882, 155] on td "793.8" at bounding box center [897, 158] width 69 height 43
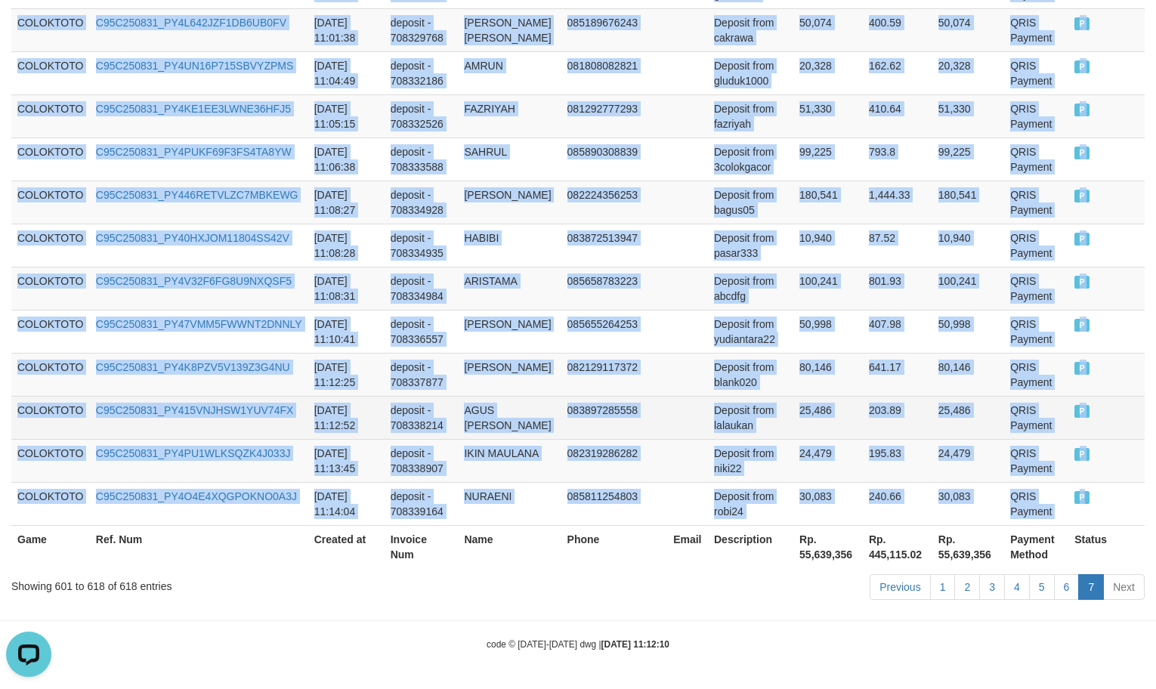
click at [667, 415] on td at bounding box center [687, 417] width 41 height 43
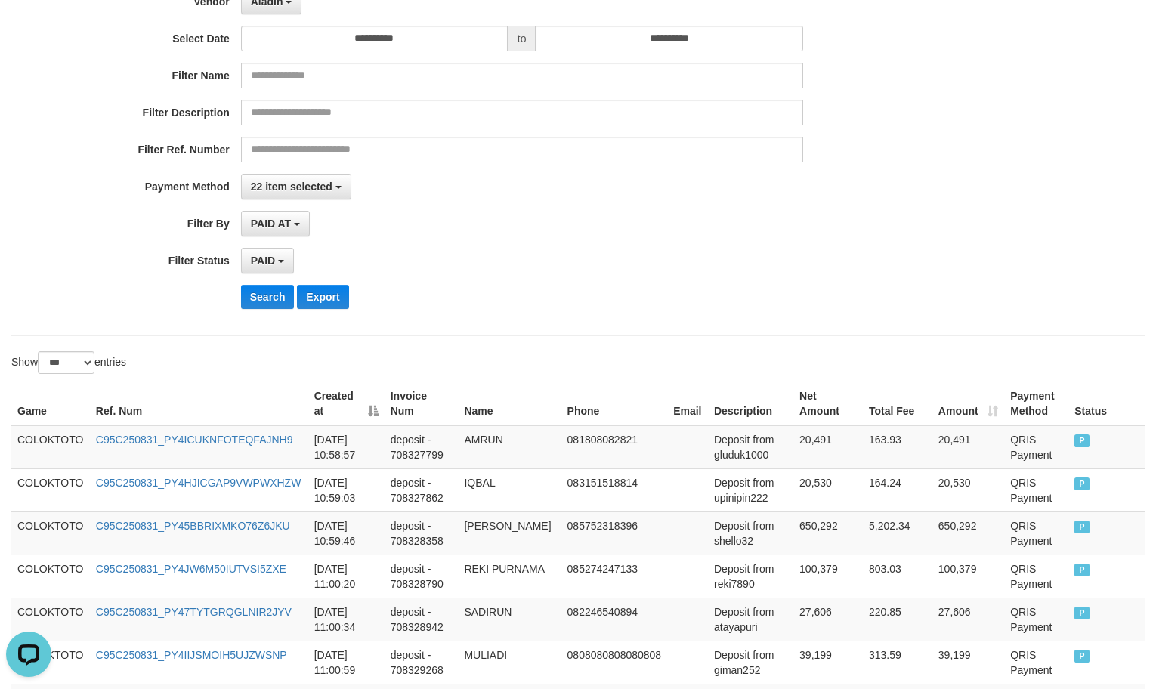
scroll to position [0, 0]
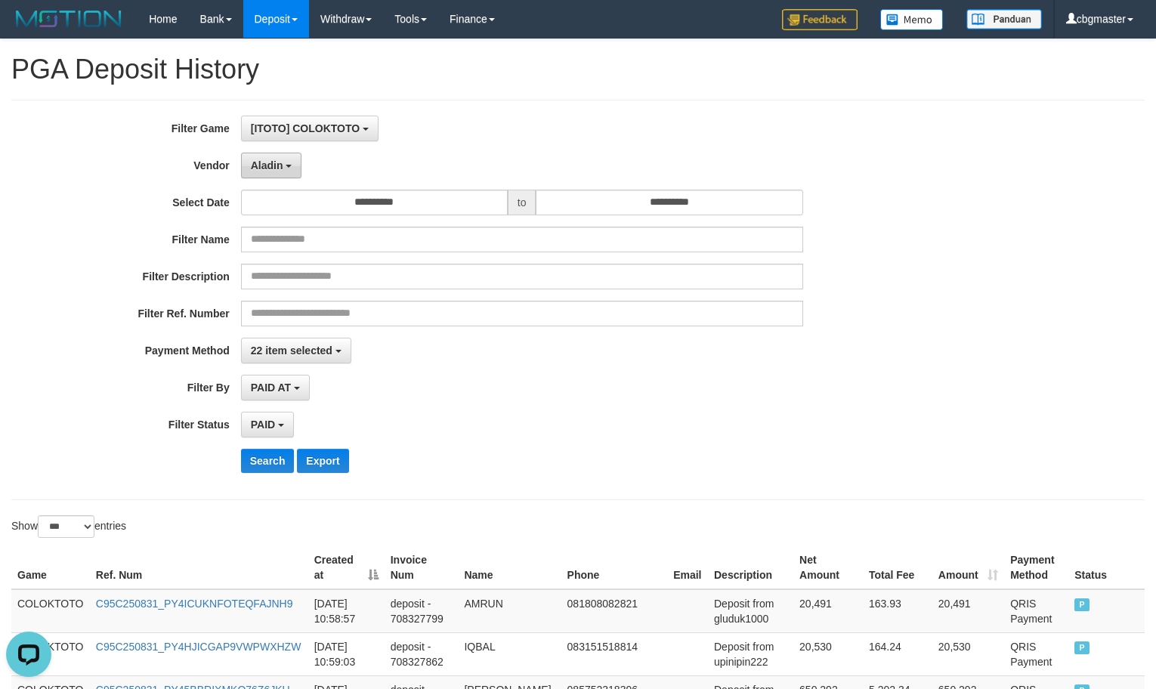
click at [254, 168] on span "Aladin" at bounding box center [267, 165] width 32 height 12
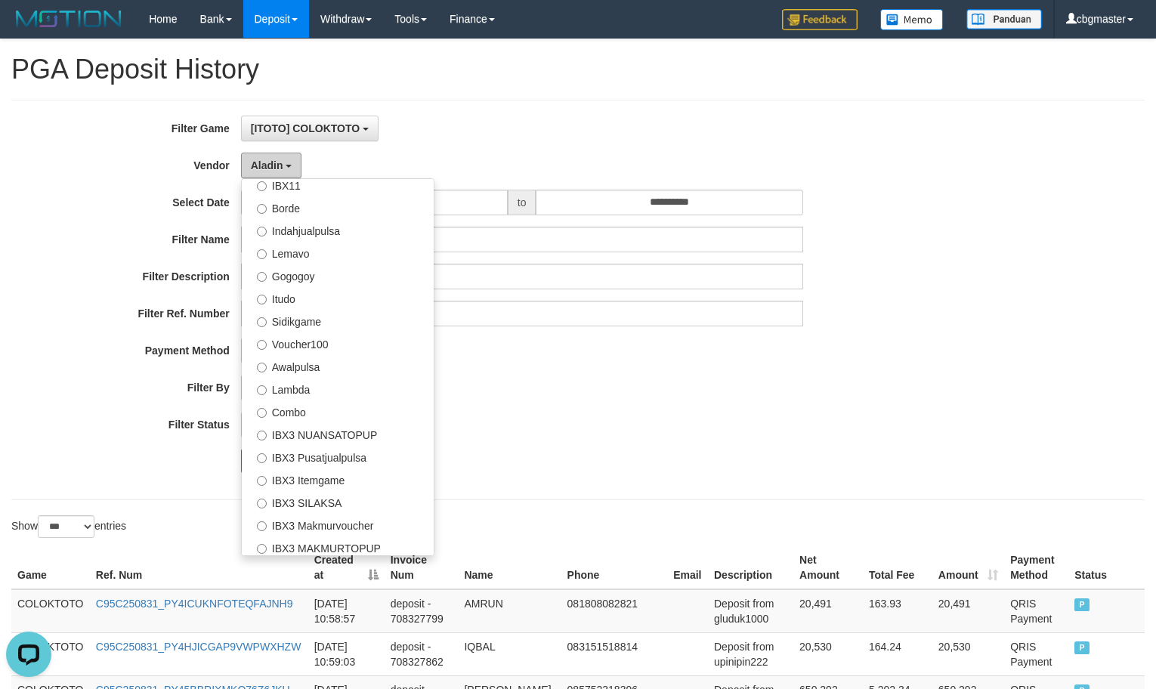
scroll to position [495, 0]
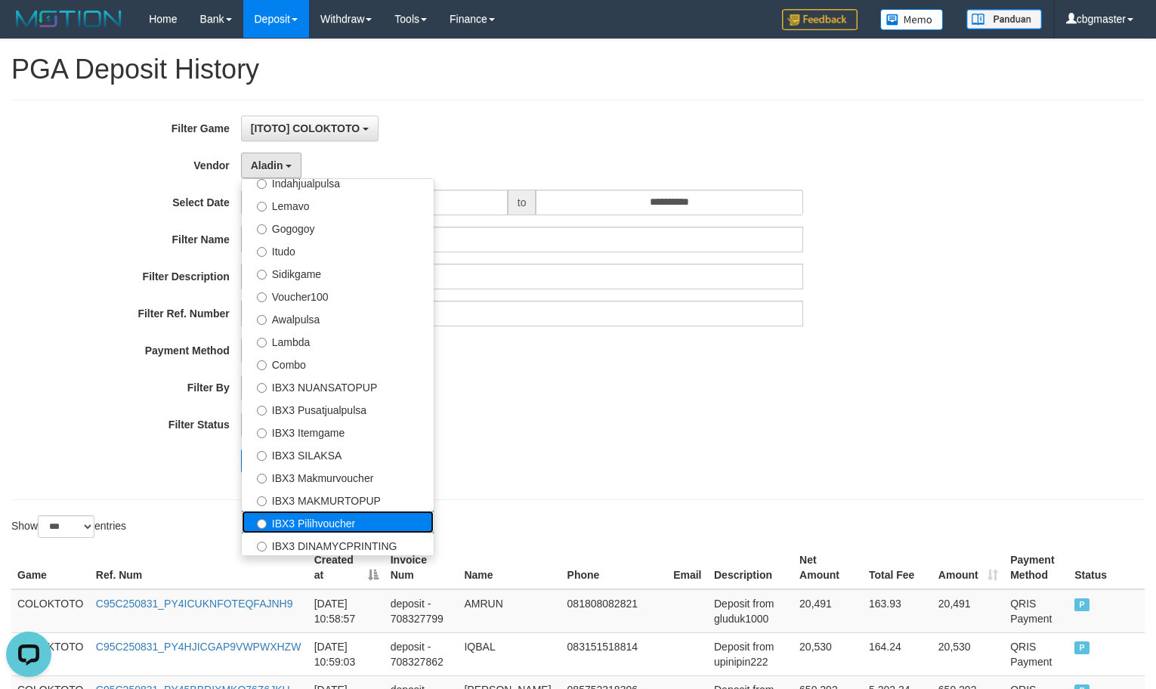
click at [329, 524] on label "IBX3 Pilihvoucher" at bounding box center [338, 522] width 192 height 23
select select "**********"
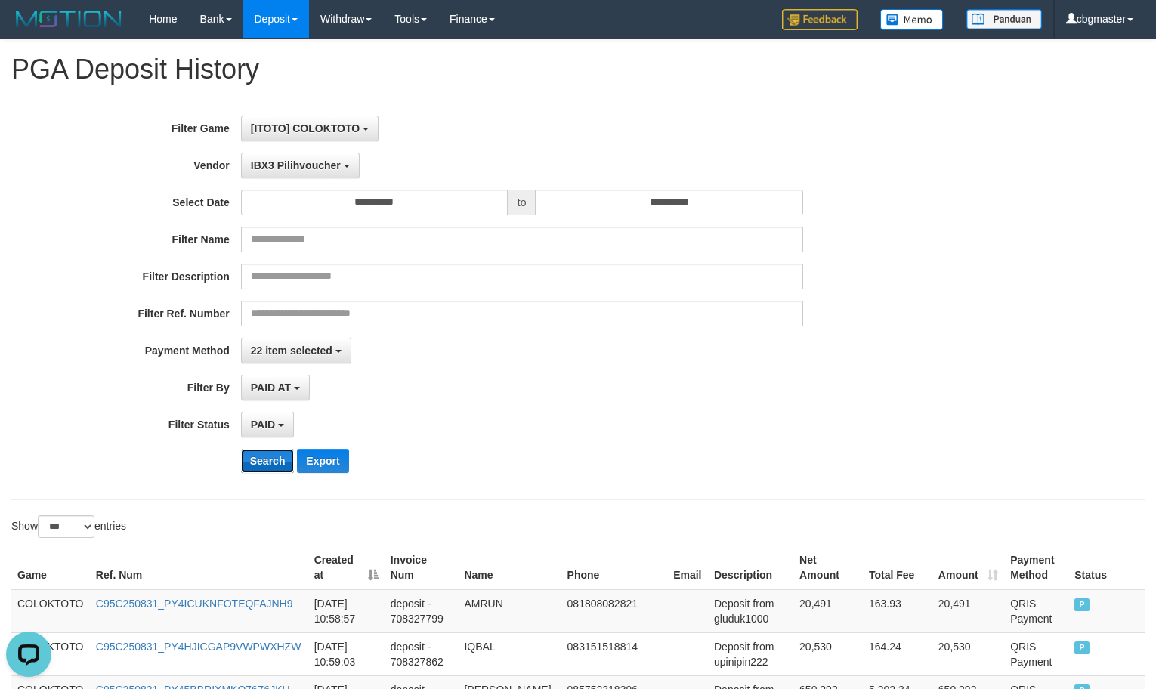
click at [279, 472] on button "Search" at bounding box center [268, 461] width 54 height 24
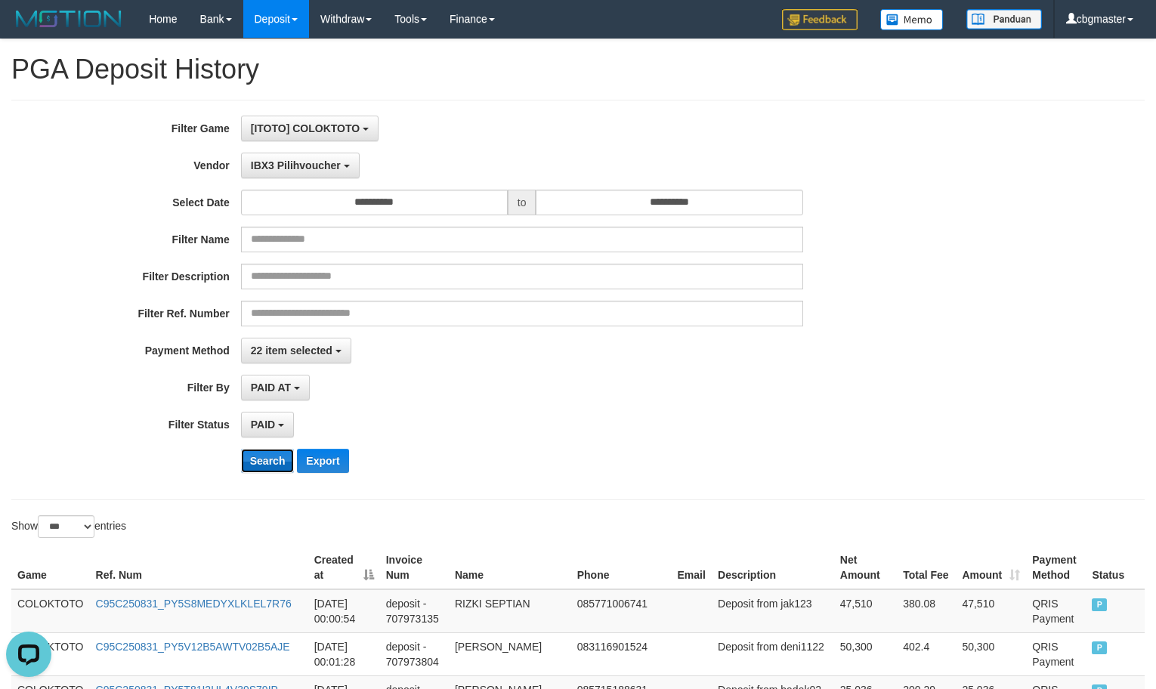
click at [272, 470] on button "Search" at bounding box center [268, 461] width 54 height 24
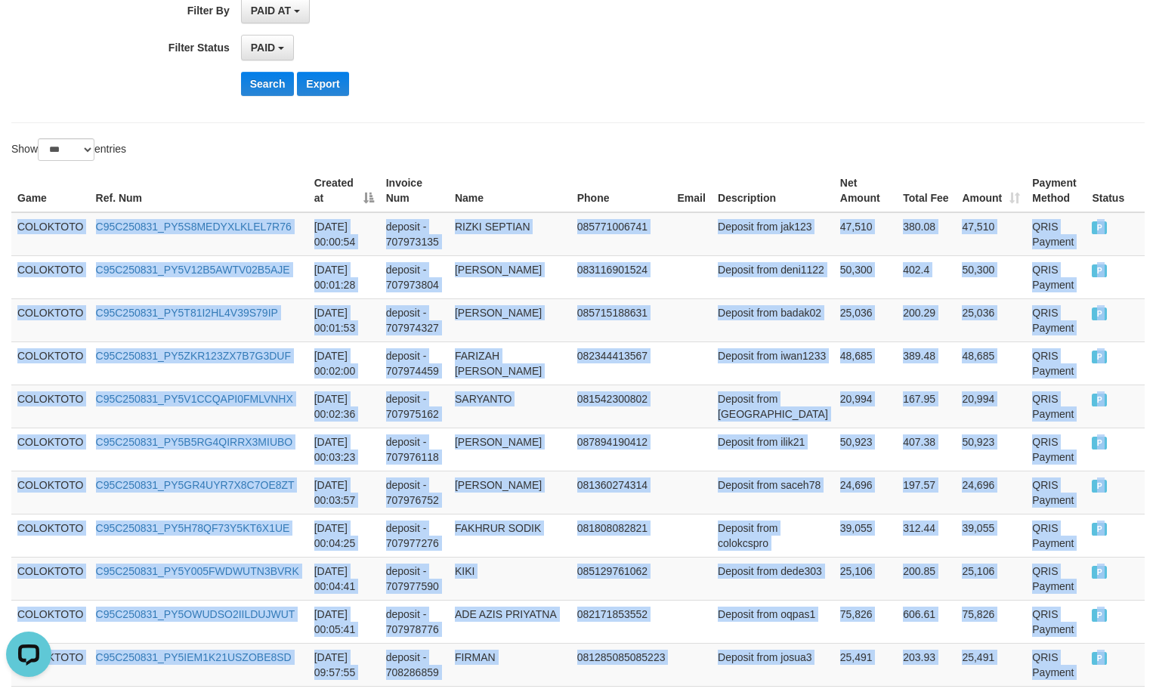
scroll to position [1705, 0]
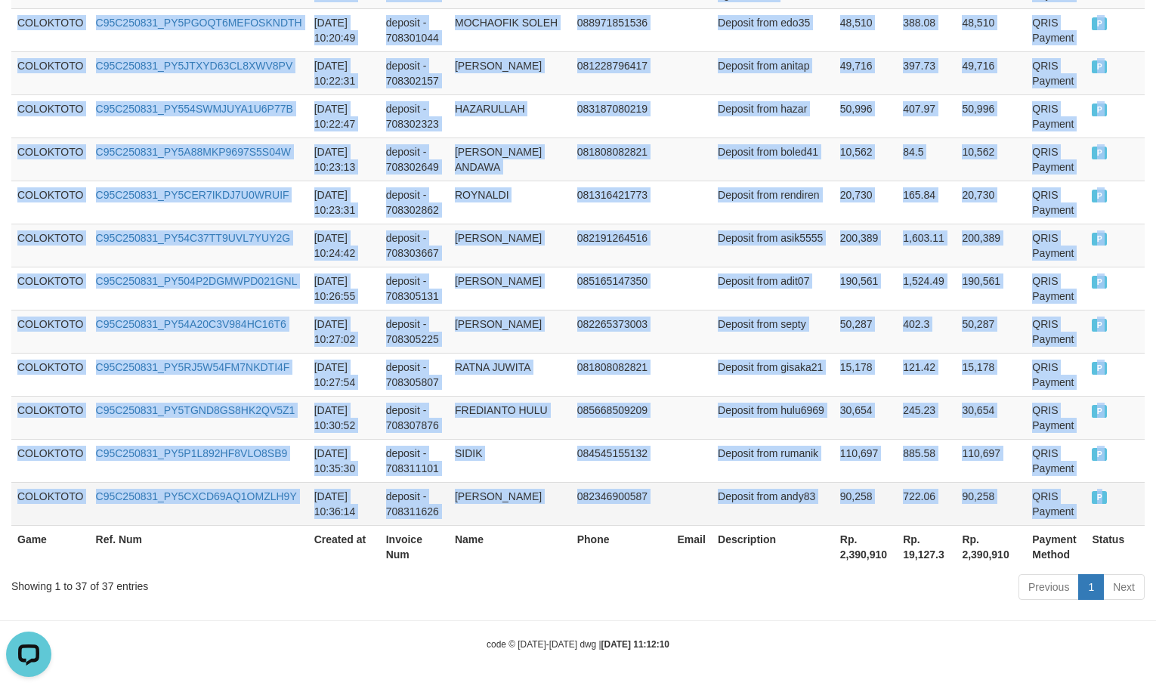
drag, startPoint x: 17, startPoint y: 229, endPoint x: 1110, endPoint y: 511, distance: 1129.4
click at [964, 139] on td "10,562" at bounding box center [990, 158] width 70 height 43
